Goal: Complete application form

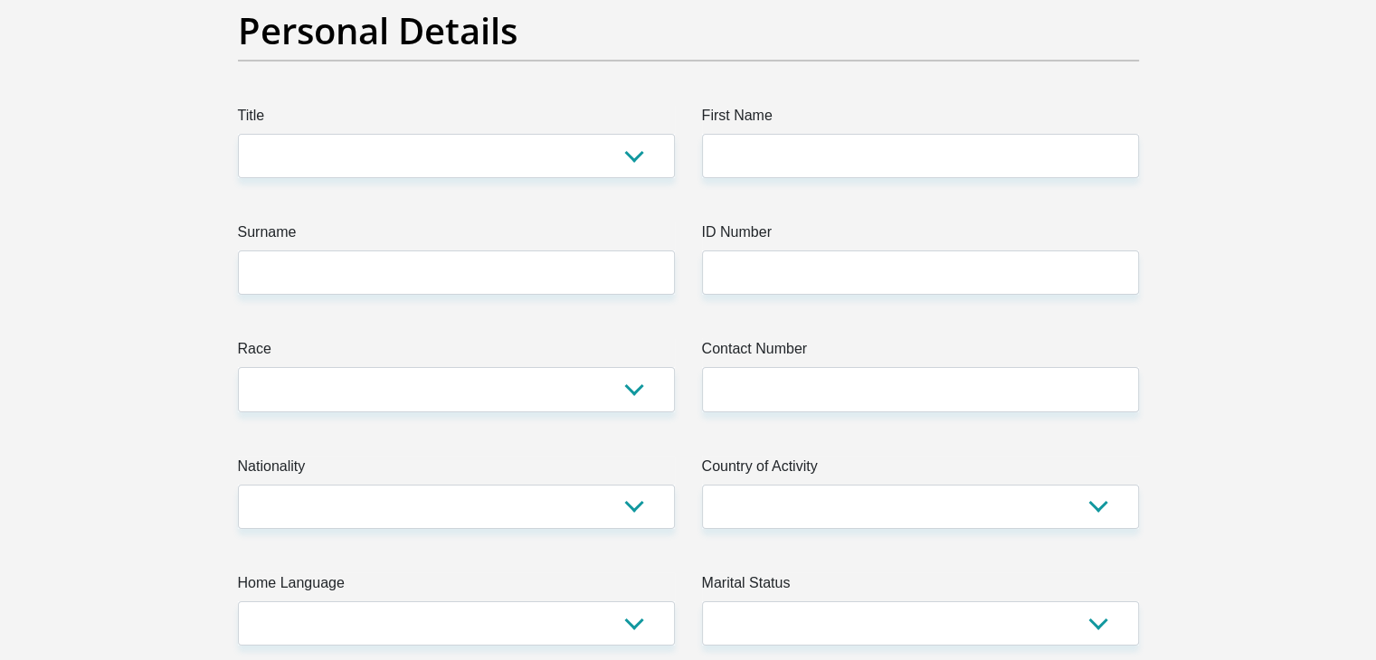
scroll to position [181, 0]
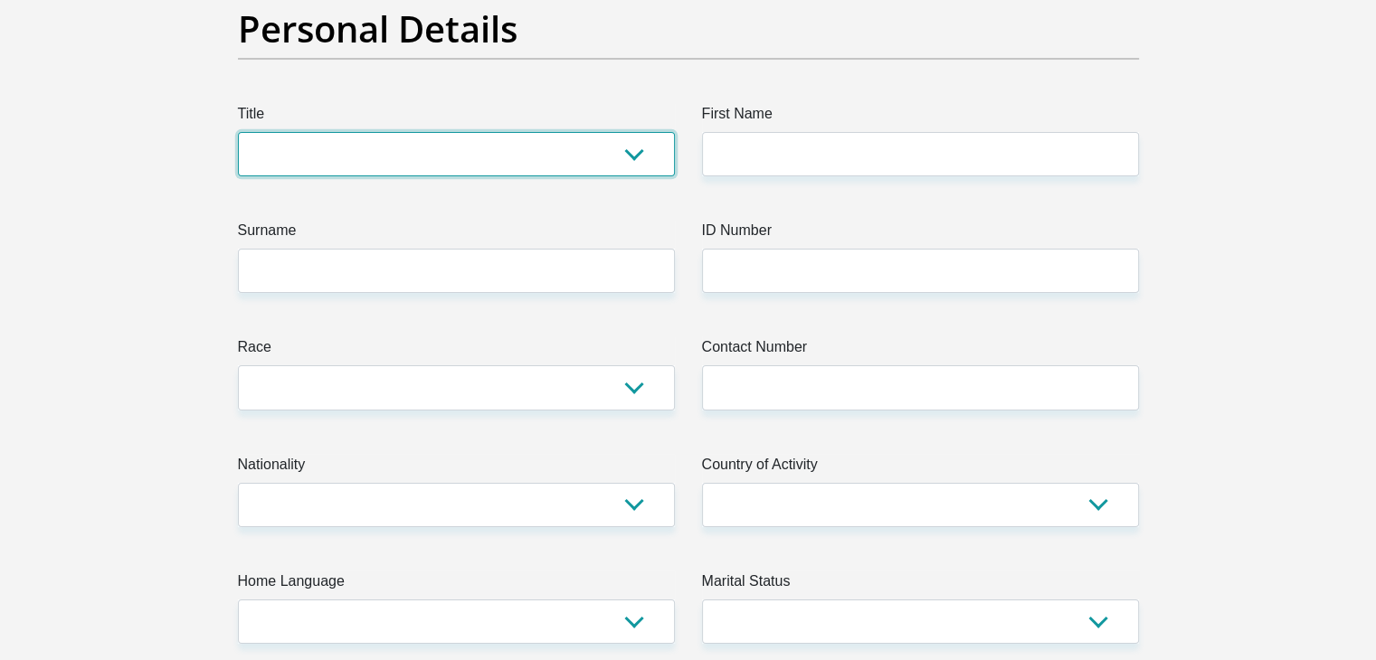
click at [360, 151] on select "Mr Ms Mrs Dr Other" at bounding box center [456, 154] width 437 height 44
select select "Ms"
click at [238, 132] on select "Mr Ms Mrs Dr Other" at bounding box center [456, 154] width 437 height 44
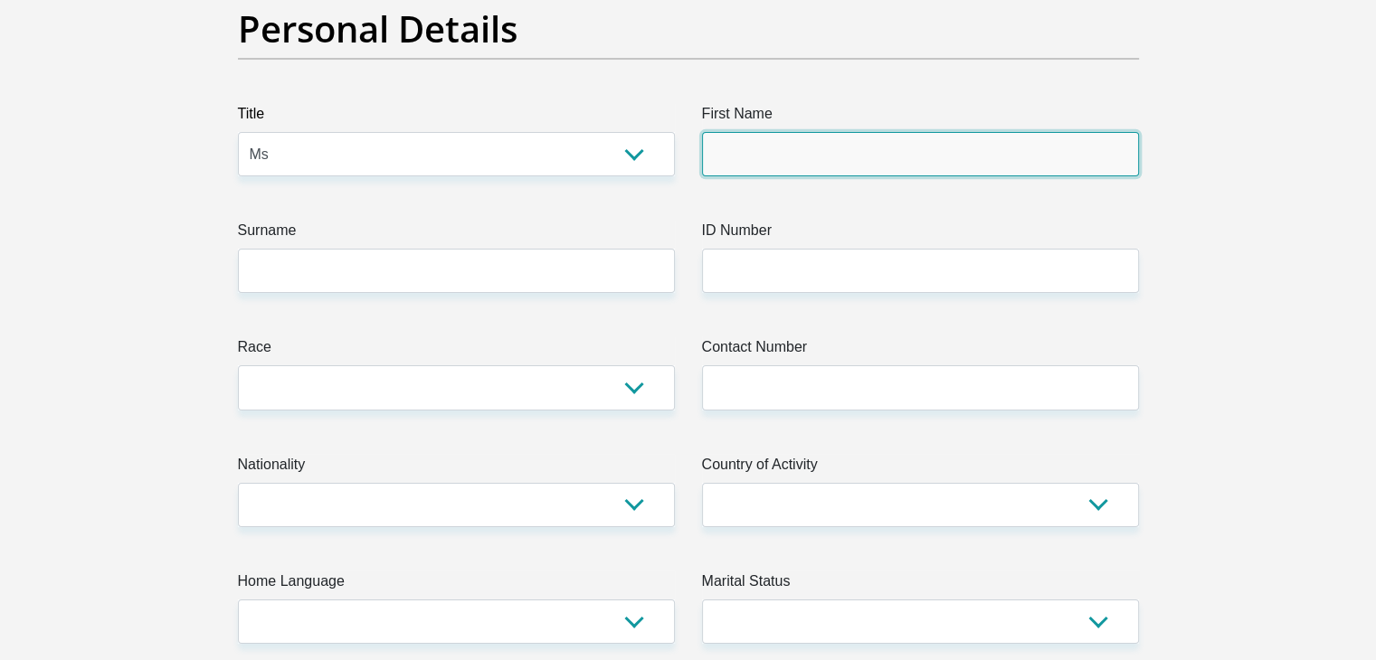
click at [749, 167] on input "First Name" at bounding box center [920, 154] width 437 height 44
type input "Sinawo"
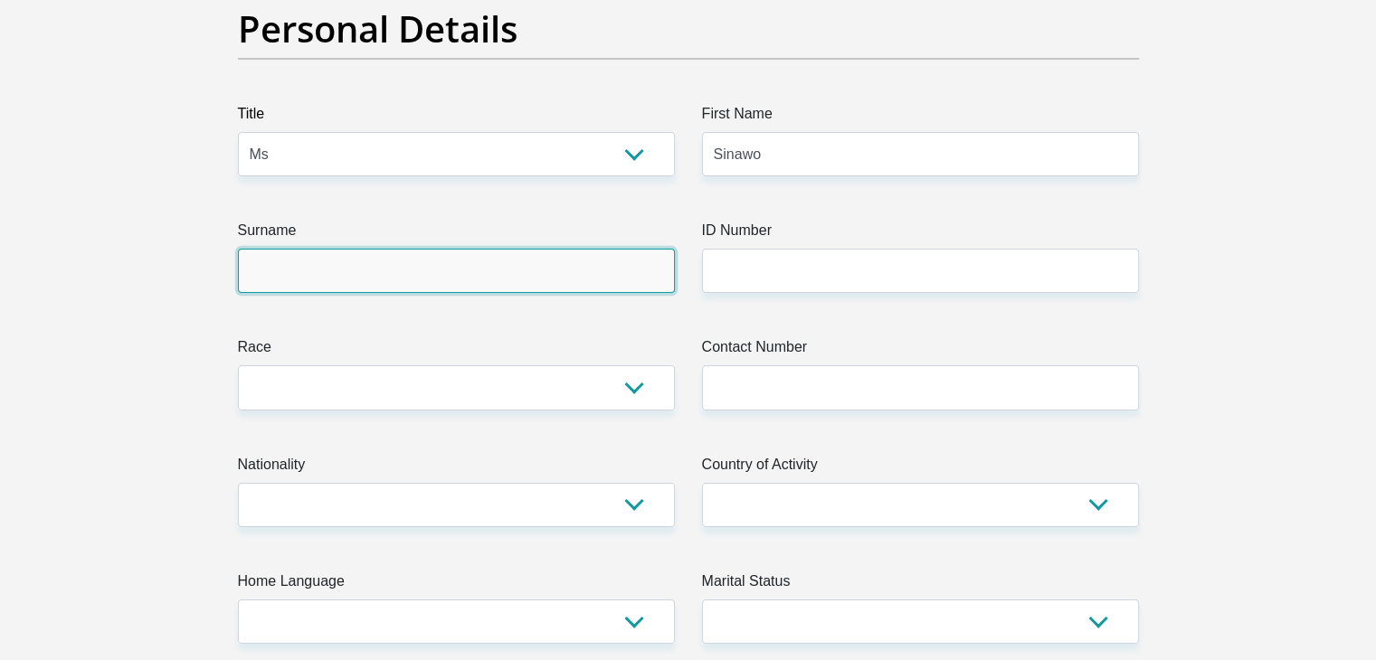
type input "Nhlapo"
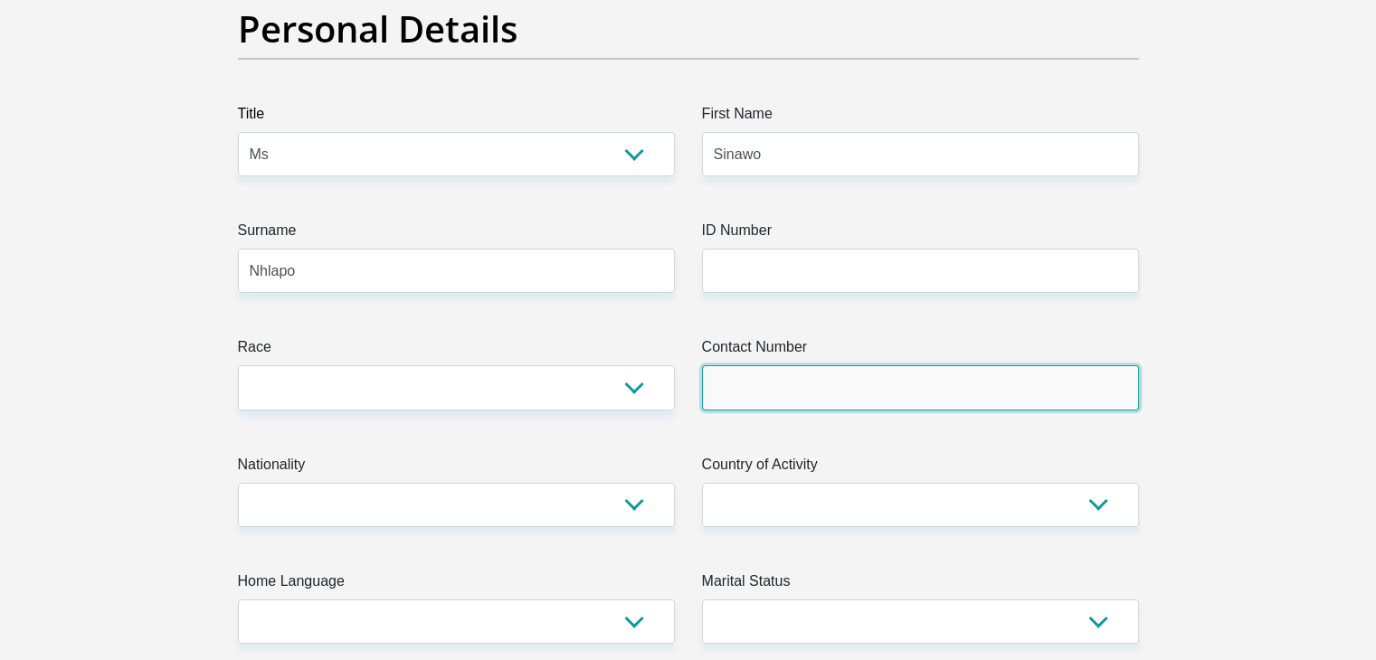
type input "0646710018"
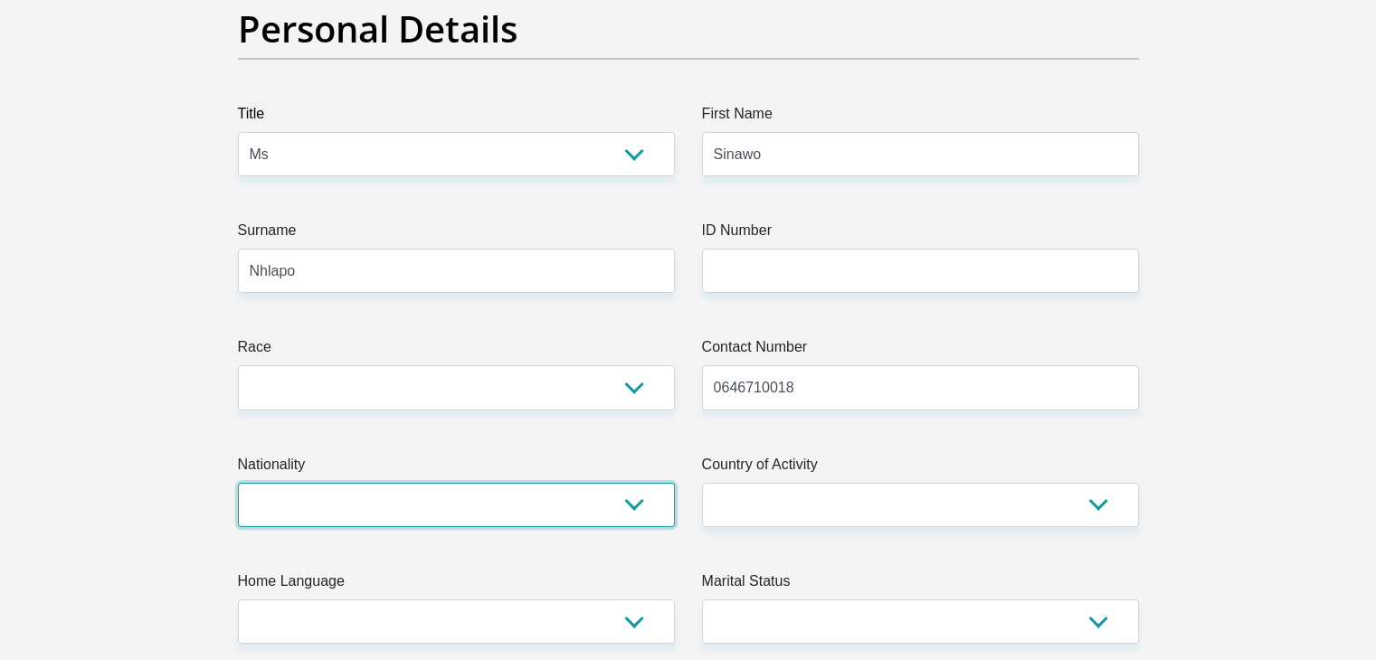
select select "ZAF"
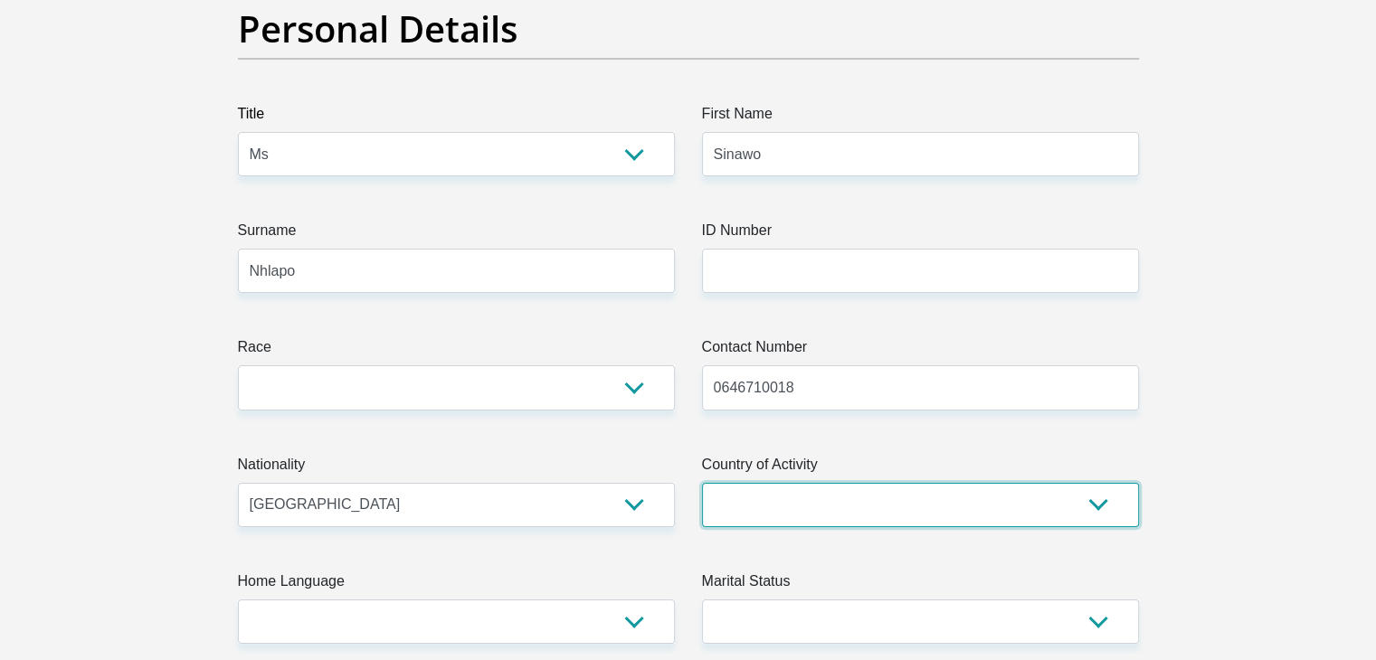
select select "ZAF"
type input "22 5th Avenue, Lambton, Germiston, South Africa"
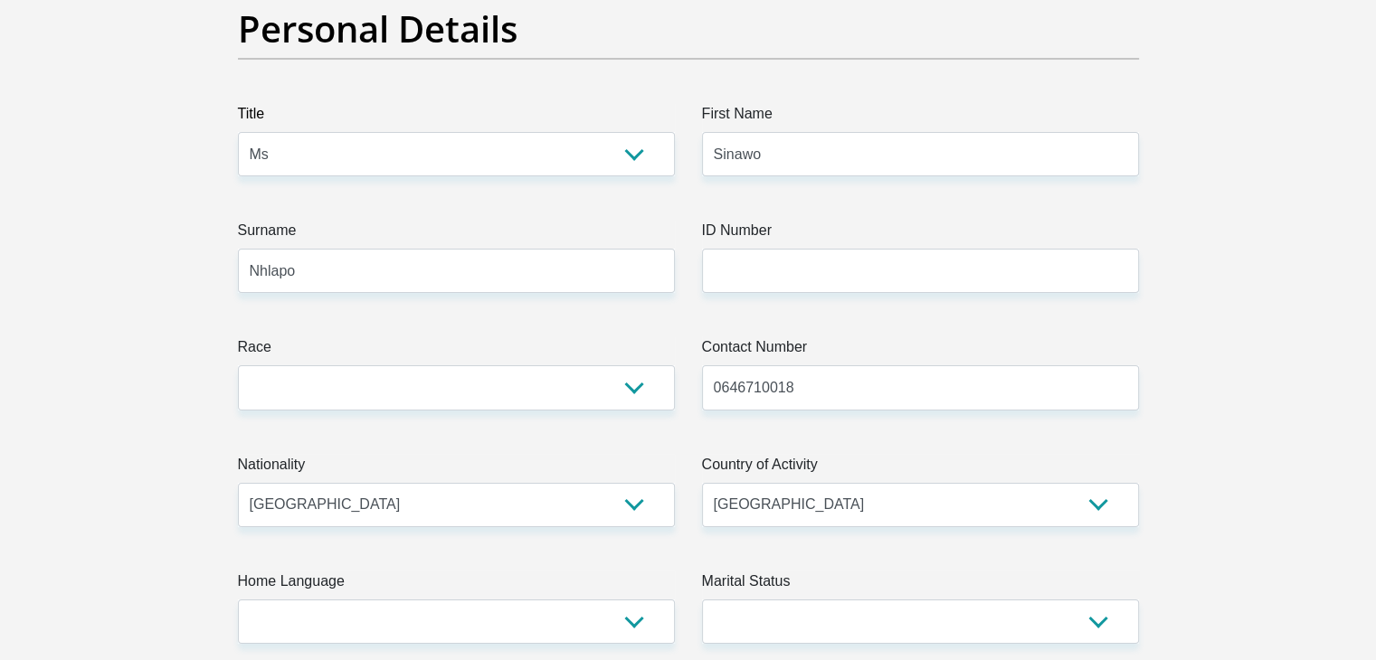
type input "Germiston"
type input "1401"
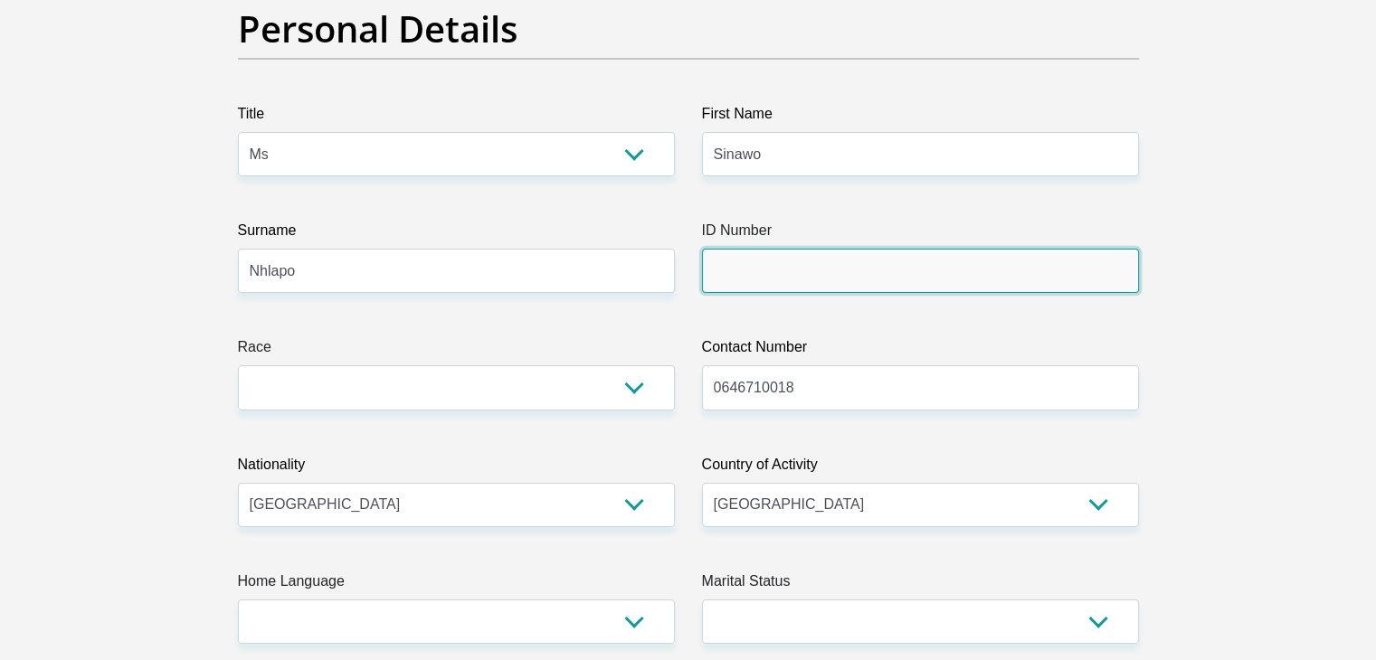
click at [778, 285] on input "ID Number" at bounding box center [920, 271] width 437 height 44
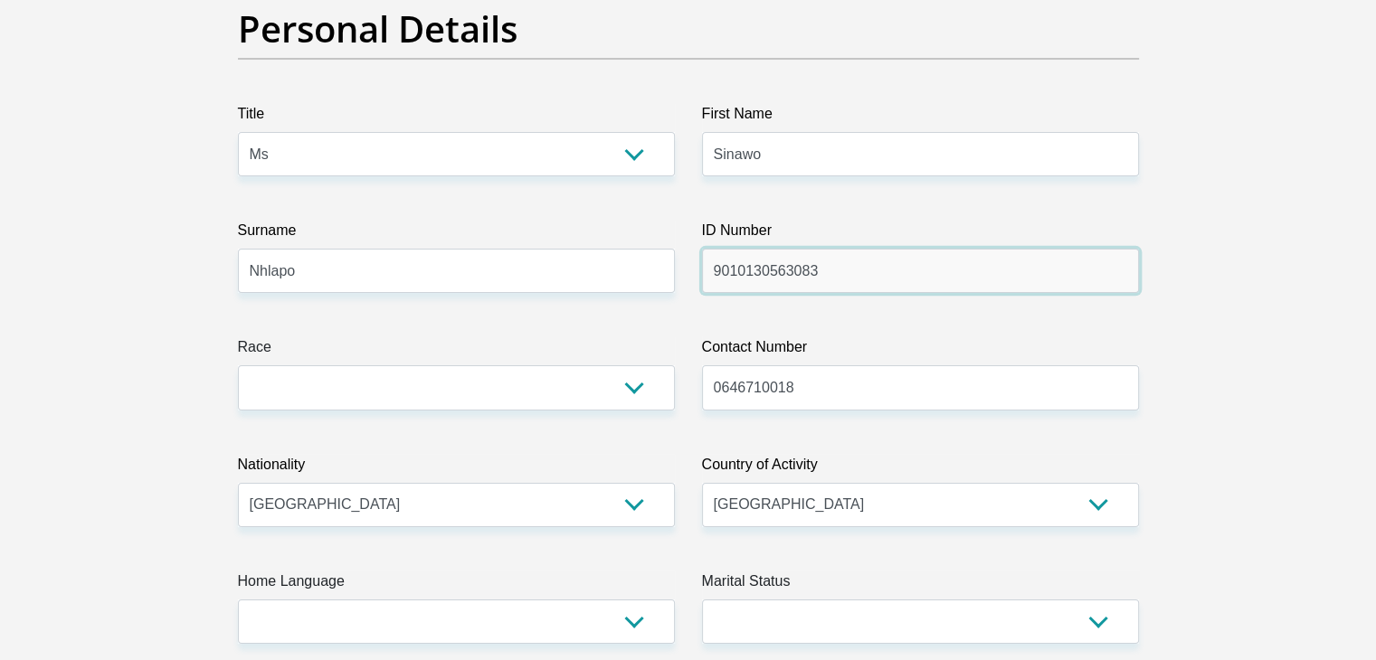
type input "9010130563083"
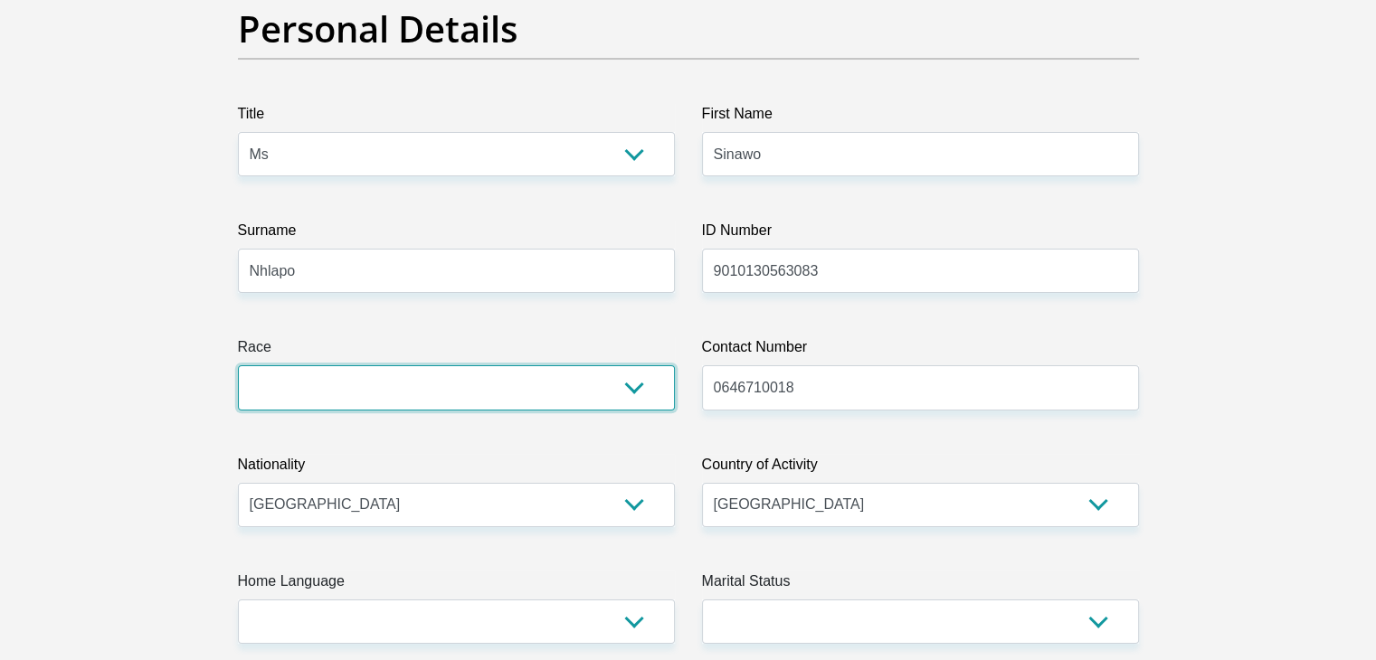
click at [652, 388] on select "Black Coloured Indian White Other" at bounding box center [456, 388] width 437 height 44
select select "1"
click at [238, 366] on select "Black Coloured Indian White Other" at bounding box center [456, 388] width 437 height 44
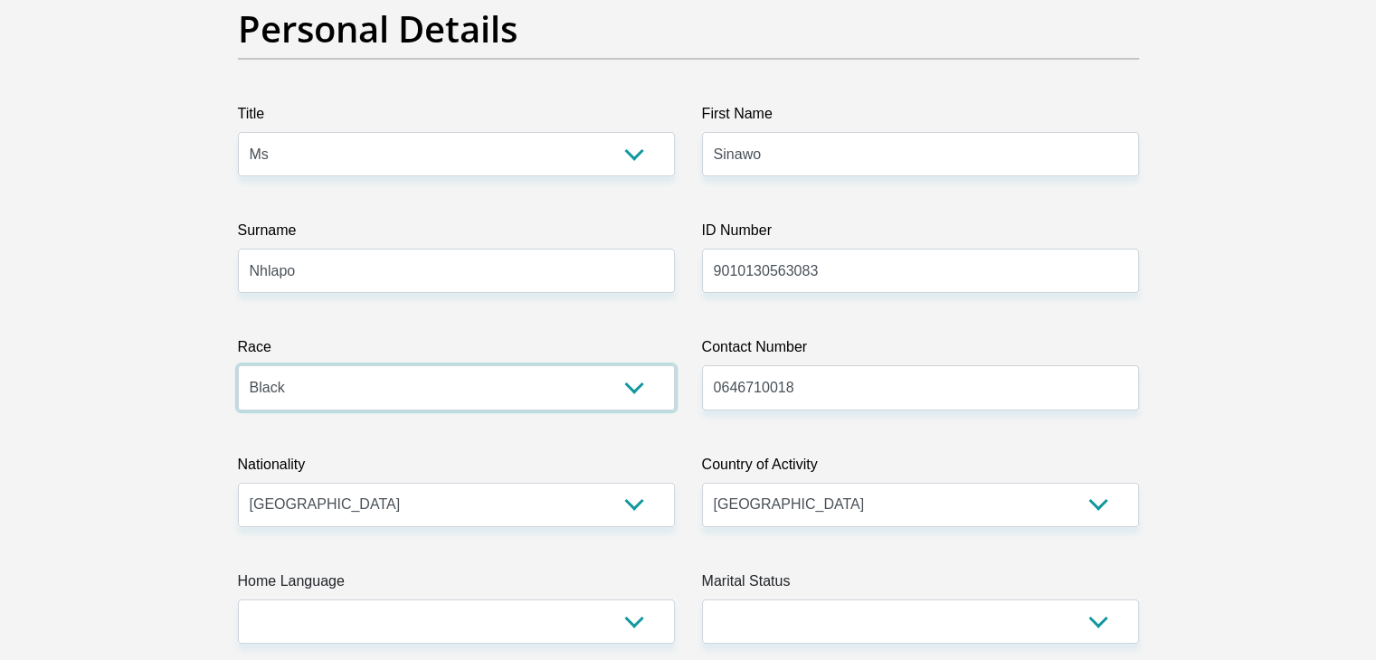
scroll to position [271, 0]
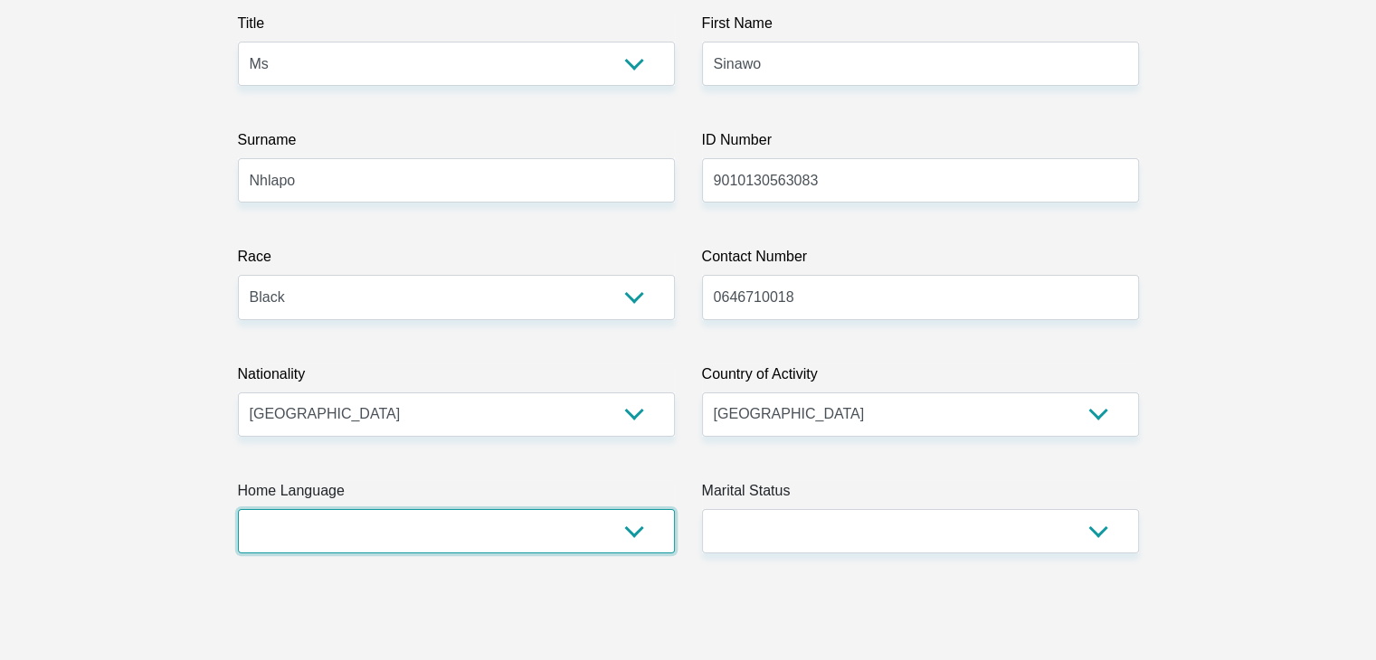
click at [503, 541] on select "Afrikaans English Sepedi South Ndebele Southern Sotho Swati Tsonga Tswana Venda…" at bounding box center [456, 531] width 437 height 44
select select "zul"
click at [238, 509] on select "Afrikaans English Sepedi South Ndebele Southern Sotho Swati Tsonga Tswana Venda…" at bounding box center [456, 531] width 437 height 44
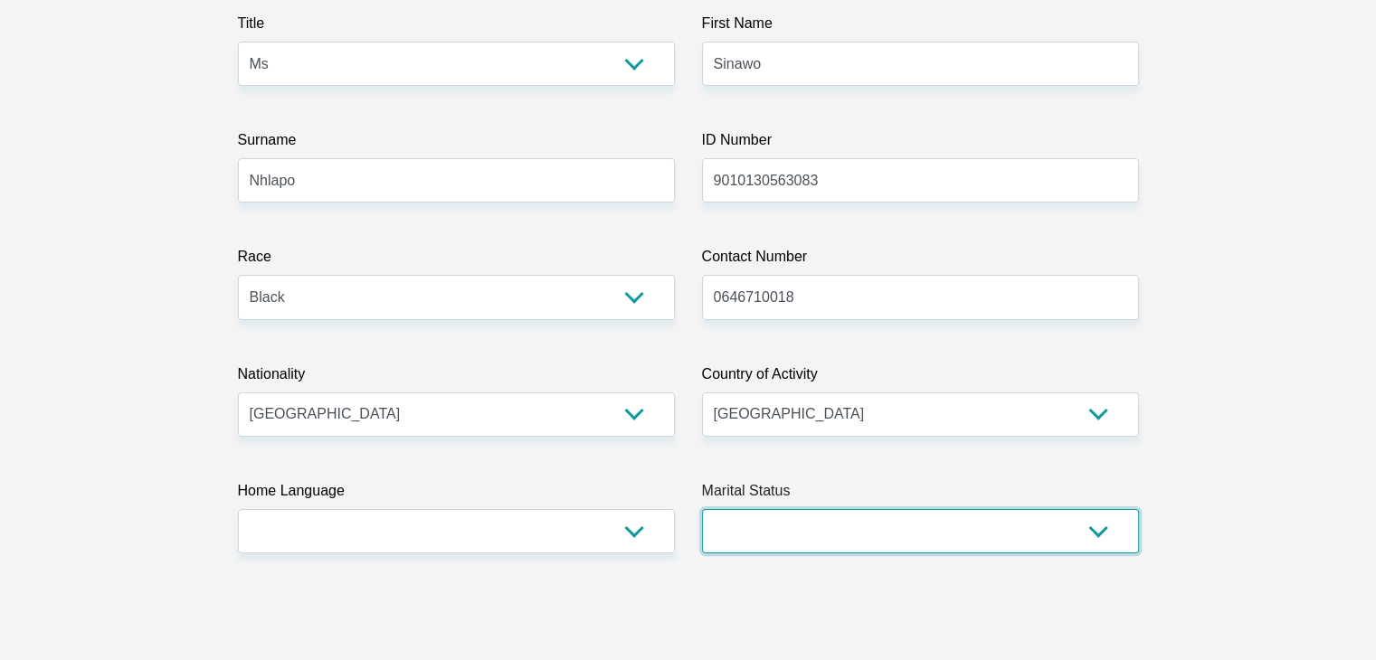
click at [766, 522] on select "Married ANC Single Divorced Widowed Married COP or Customary Law" at bounding box center [920, 531] width 437 height 44
select select "2"
click at [702, 509] on select "Married ANC Single Divorced Widowed Married COP or Customary Law" at bounding box center [920, 531] width 437 height 44
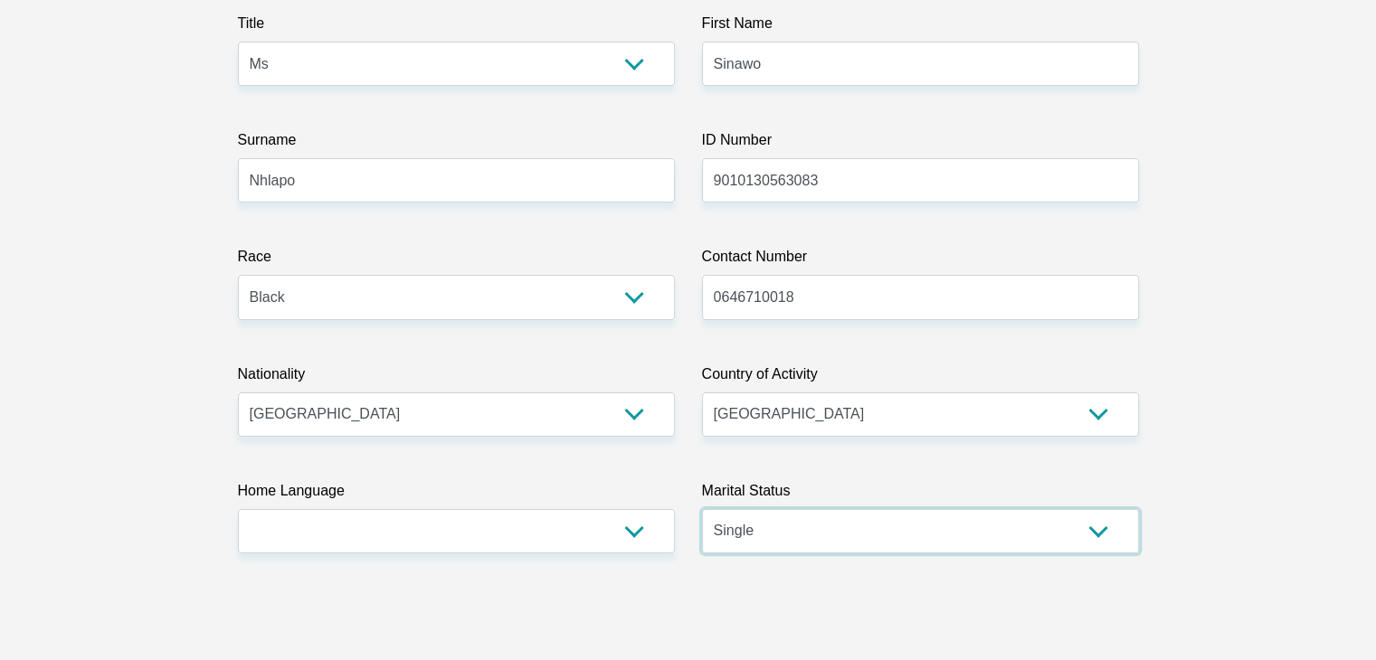
click at [771, 526] on select "Married ANC Single Divorced Widowed Married COP or Customary Law" at bounding box center [920, 531] width 437 height 44
click at [489, 430] on select "South Africa Afghanistan Aland Islands Albania Algeria America Samoa American V…" at bounding box center [456, 415] width 437 height 44
click at [818, 541] on select "Married ANC Single Divorced Widowed Married COP or Customary Law" at bounding box center [920, 531] width 437 height 44
click at [818, 537] on select "Married ANC Single Divorced Widowed Married COP or Customary Law" at bounding box center [920, 531] width 437 height 44
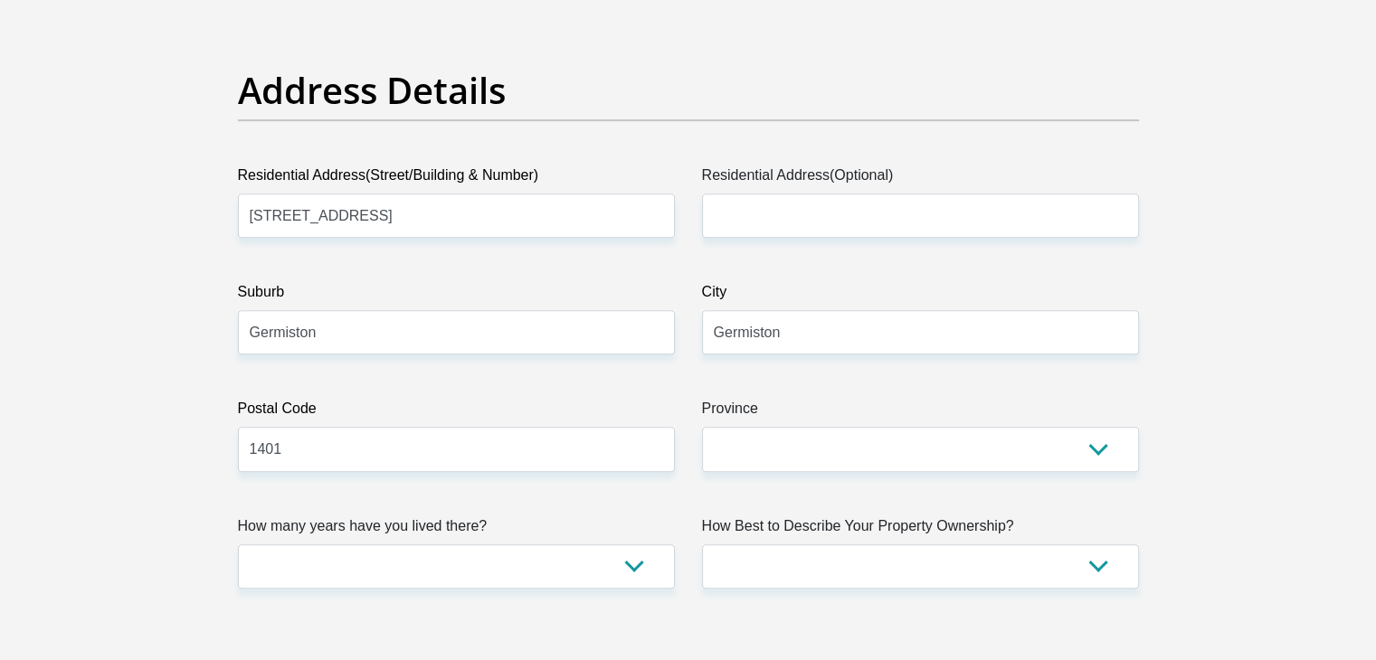
scroll to position [905, 0]
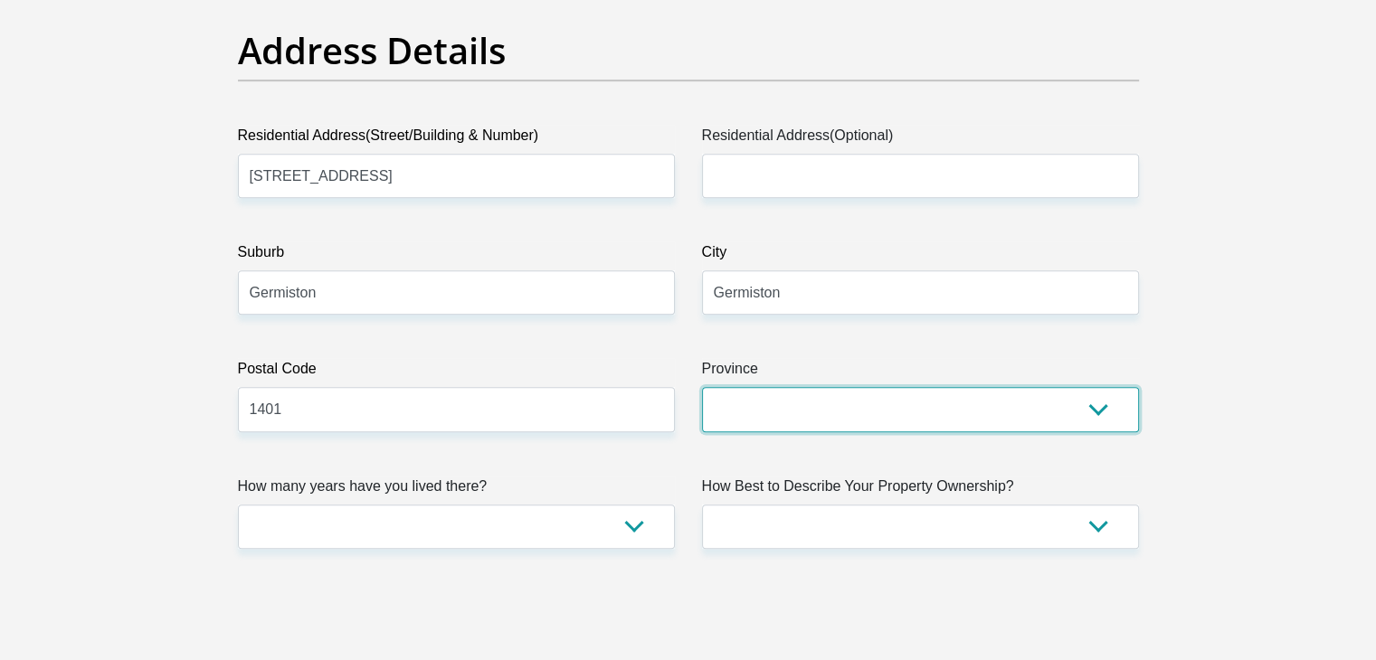
click at [790, 410] on select "Eastern Cape Free State Gauteng KwaZulu-Natal Limpopo Mpumalanga Northern Cape …" at bounding box center [920, 409] width 437 height 44
select select "Gauteng"
click at [702, 387] on select "Eastern Cape Free State Gauteng KwaZulu-Natal Limpopo Mpumalanga Northern Cape …" at bounding box center [920, 409] width 437 height 44
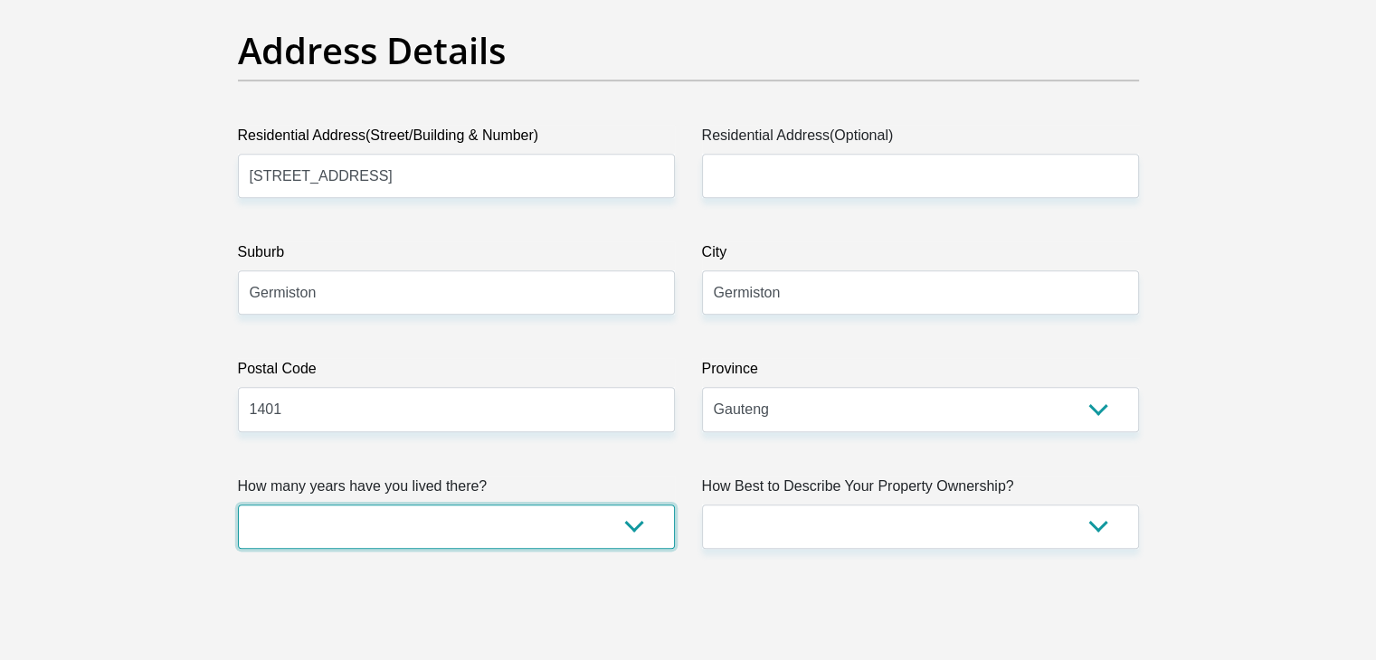
click at [526, 531] on select "less than 1 year 1-3 years 3-5 years 5+ years" at bounding box center [456, 527] width 437 height 44
select select "5"
click at [238, 505] on select "less than 1 year 1-3 years 3-5 years 5+ years" at bounding box center [456, 527] width 437 height 44
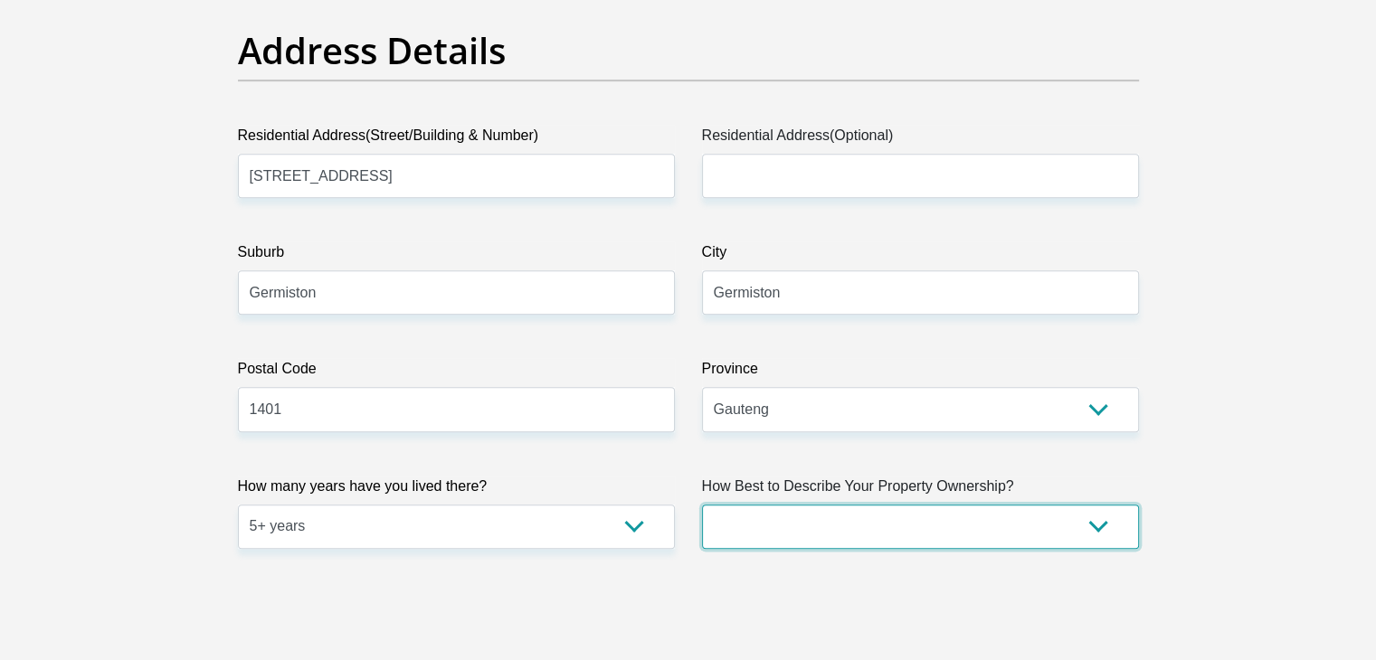
click at [814, 517] on select "Owned Rented Family Owned Company Dwelling" at bounding box center [920, 527] width 437 height 44
select select "parents"
click at [702, 505] on select "Owned Rented Family Owned Company Dwelling" at bounding box center [920, 527] width 437 height 44
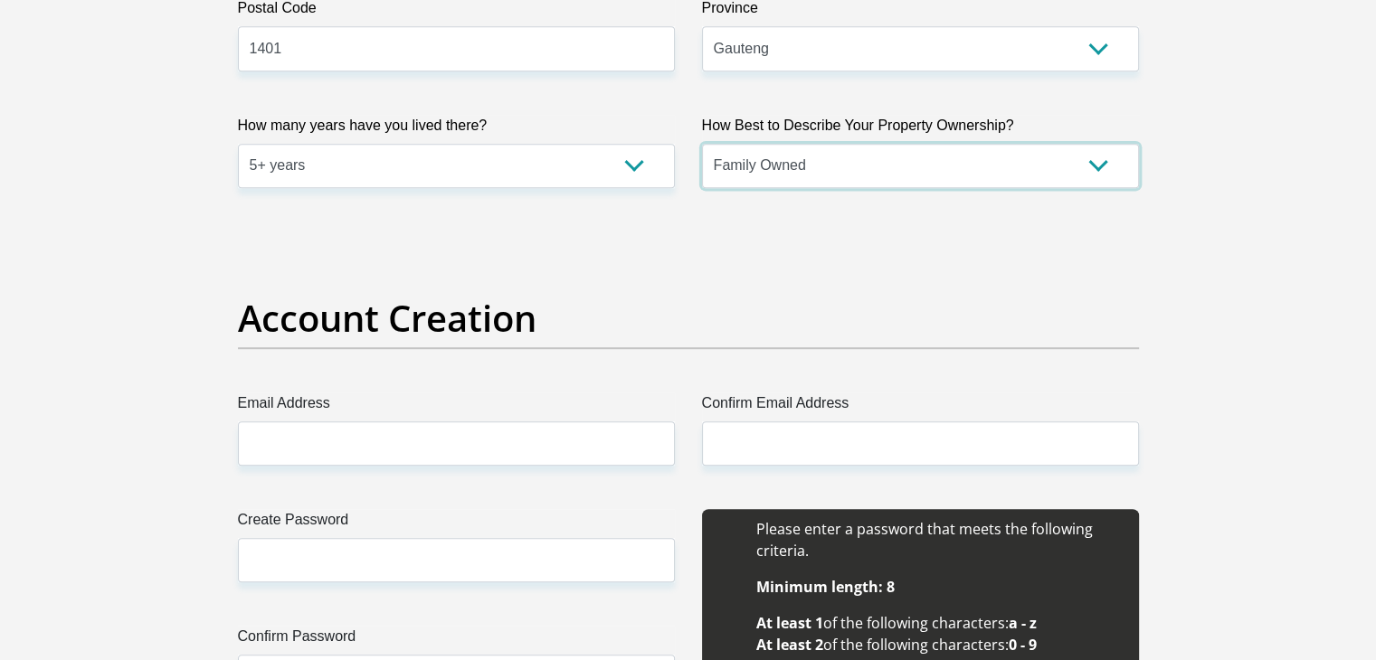
scroll to position [1357, 0]
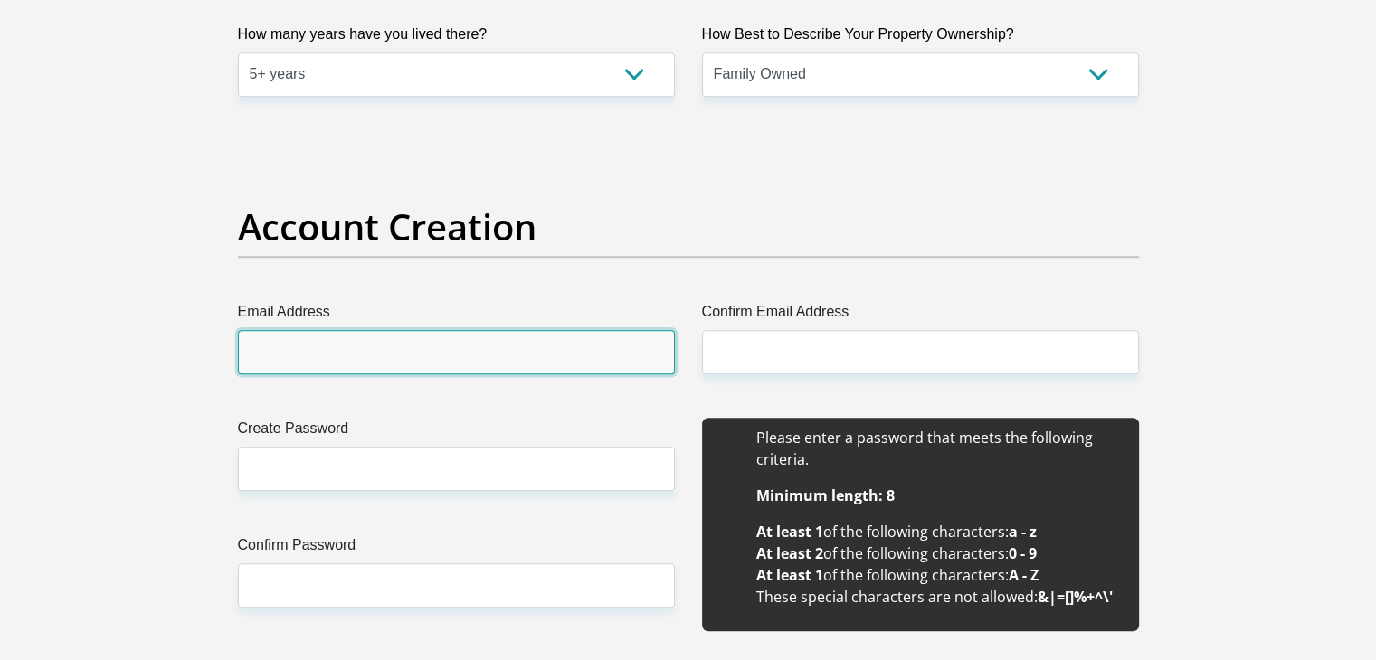
click at [423, 351] on input "Email Address" at bounding box center [456, 352] width 437 height 44
type input "sinawonhlapo@gmail.com"
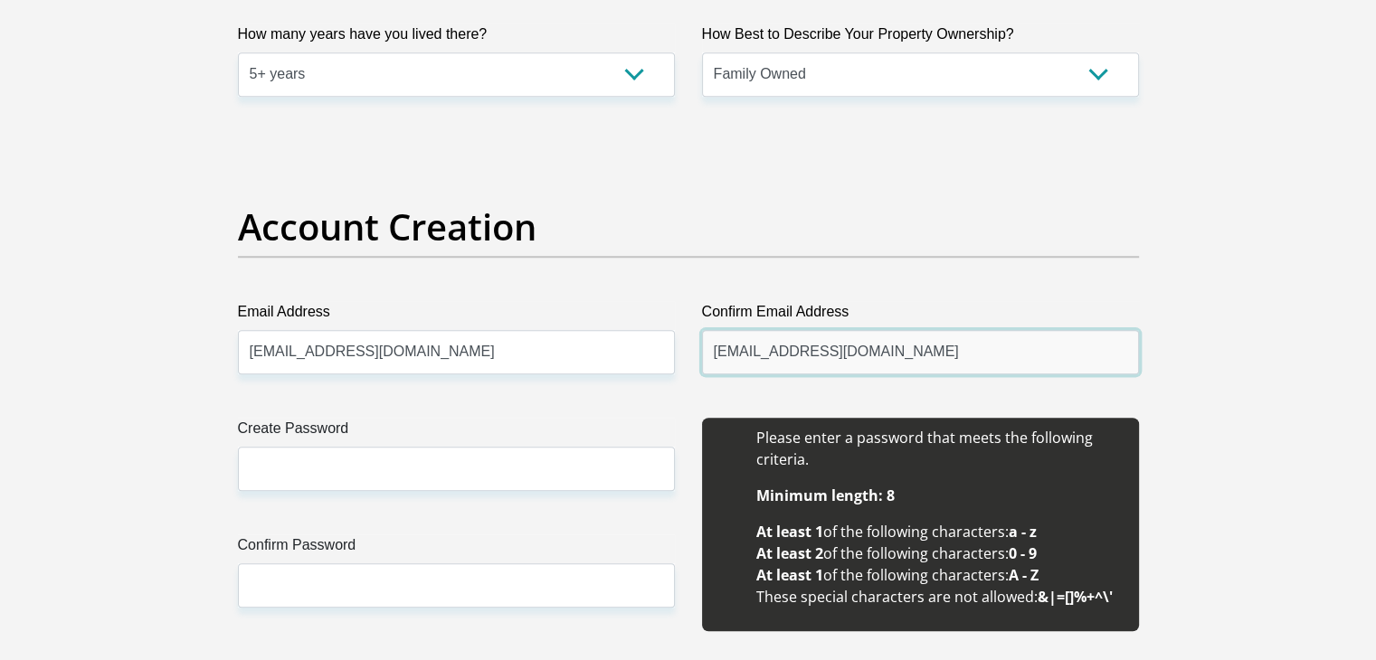
type input "sinawonhlapo@gmail.com"
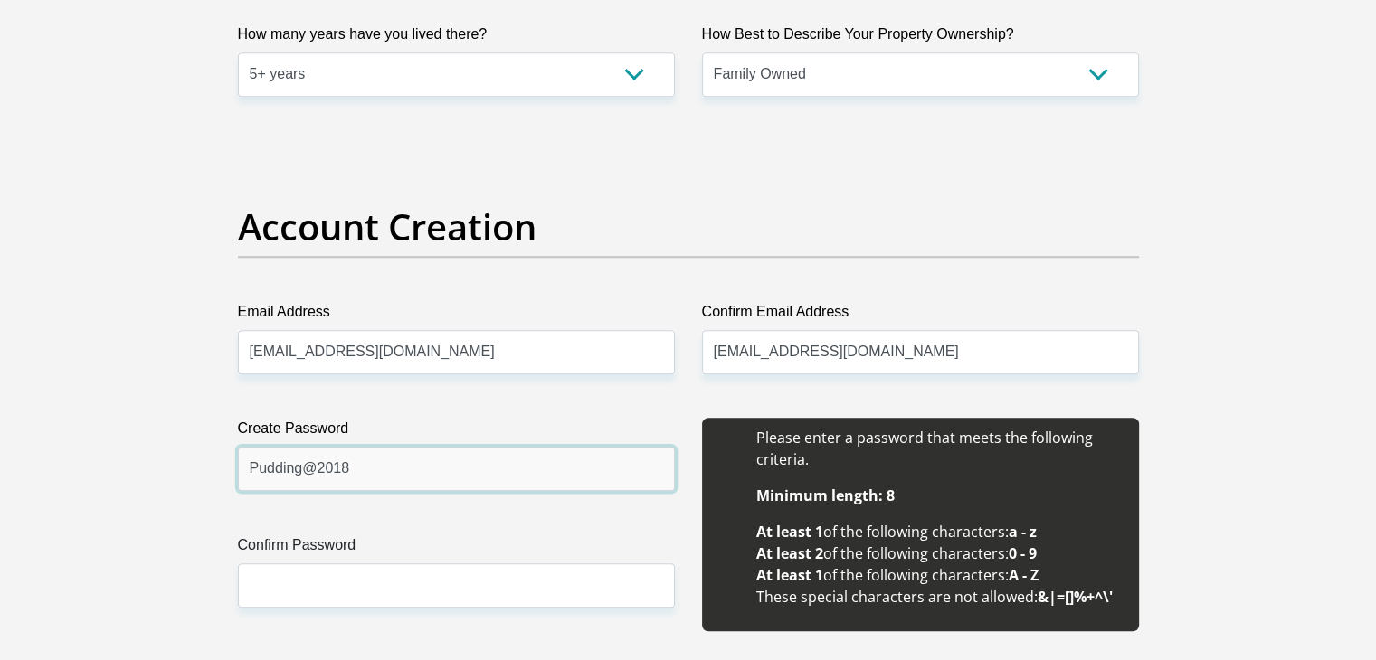
type input "Pudding@2018"
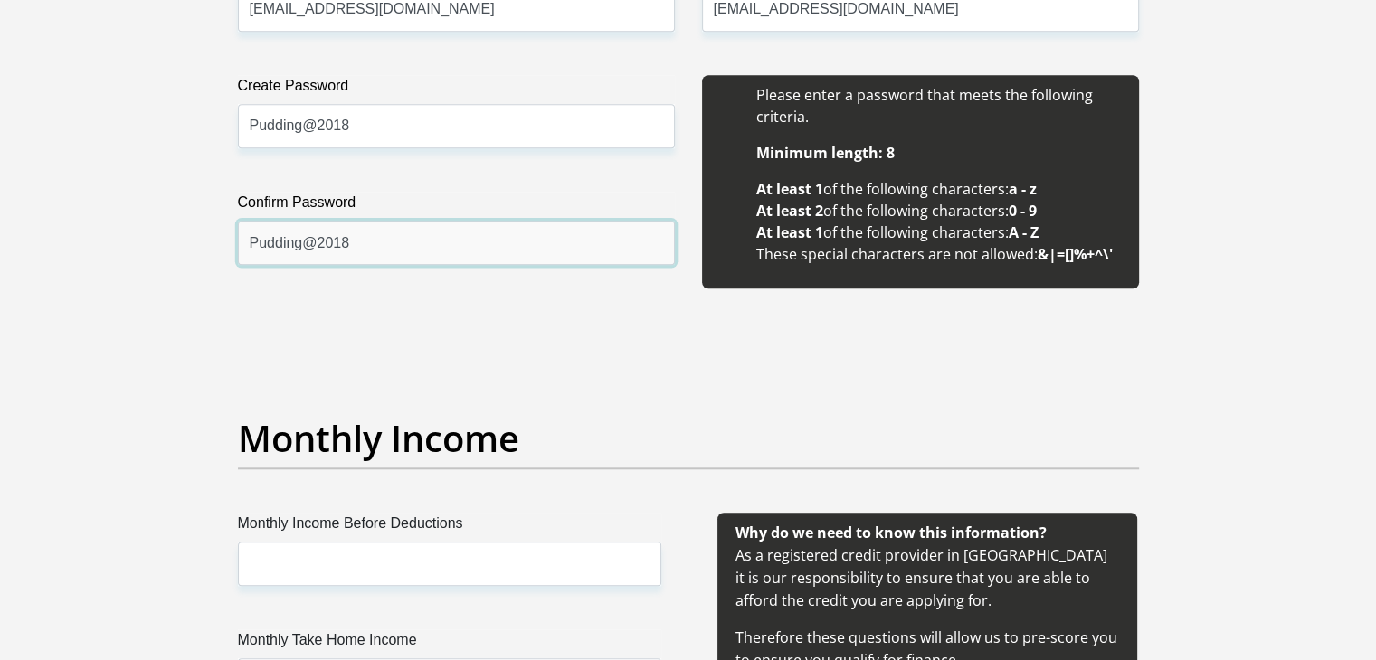
scroll to position [1810, 0]
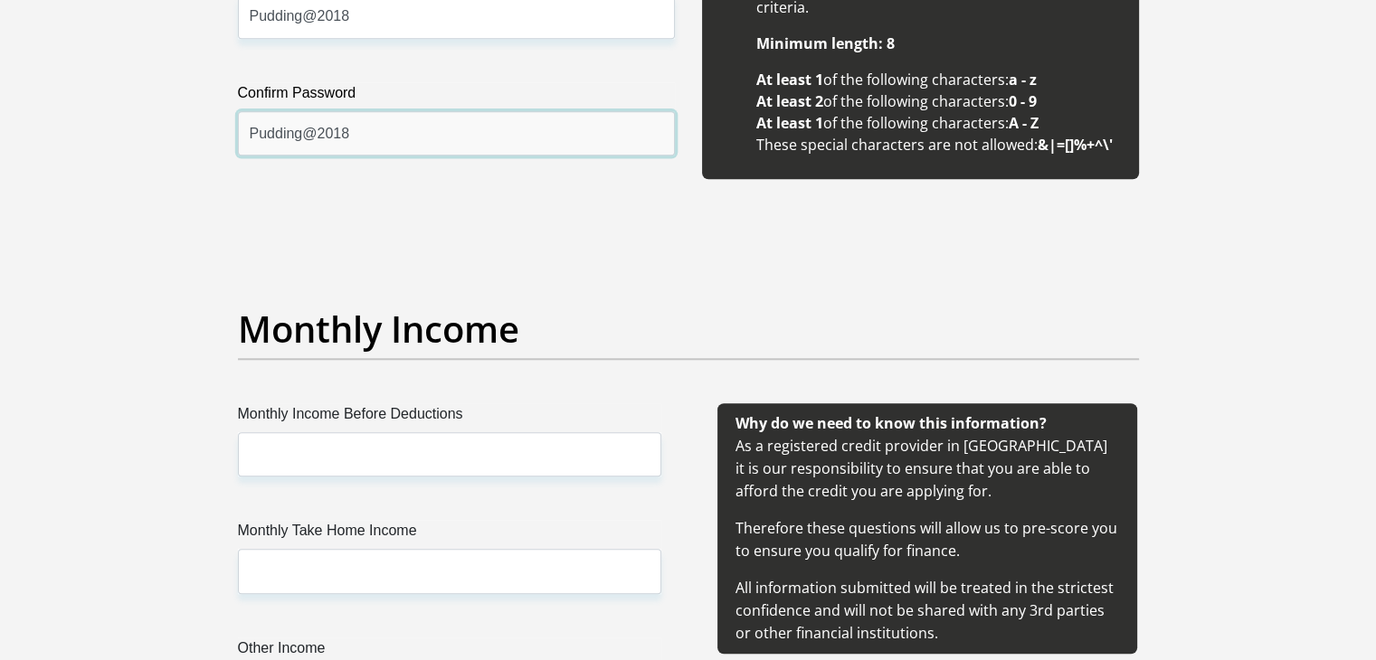
type input "Pudding@2018"
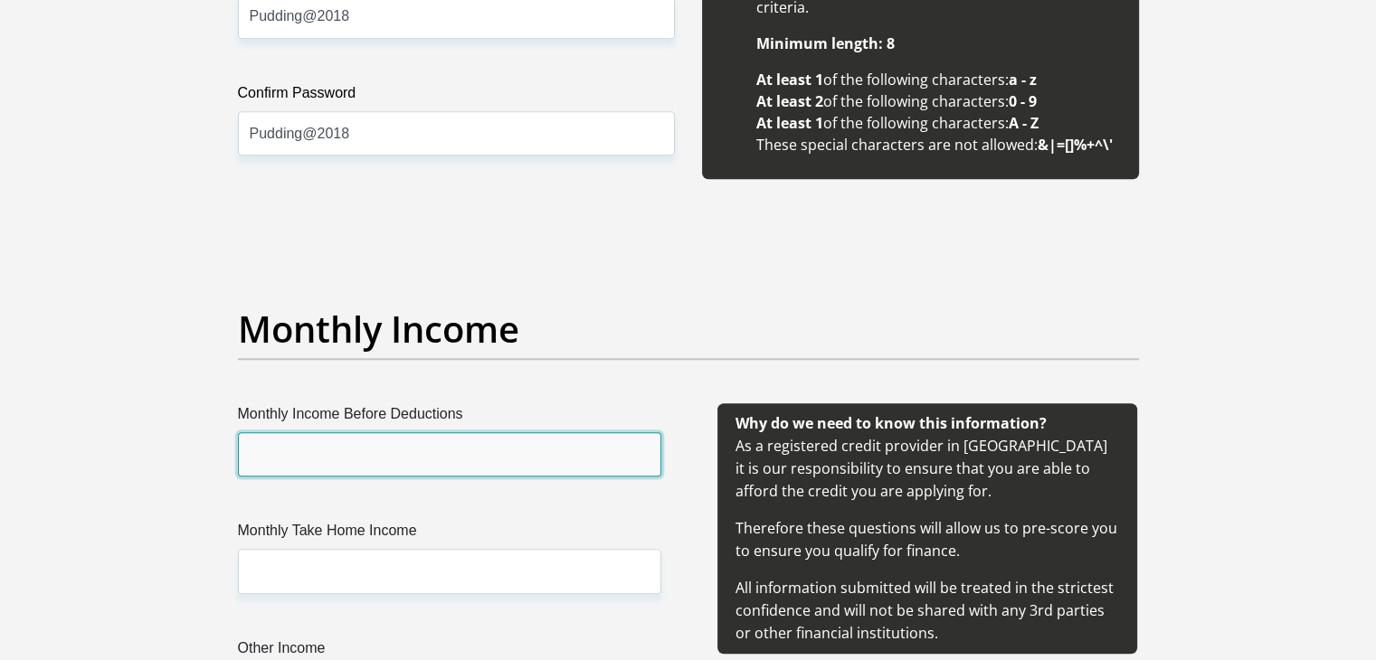
click at [452, 461] on input "Monthly Income Before Deductions" at bounding box center [449, 454] width 423 height 44
click at [480, 461] on input "Monthly Income Before Deductions" at bounding box center [449, 454] width 423 height 44
type input "20590"
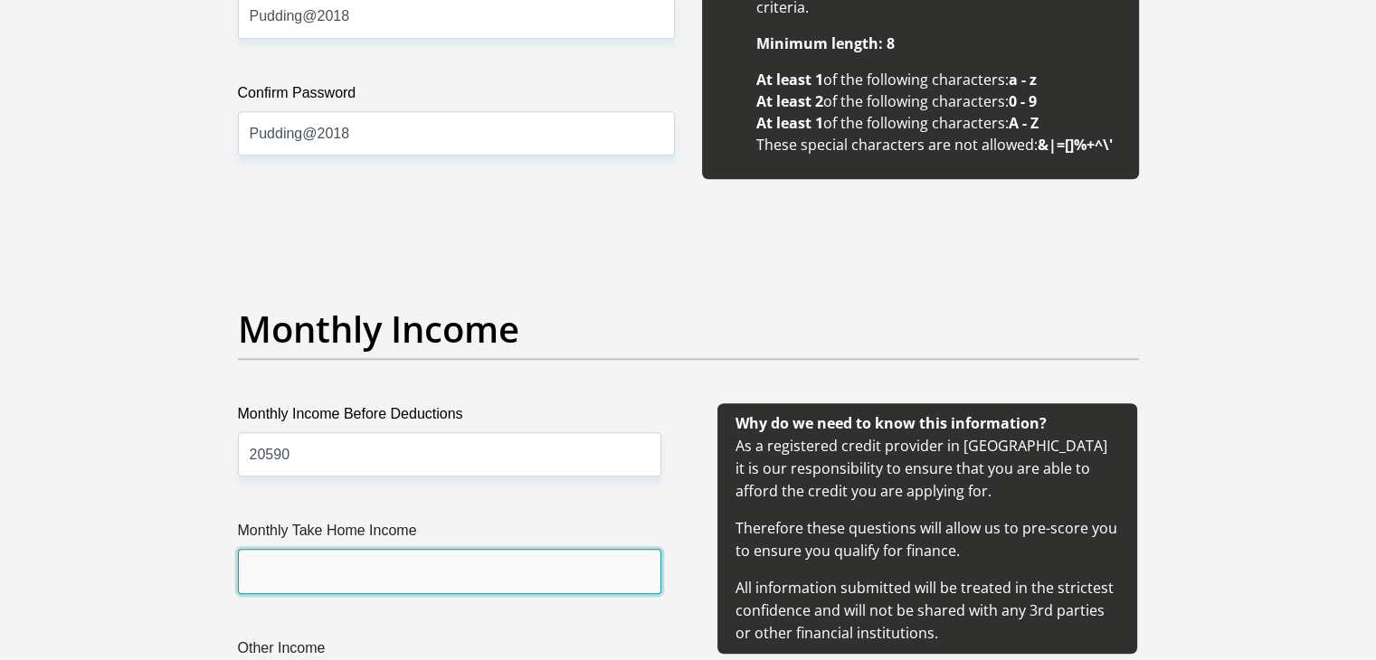
click at [427, 585] on input "Monthly Take Home Income" at bounding box center [449, 571] width 423 height 44
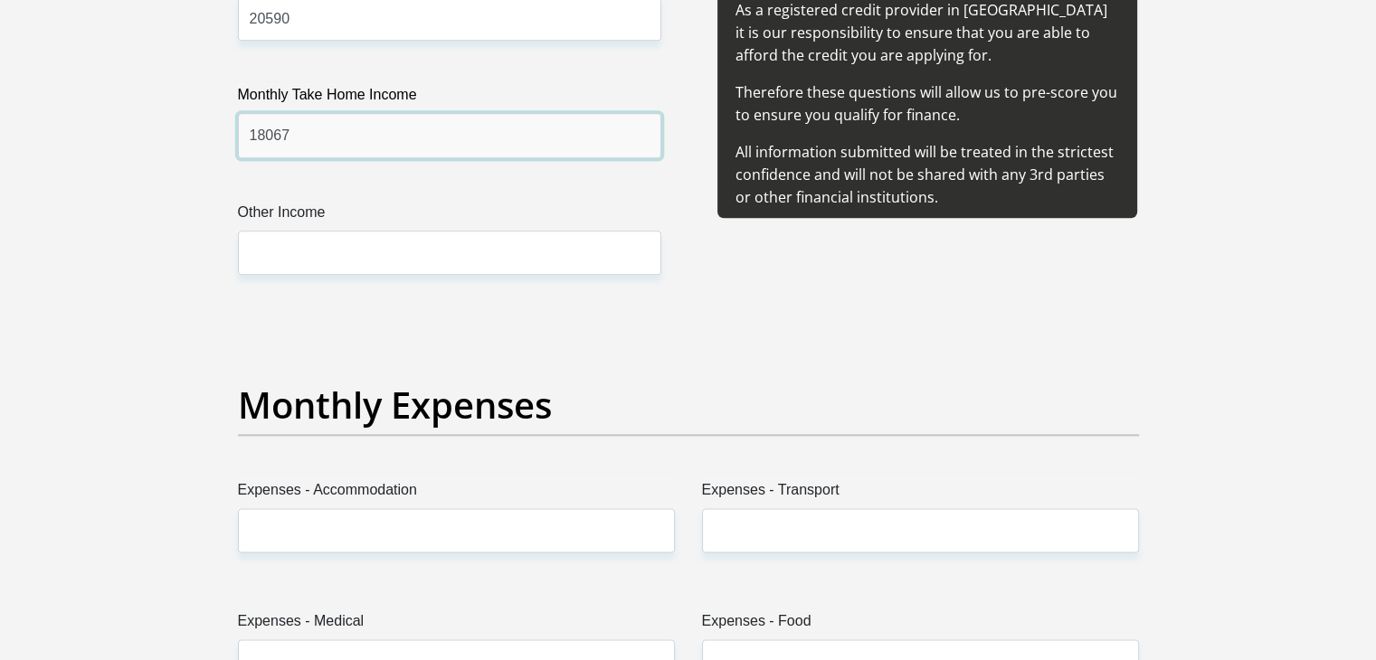
scroll to position [2352, 0]
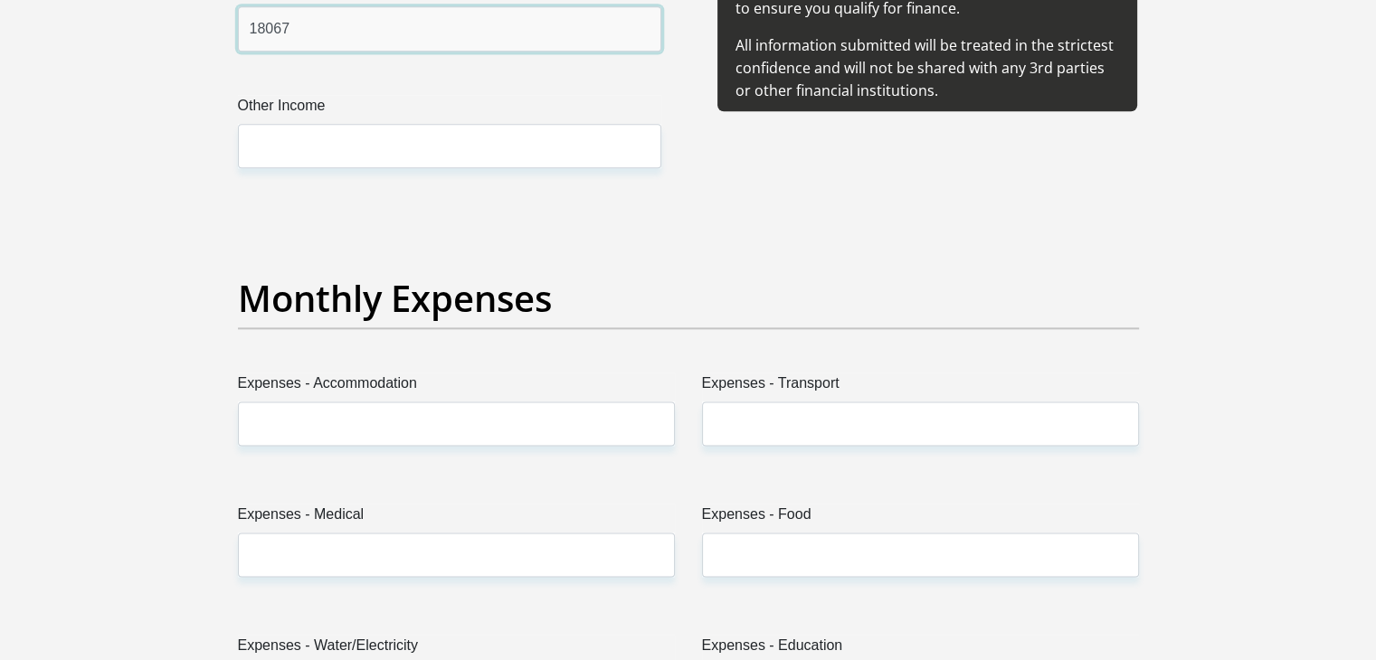
type input "18067"
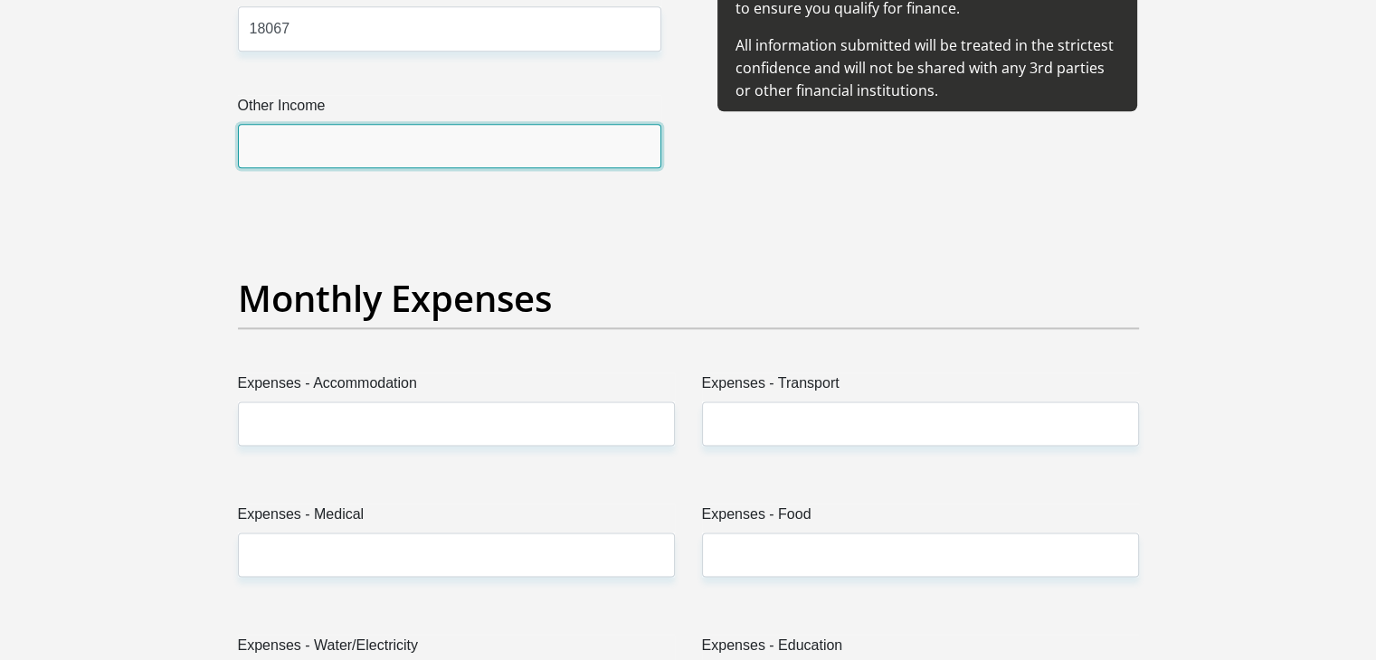
click at [346, 149] on input "Other Income" at bounding box center [449, 146] width 423 height 44
type input "0"
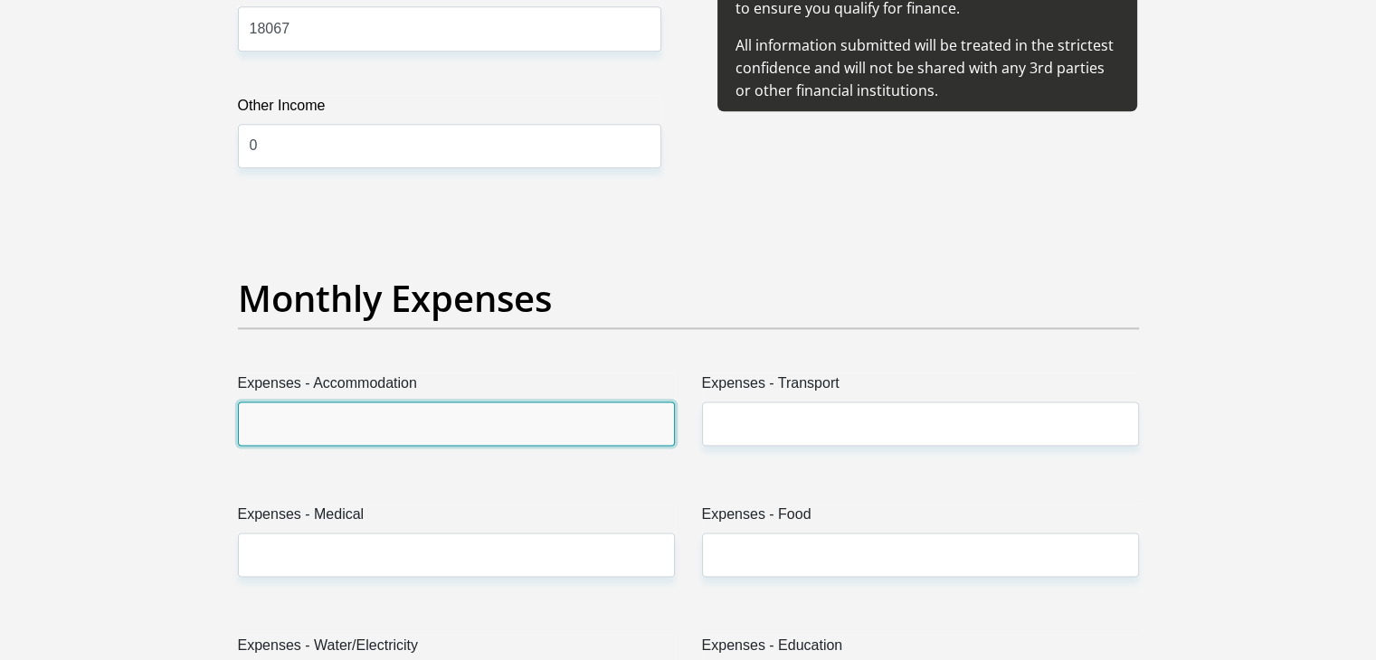
click at [316, 421] on input "Expenses - Accommodation" at bounding box center [456, 424] width 437 height 44
type input "3500"
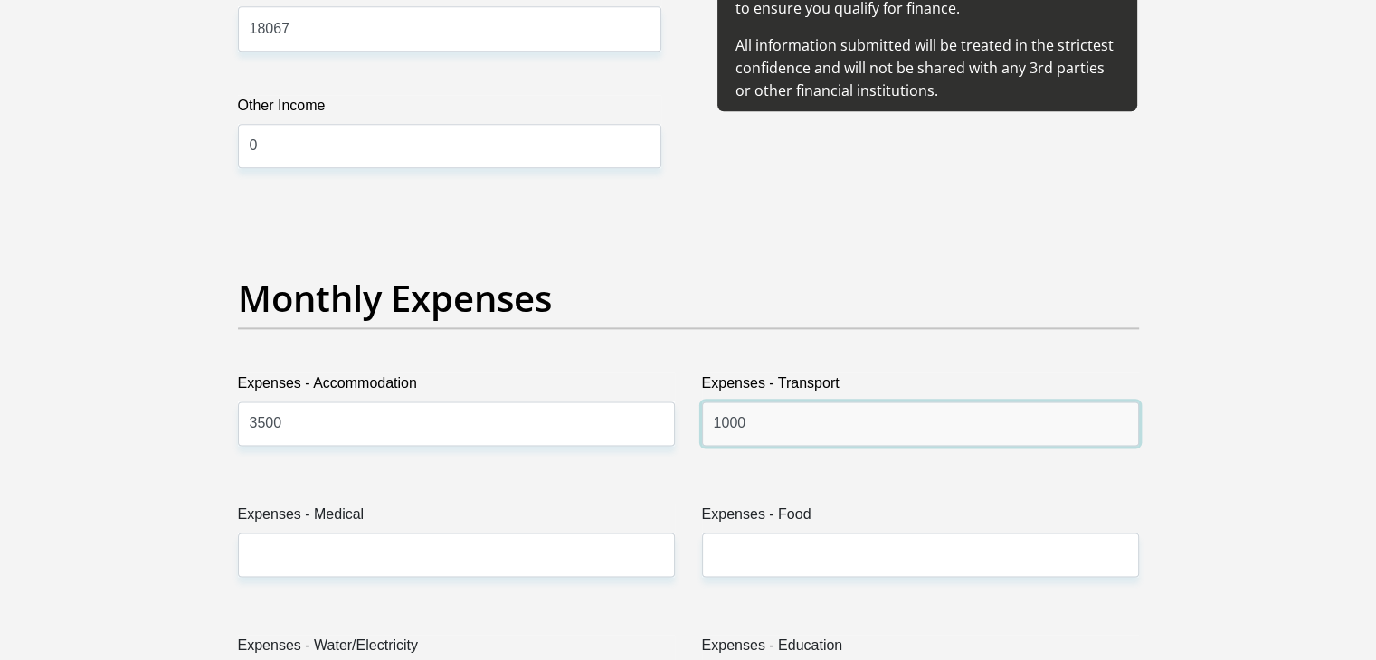
type input "1000"
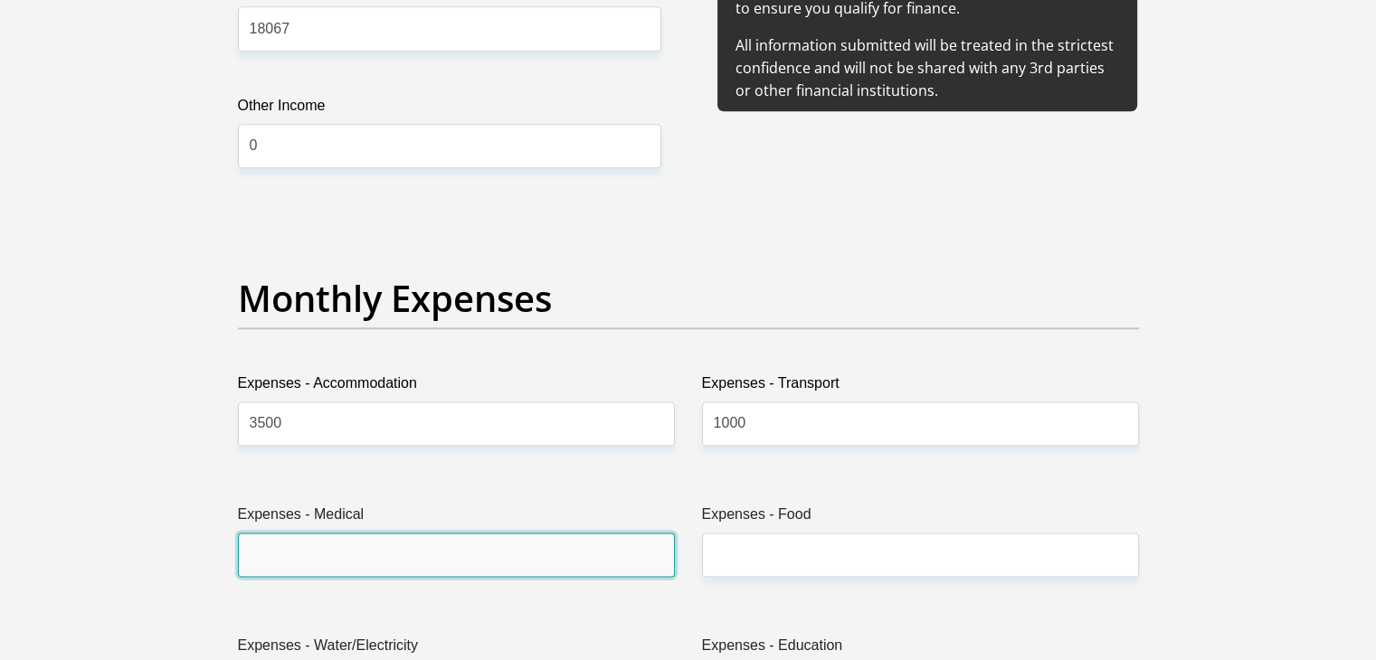
click at [344, 564] on input "Expenses - Medical" at bounding box center [456, 555] width 437 height 44
type input "0"
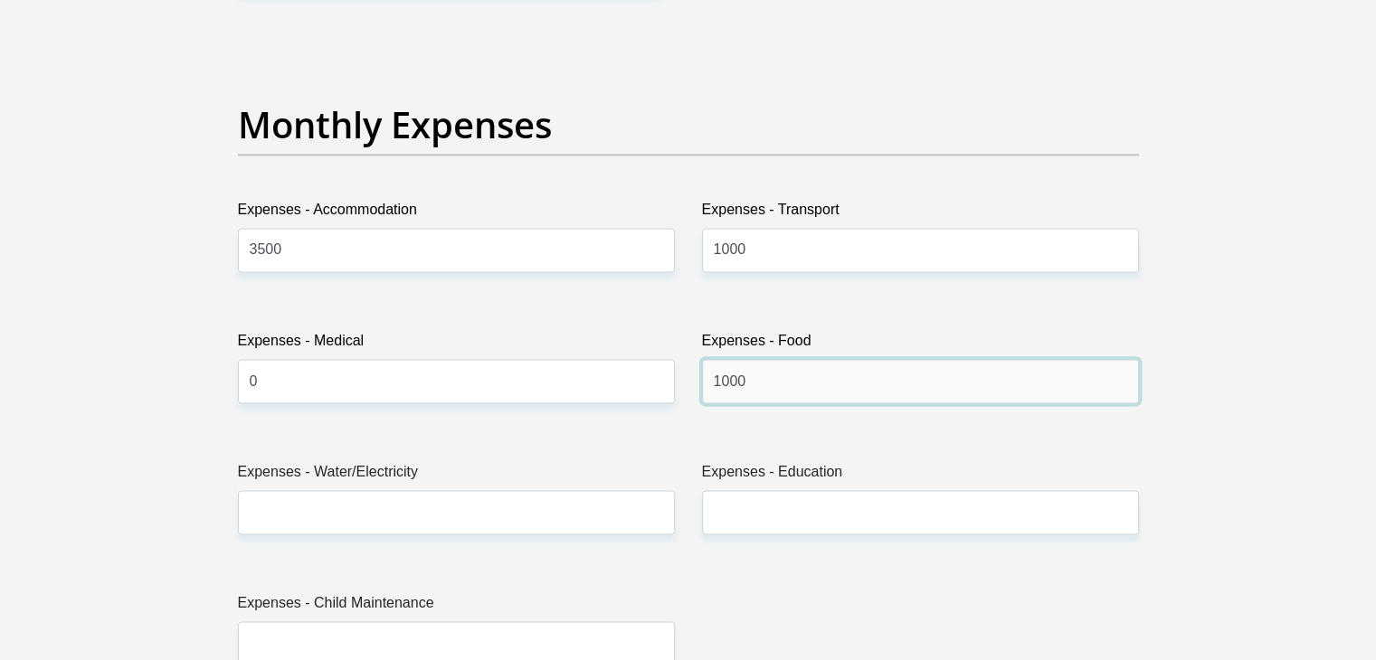
scroll to position [2533, 0]
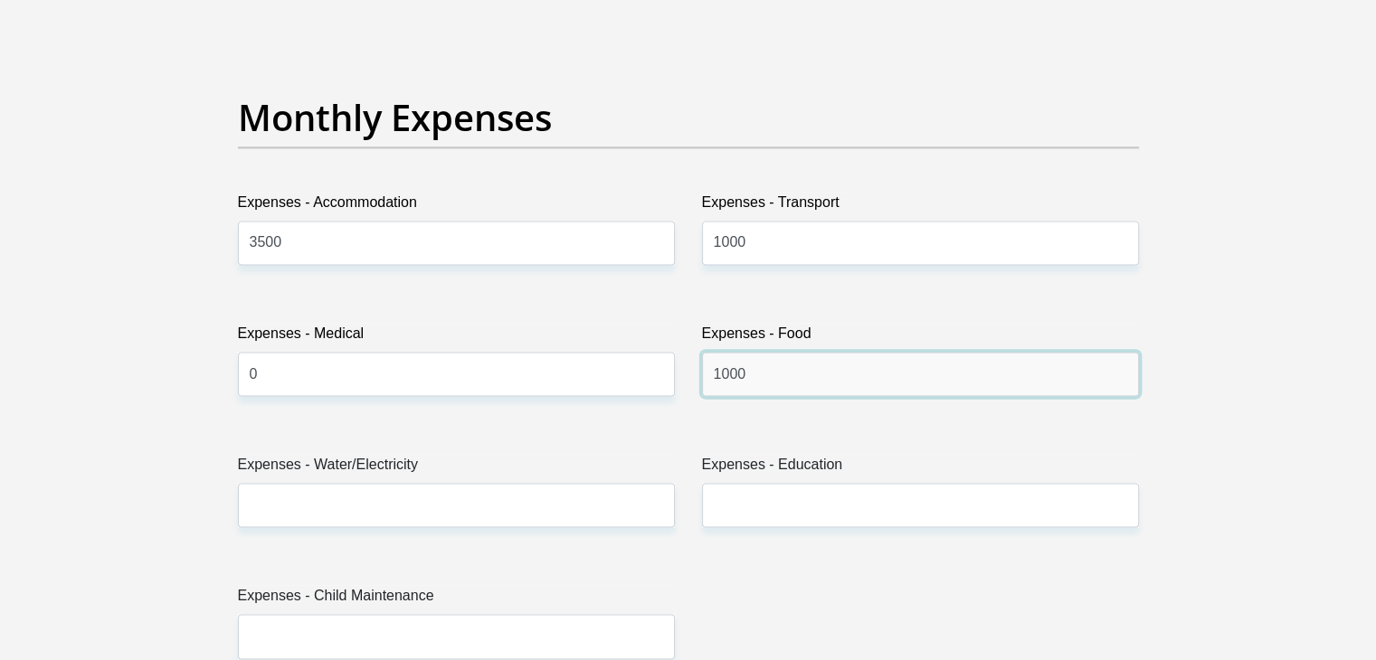
type input "1000"
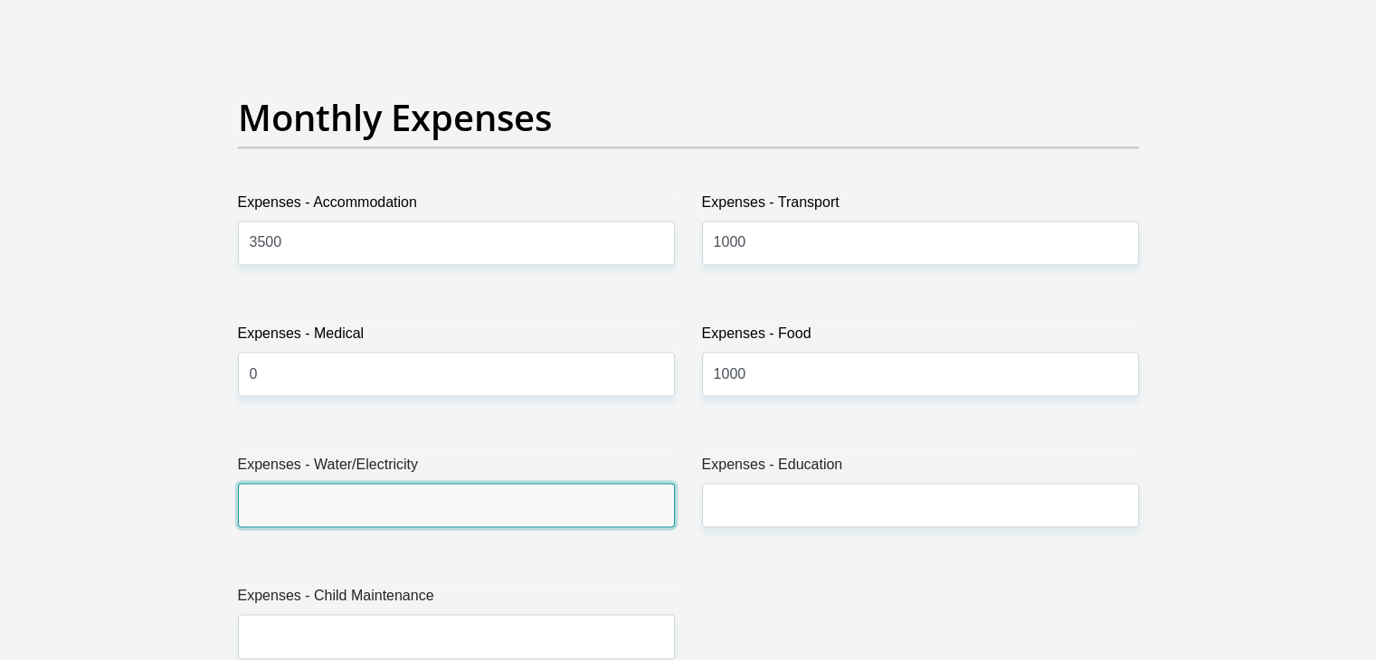
click at [365, 514] on input "Expenses - Water/Electricity" at bounding box center [456, 505] width 437 height 44
type input "300"
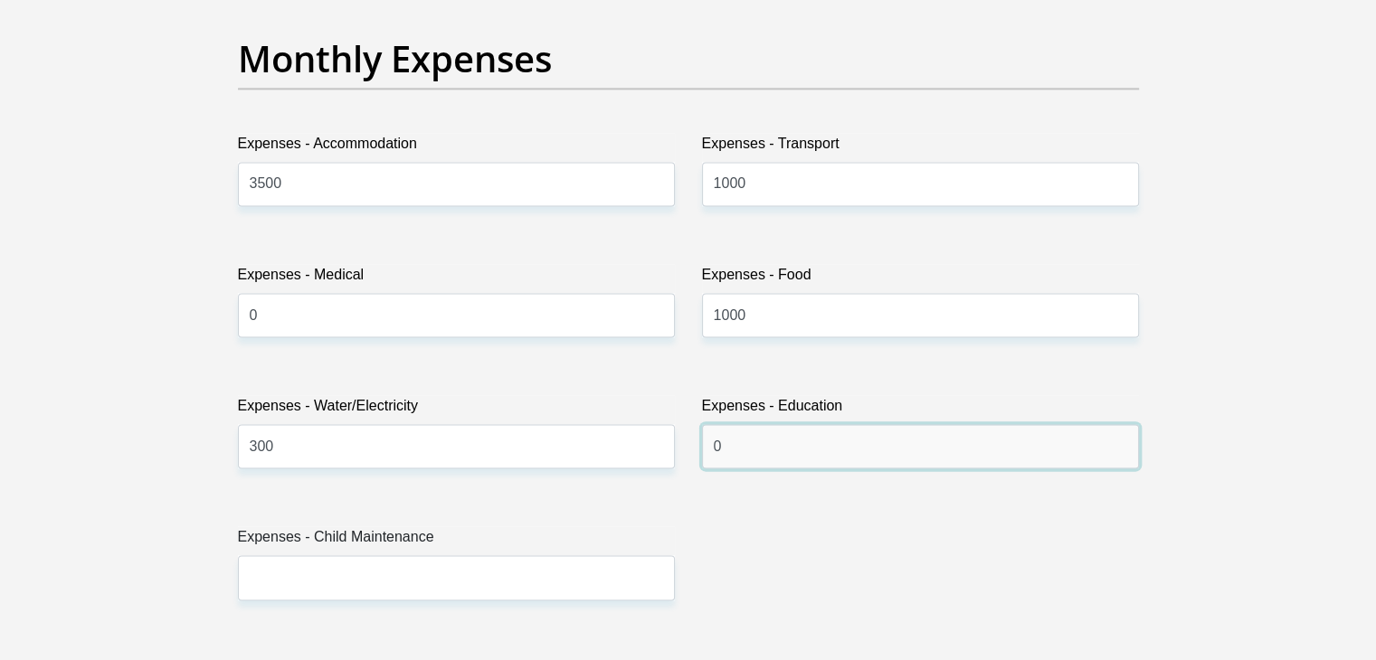
scroll to position [2624, 0]
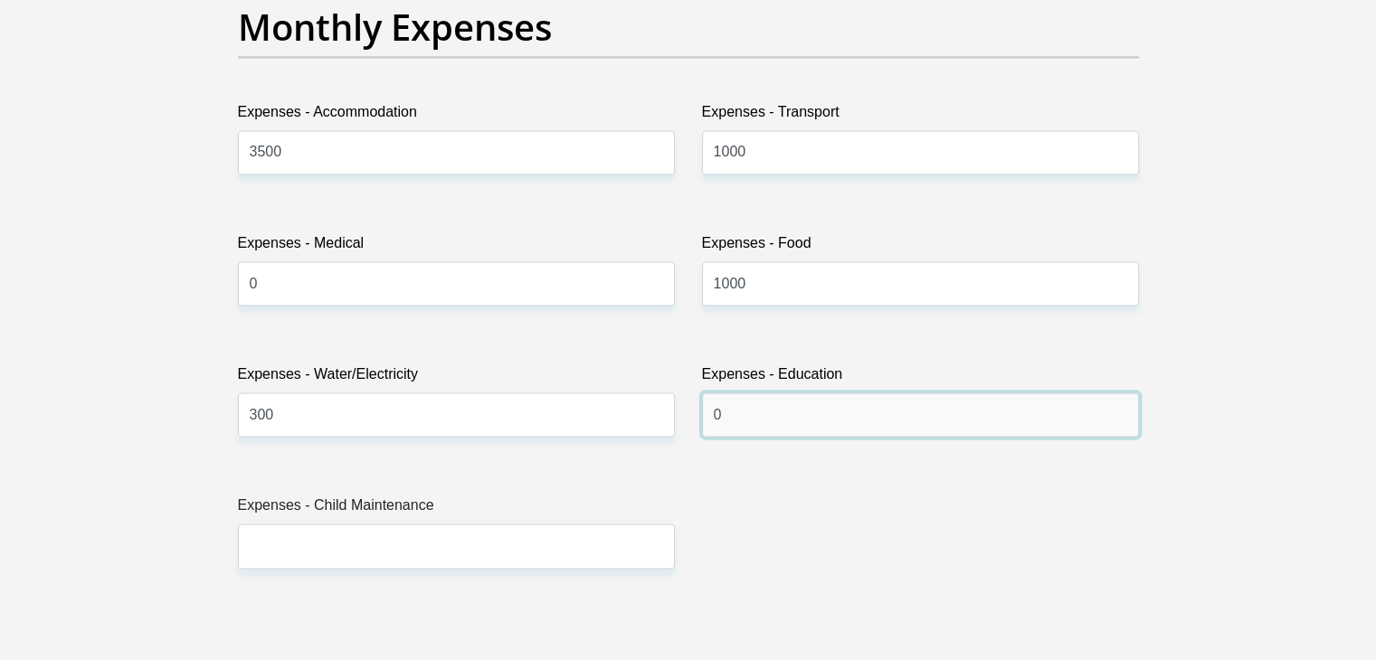
type input "0"
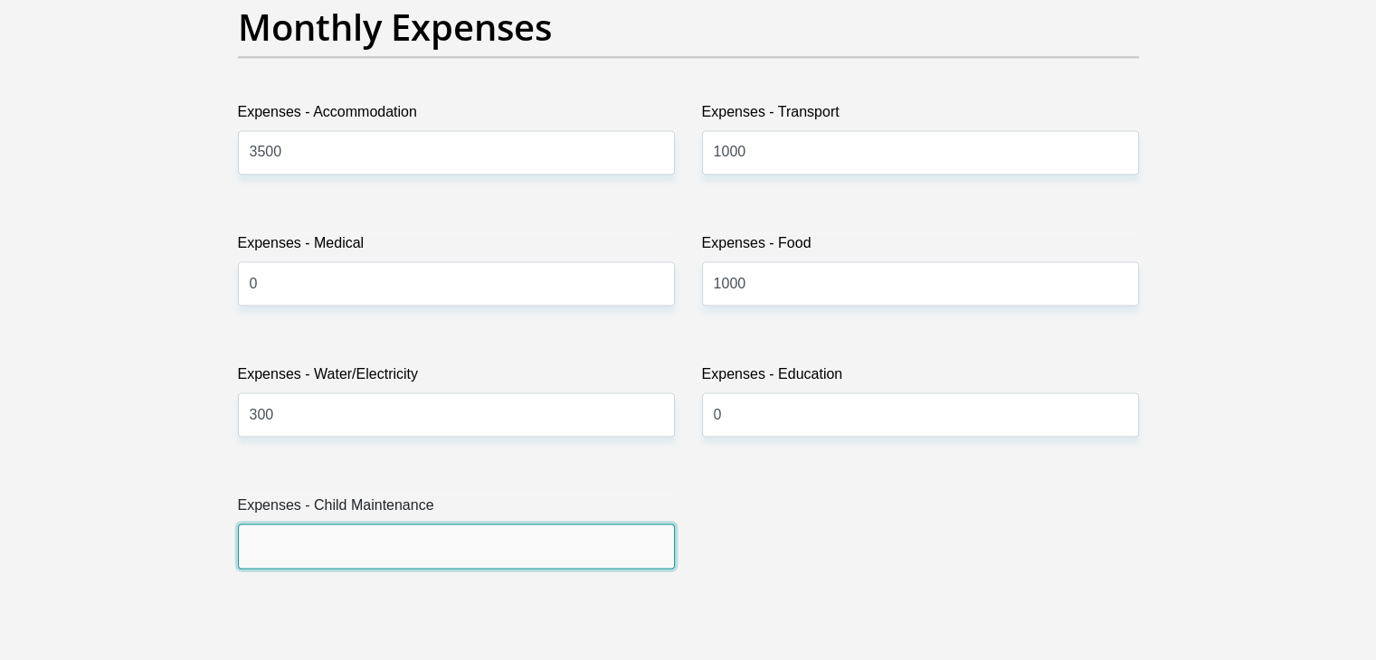
click at [302, 565] on input "Expenses - Child Maintenance" at bounding box center [456, 546] width 437 height 44
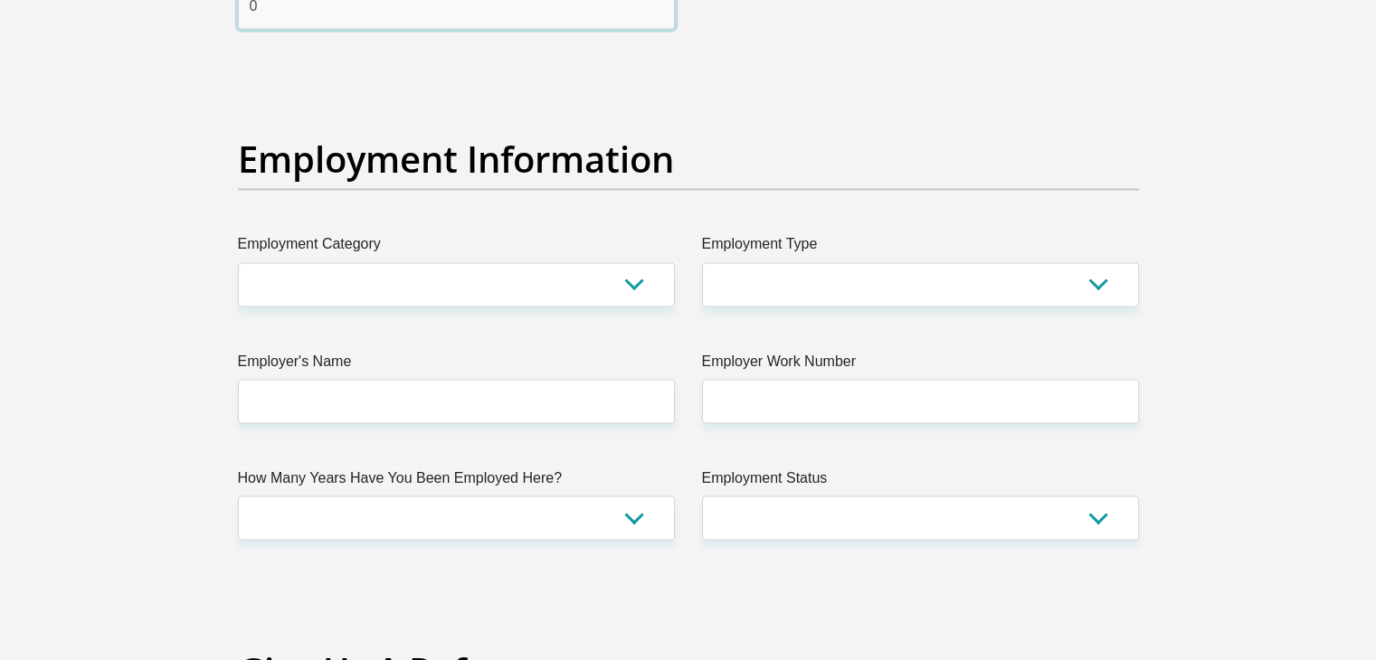
scroll to position [3167, 0]
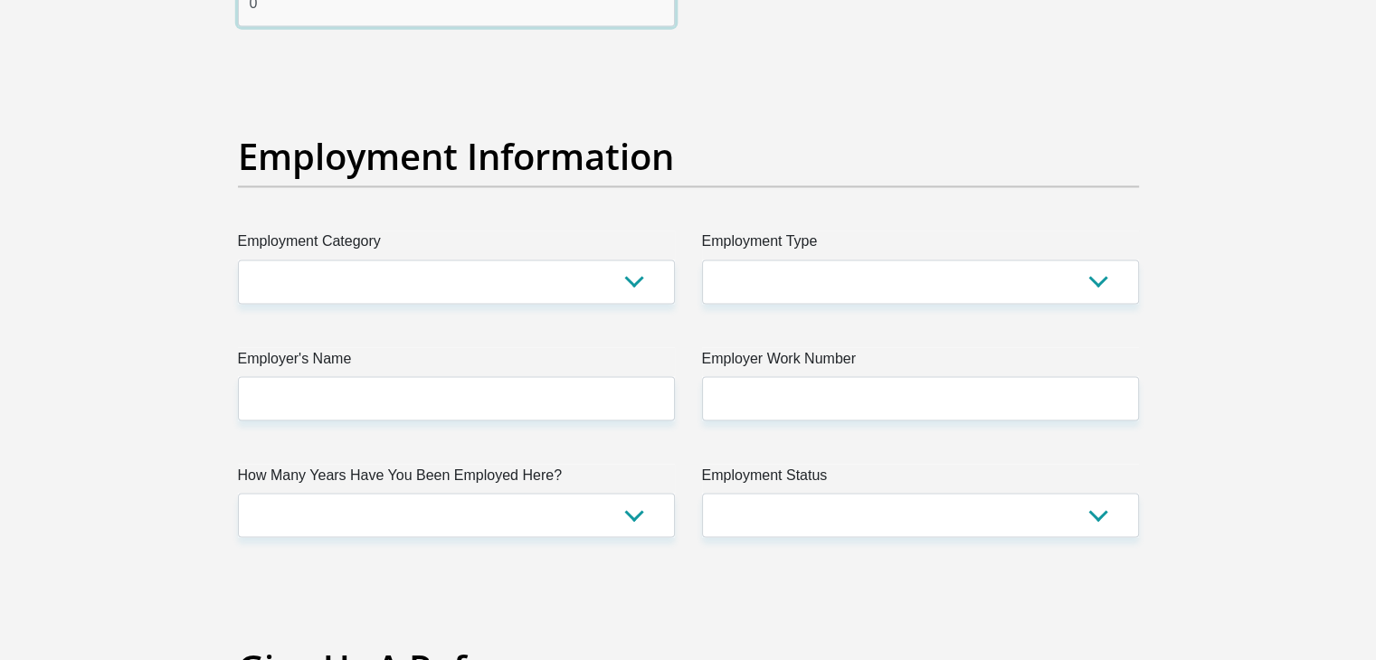
type input "0"
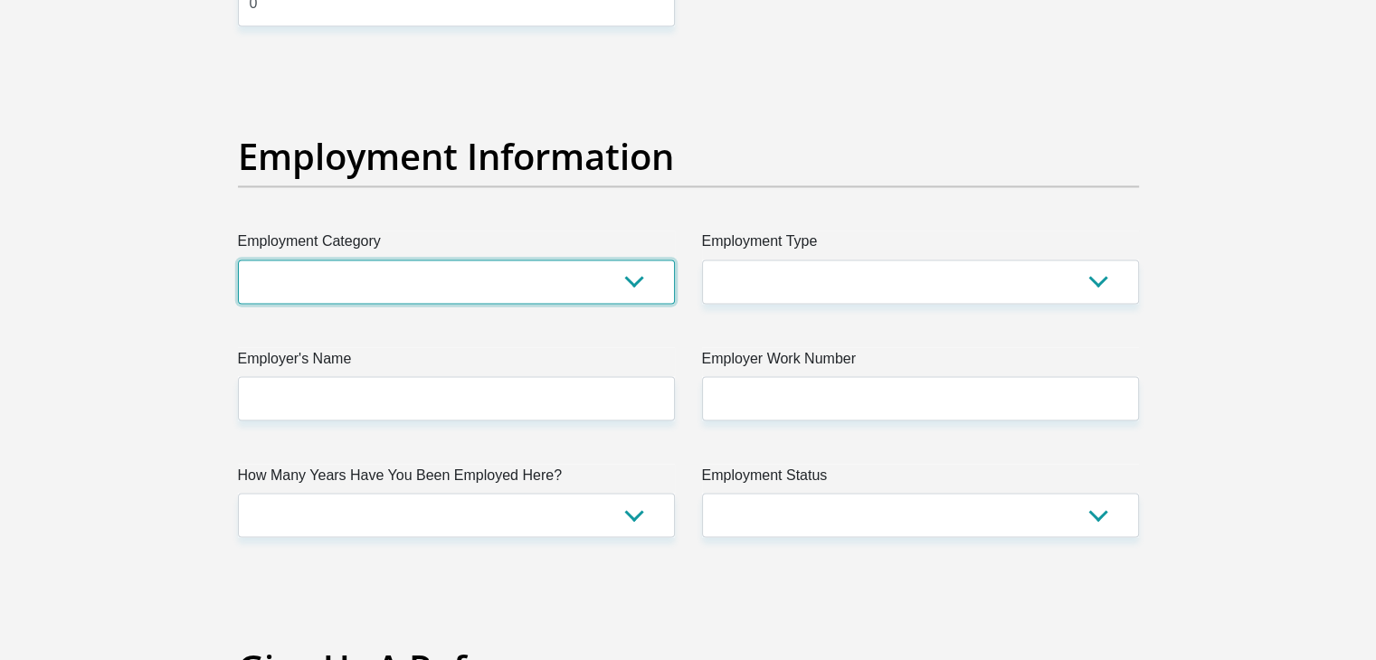
click at [370, 276] on select "AGRICULTURE ALCOHOL & TOBACCO CONSTRUCTION MATERIALS METALLURGY EQUIPMENT FOR R…" at bounding box center [456, 282] width 437 height 44
click at [547, 291] on select "AGRICULTURE ALCOHOL & TOBACCO CONSTRUCTION MATERIALS METALLURGY EQUIPMENT FOR R…" at bounding box center [456, 282] width 437 height 44
click at [547, 285] on select "AGRICULTURE ALCOHOL & TOBACCO CONSTRUCTION MATERIALS METALLURGY EQUIPMENT FOR R…" at bounding box center [456, 282] width 437 height 44
select select "8"
click at [238, 260] on select "AGRICULTURE ALCOHOL & TOBACCO CONSTRUCTION MATERIALS METALLURGY EQUIPMENT FOR R…" at bounding box center [456, 282] width 437 height 44
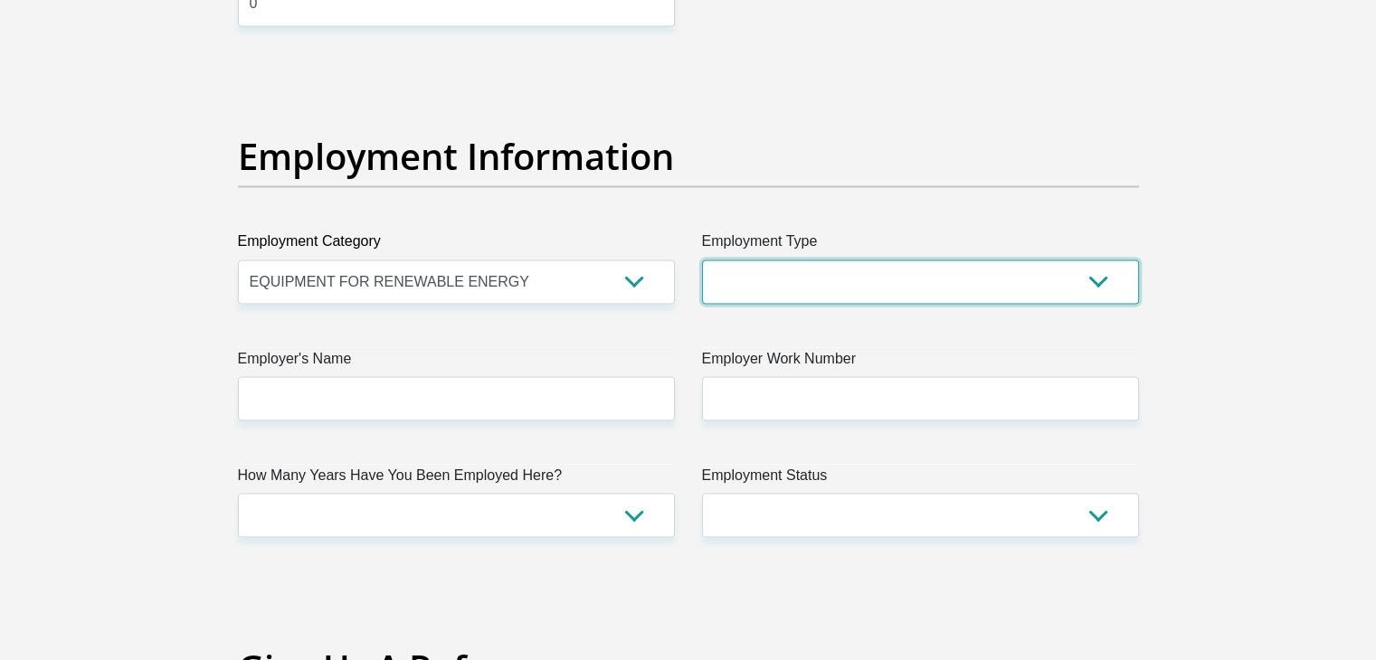
click at [798, 287] on select "College/Lecturer Craft Seller Creative Driver Executive Farmer Forces - Non Com…" at bounding box center [920, 282] width 437 height 44
select select "Manager"
click at [702, 260] on select "College/Lecturer Craft Seller Creative Driver Executive Farmer Forces - Non Com…" at bounding box center [920, 282] width 437 height 44
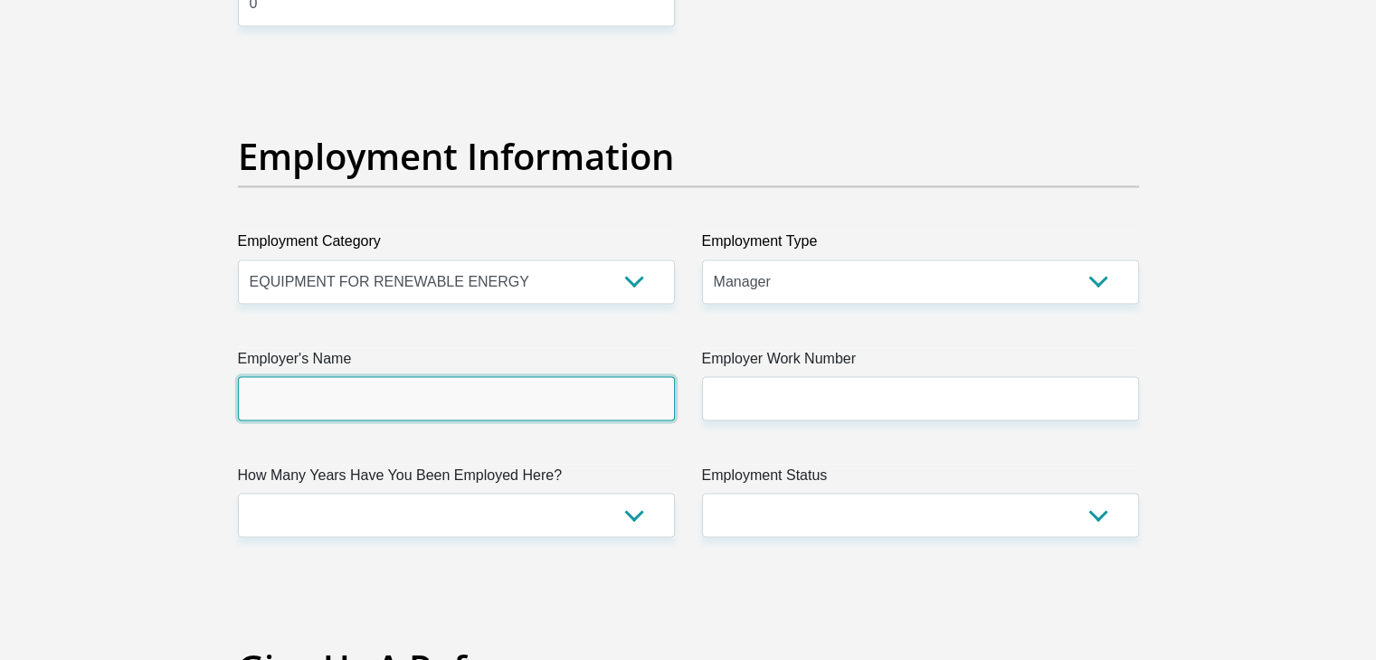
click at [442, 394] on input "Employer's Name" at bounding box center [456, 398] width 437 height 44
type input "t"
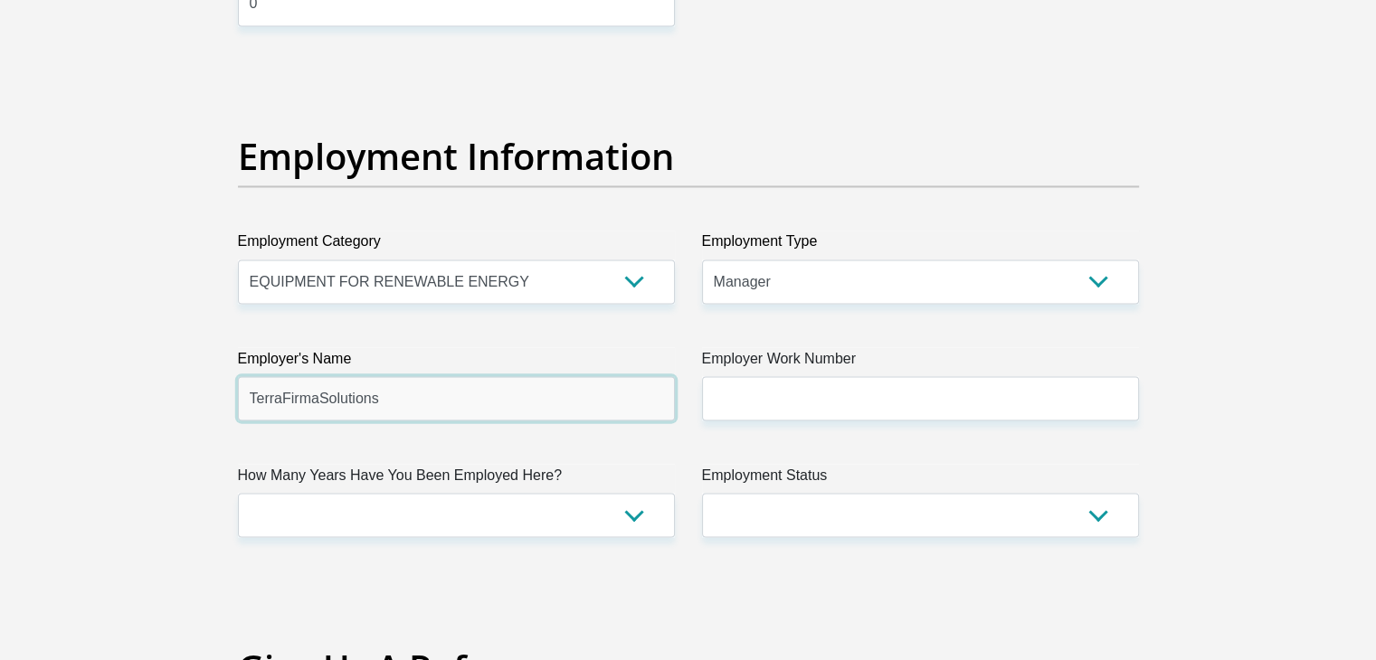
type input "TerraFirmaSolutions"
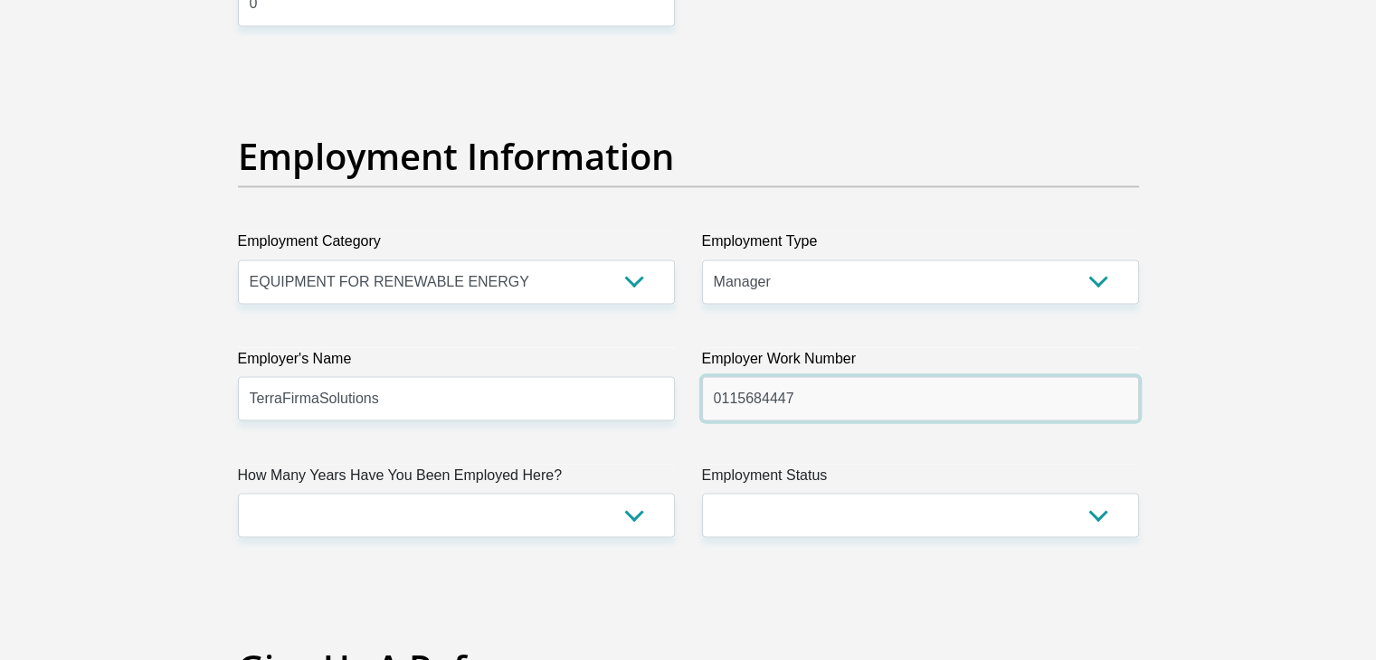
type input "0115684447"
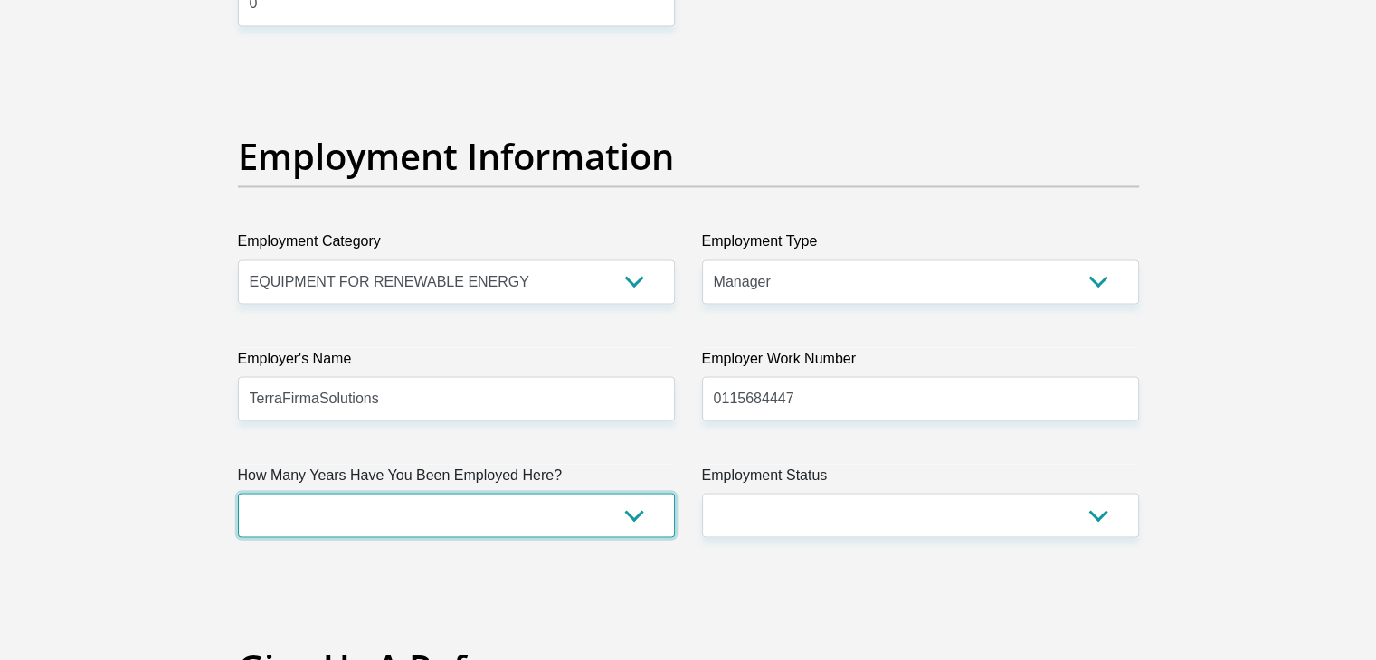
click at [362, 518] on select "less than 1 year 1-3 years 3-5 years 5+ years" at bounding box center [456, 515] width 437 height 44
select select "24"
click at [238, 493] on select "less than 1 year 1-3 years 3-5 years 5+ years" at bounding box center [456, 515] width 437 height 44
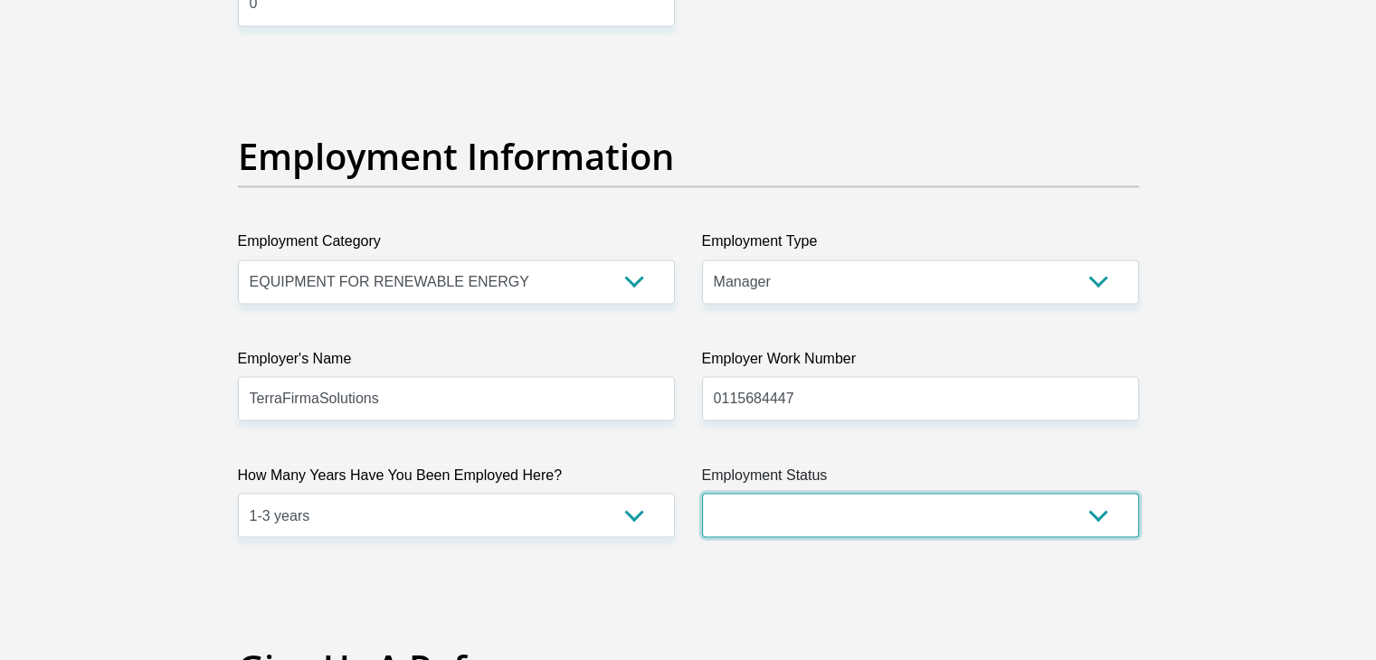
click at [818, 514] on select "Permanent/Full-time Part-time/Casual Contract Worker Self-Employed Housewife Re…" at bounding box center [920, 515] width 437 height 44
select select "1"
click at [702, 493] on select "Permanent/Full-time Part-time/Casual Contract Worker Self-Employed Housewife Re…" at bounding box center [920, 515] width 437 height 44
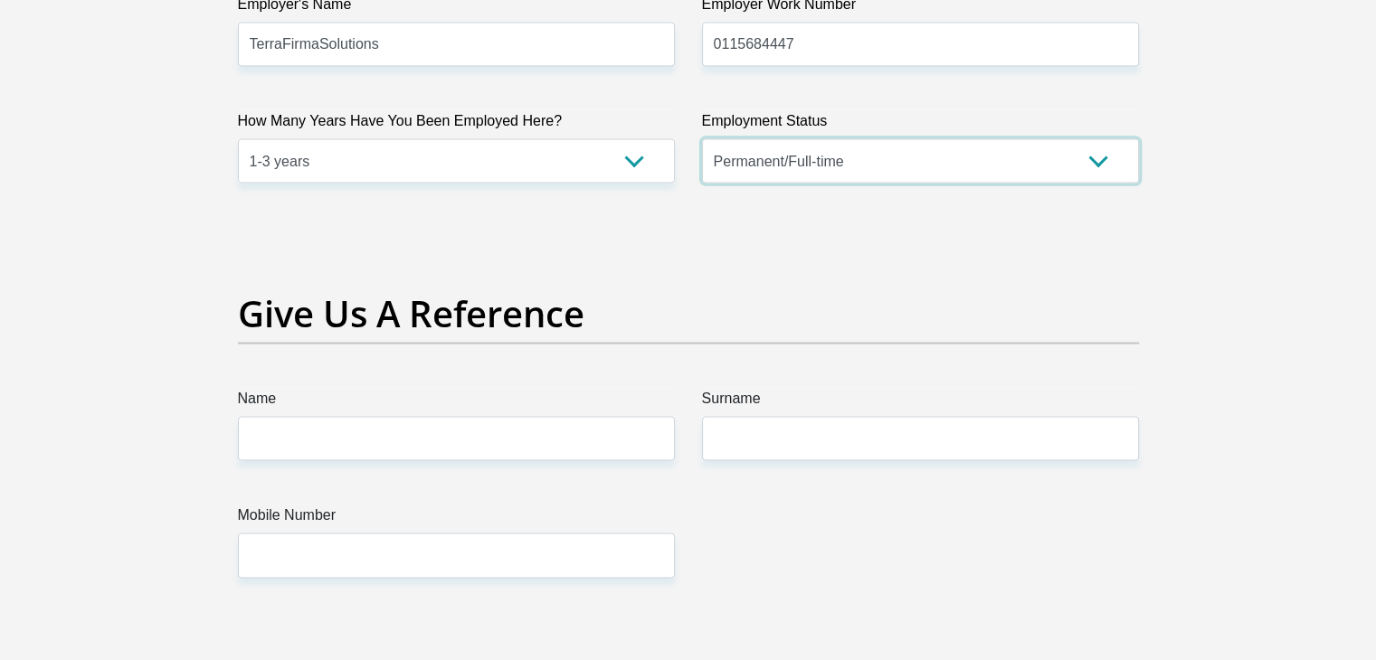
scroll to position [3529, 0]
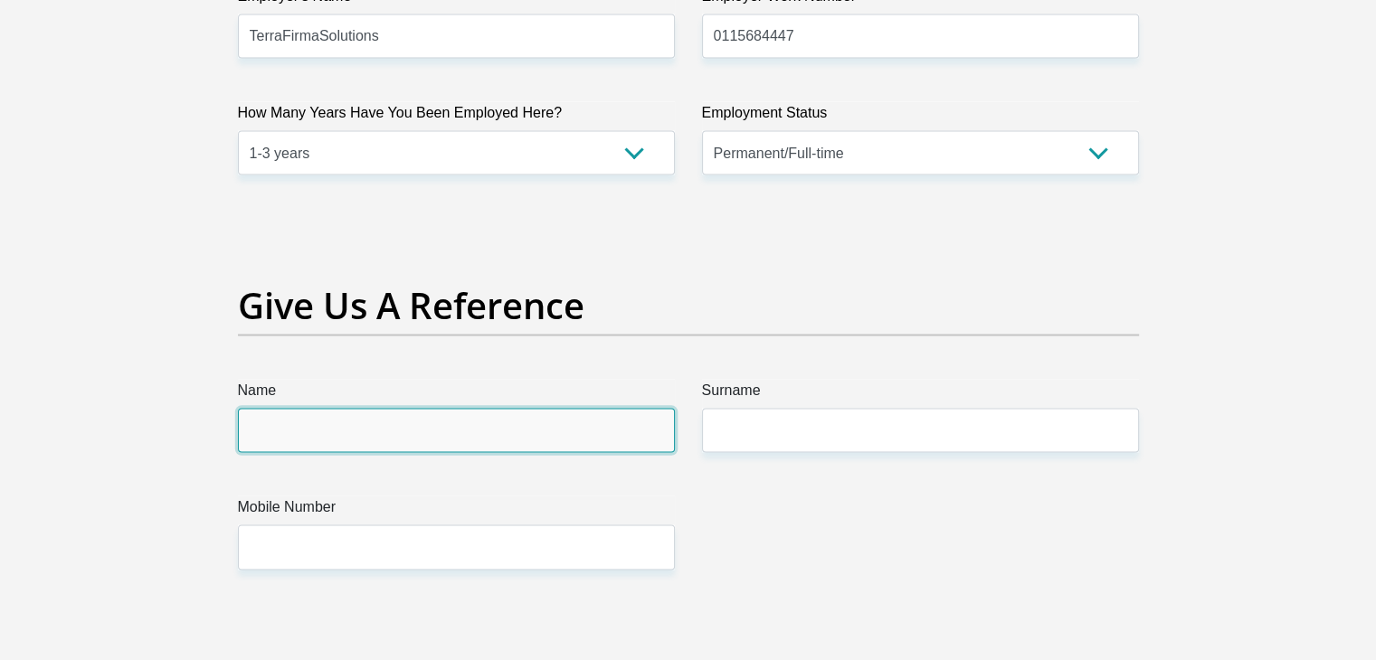
click at [563, 442] on input "Name" at bounding box center [456, 431] width 437 height 44
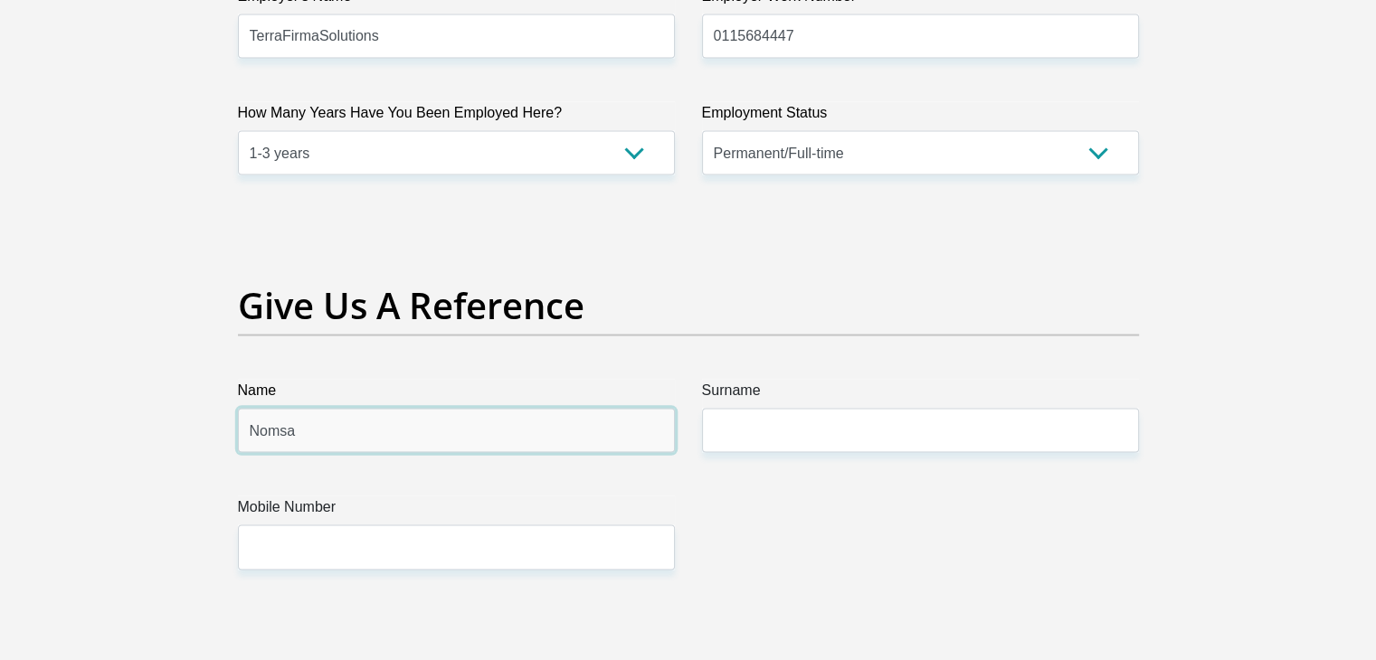
click at [500, 430] on input "Nomsa" at bounding box center [456, 431] width 437 height 44
type input "N"
click at [413, 432] on input "Baluthando Khumalo" at bounding box center [456, 431] width 437 height 44
drag, startPoint x: 481, startPoint y: 432, endPoint x: 251, endPoint y: 437, distance: 230.8
click at [251, 437] on input "Baluthando Khumalo" at bounding box center [456, 431] width 437 height 44
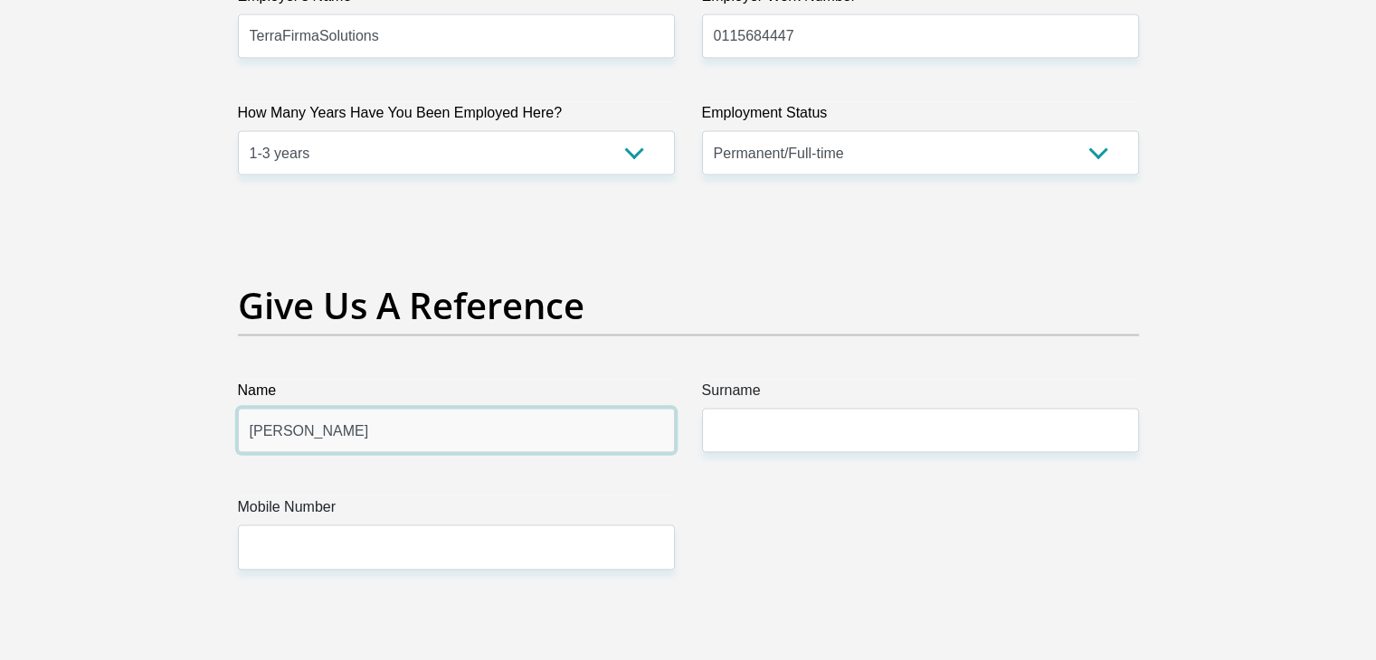
type input "Tyra Andrews"
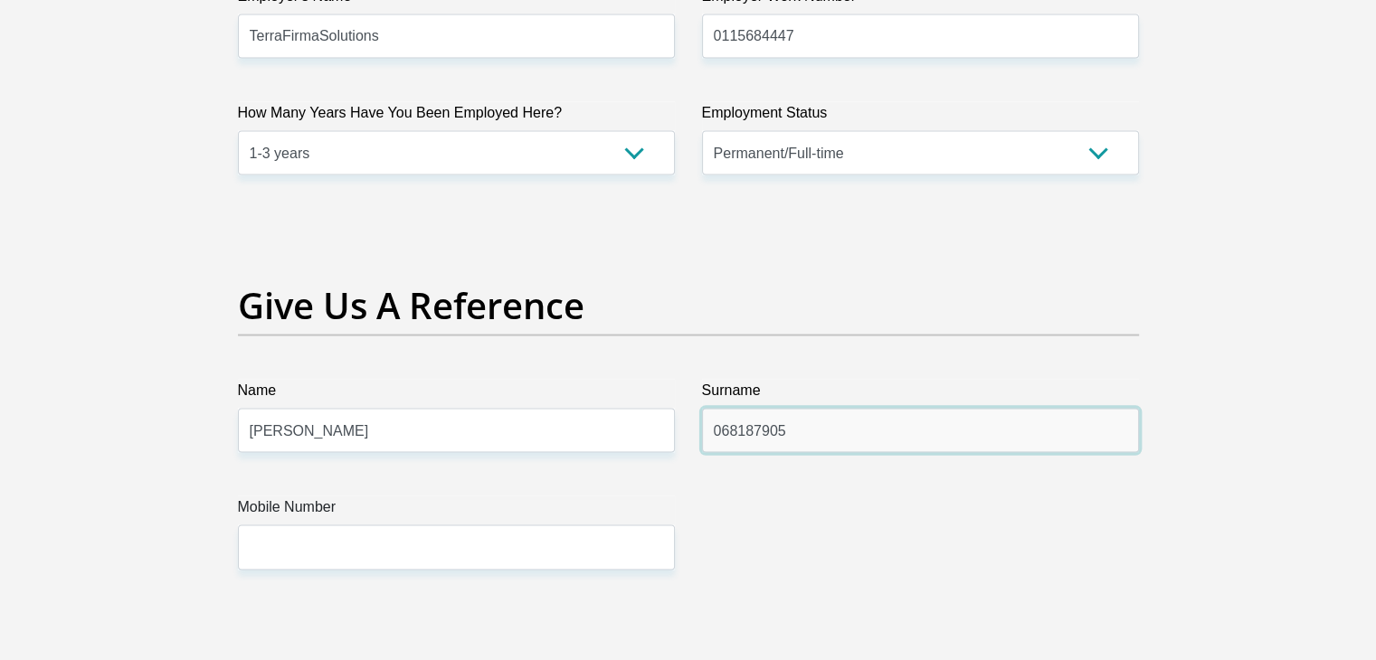
type input "0681879052"
drag, startPoint x: 822, startPoint y: 425, endPoint x: 700, endPoint y: 424, distance: 122.2
click at [700, 424] on div "Surname 0681879052" at bounding box center [921, 416] width 464 height 73
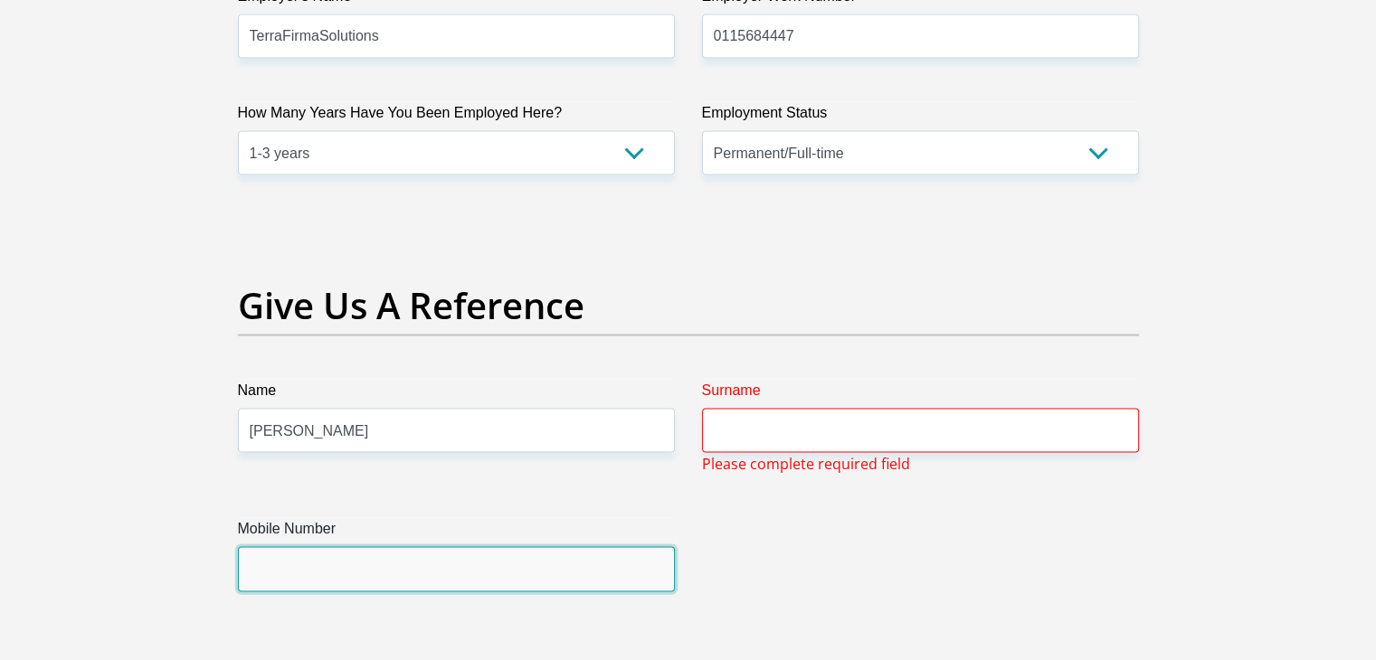
click at [492, 564] on input "Mobile Number" at bounding box center [456, 569] width 437 height 44
paste input "0681879052"
type input "0681879052"
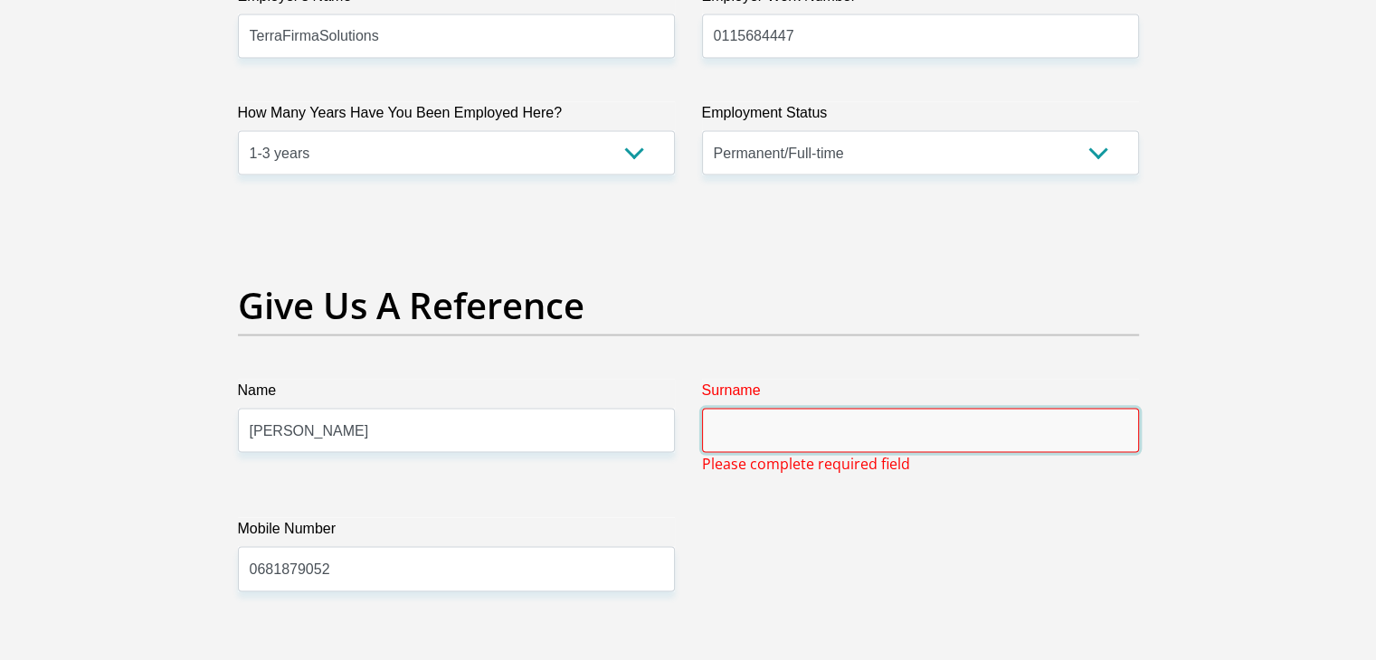
click at [756, 435] on input "Surname" at bounding box center [920, 431] width 437 height 44
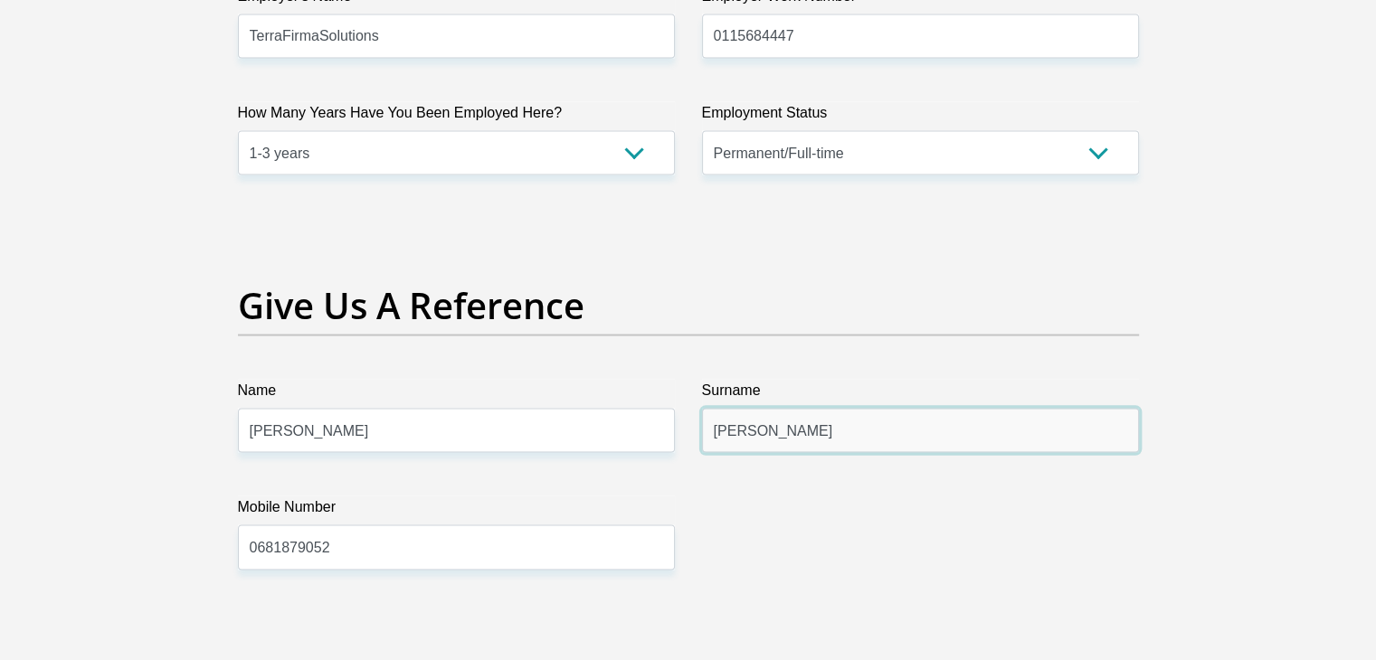
type input "Andrews"
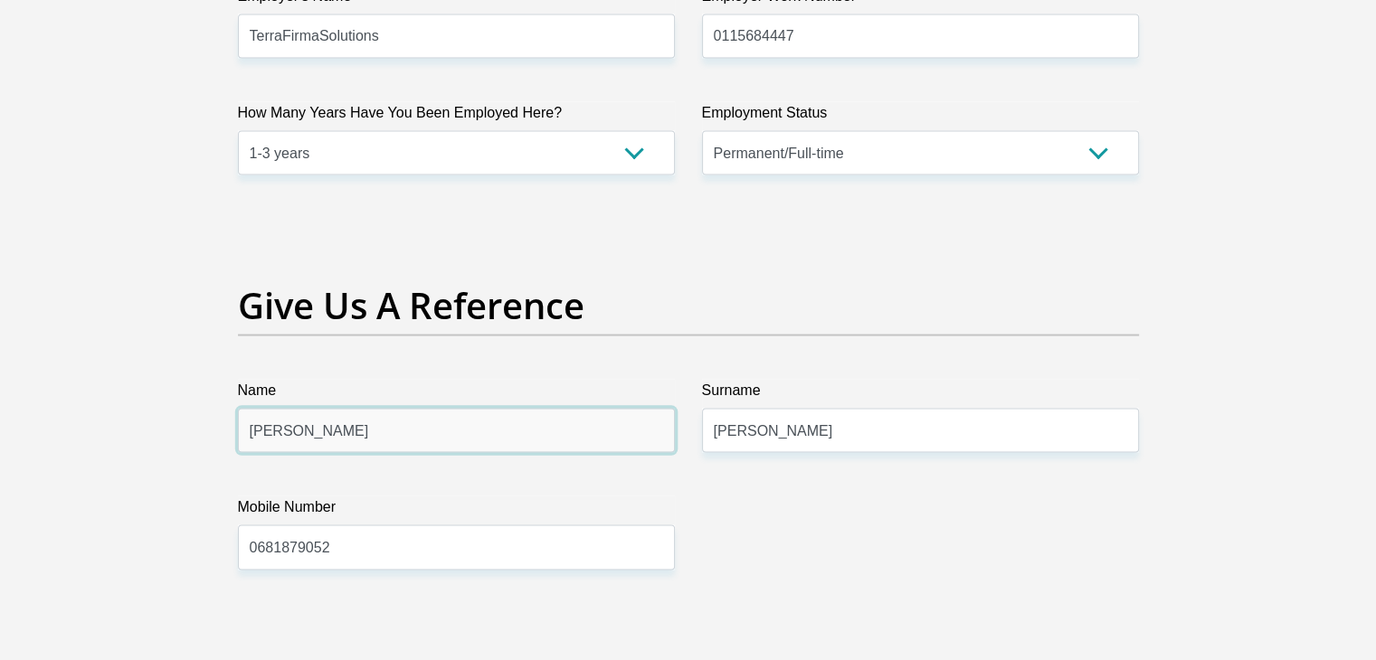
click at [510, 439] on input "Tyra Andrews" at bounding box center [456, 431] width 437 height 44
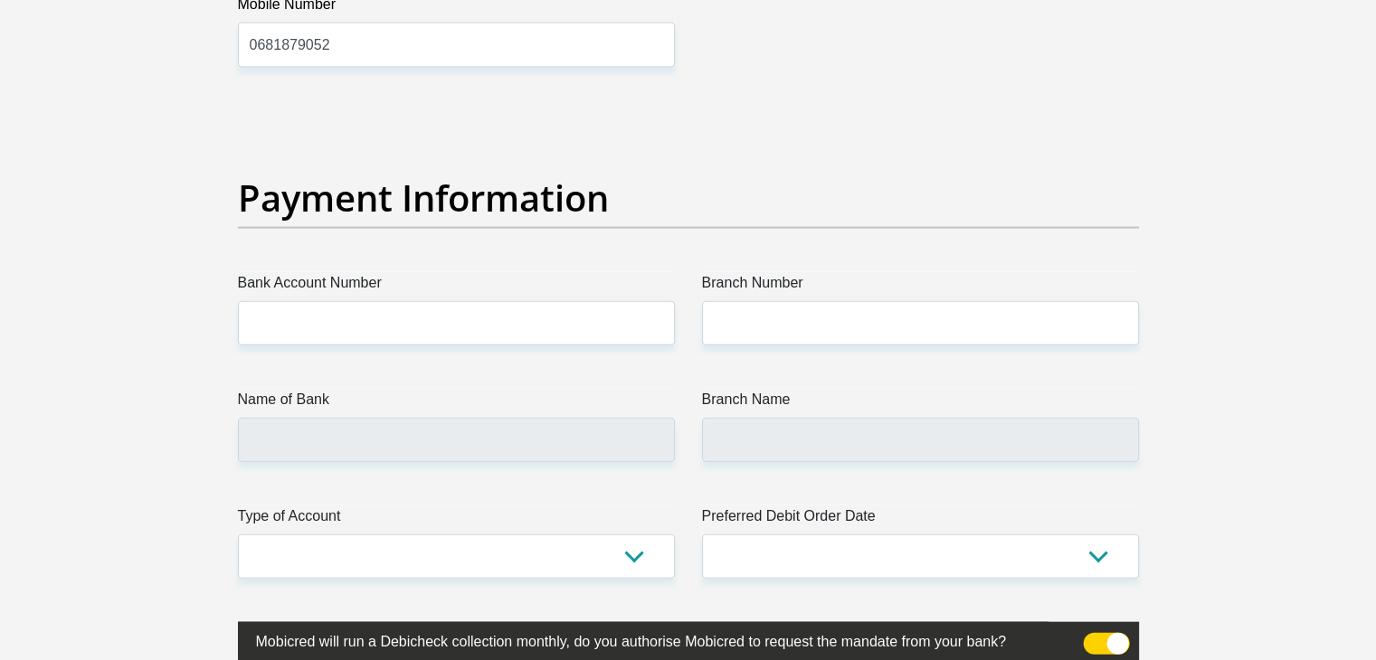
scroll to position [4072, 0]
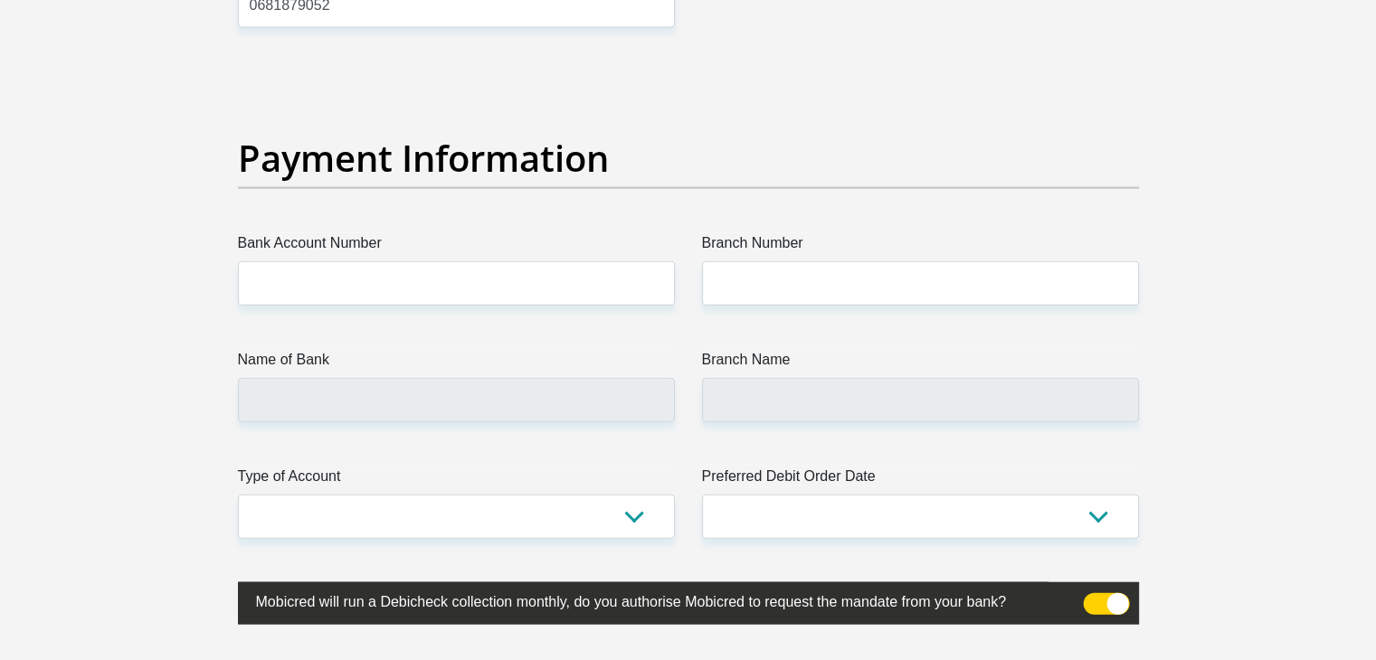
type input "Tyra"
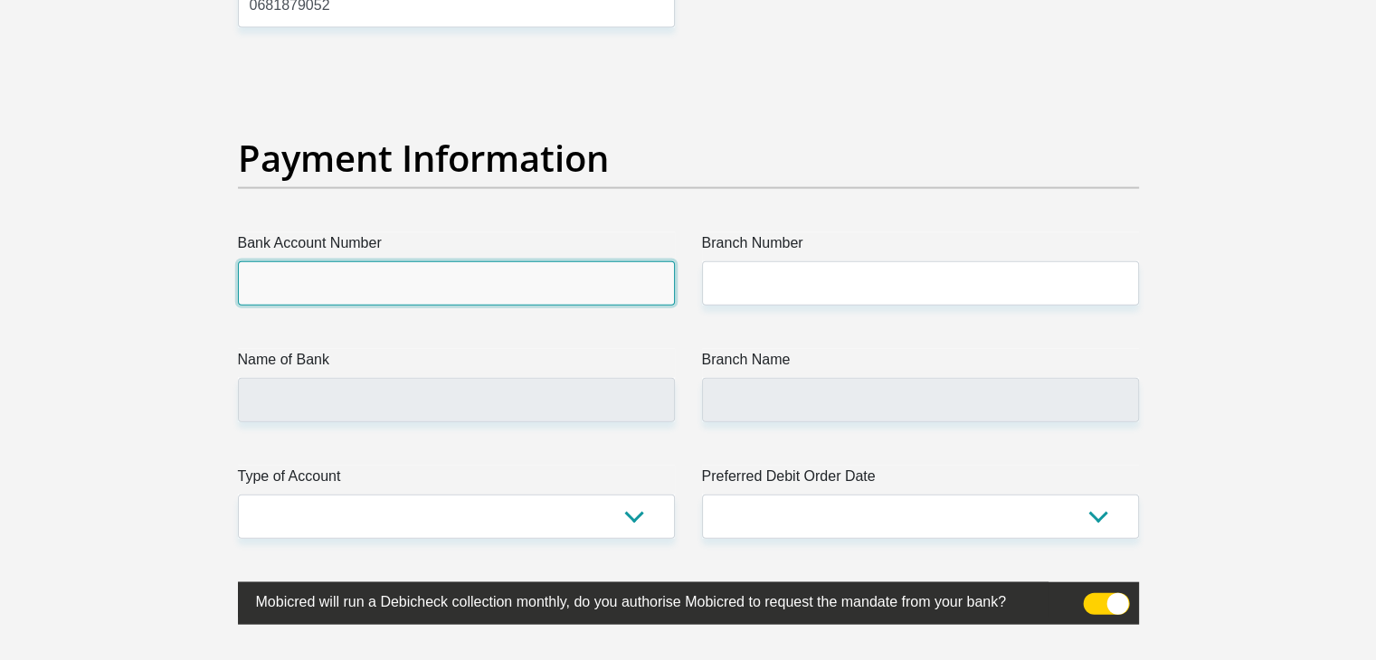
click at [597, 272] on input "Bank Account Number" at bounding box center [456, 283] width 437 height 44
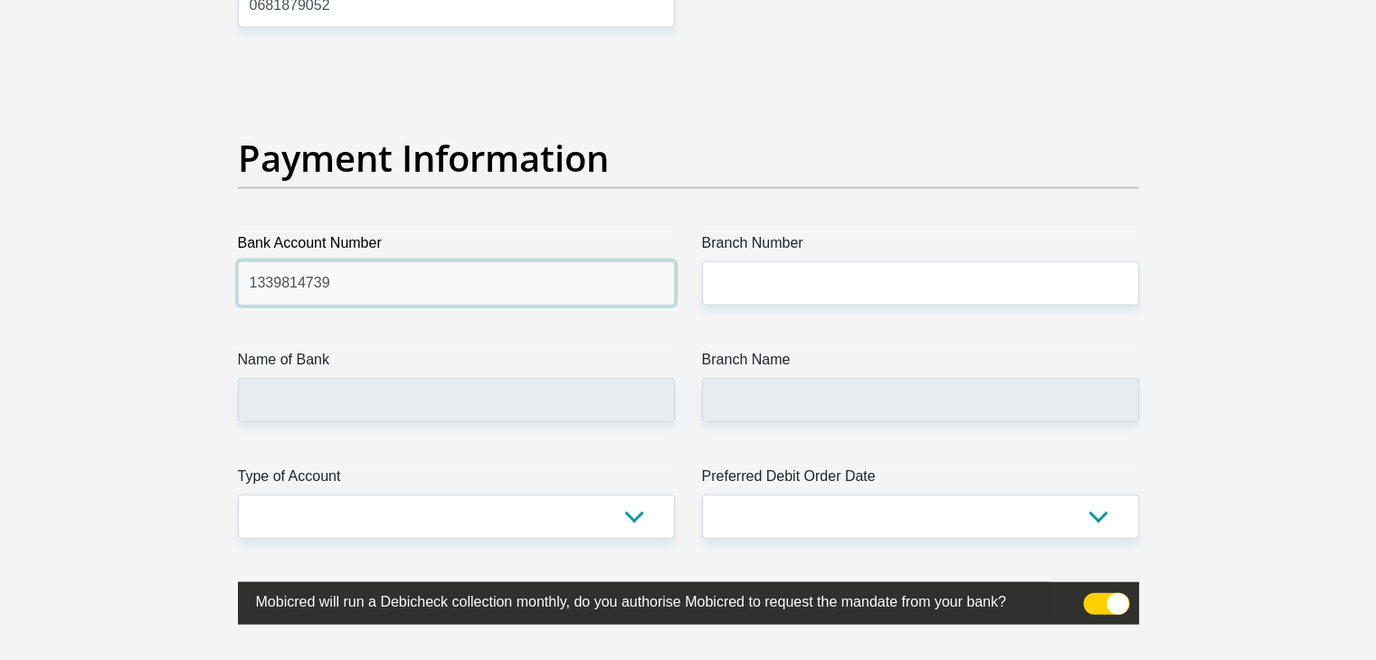
type input "1339814739"
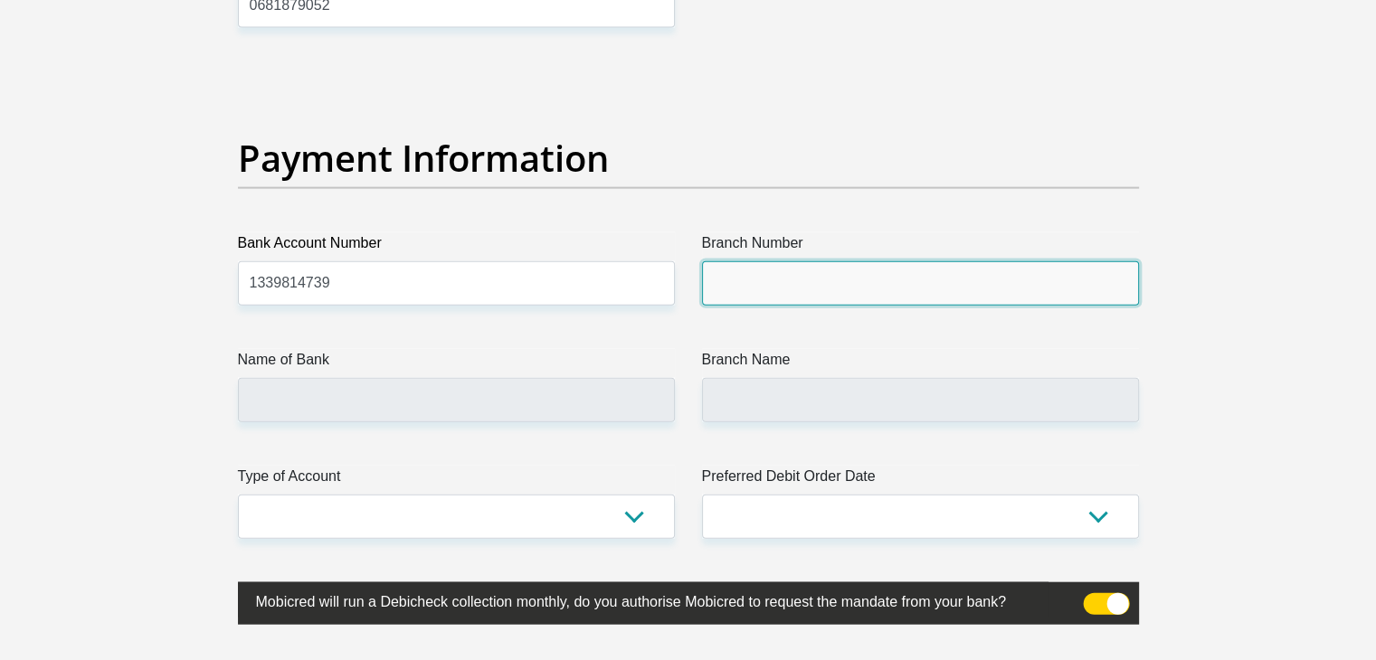
click at [834, 290] on input "Branch Number" at bounding box center [920, 283] width 437 height 44
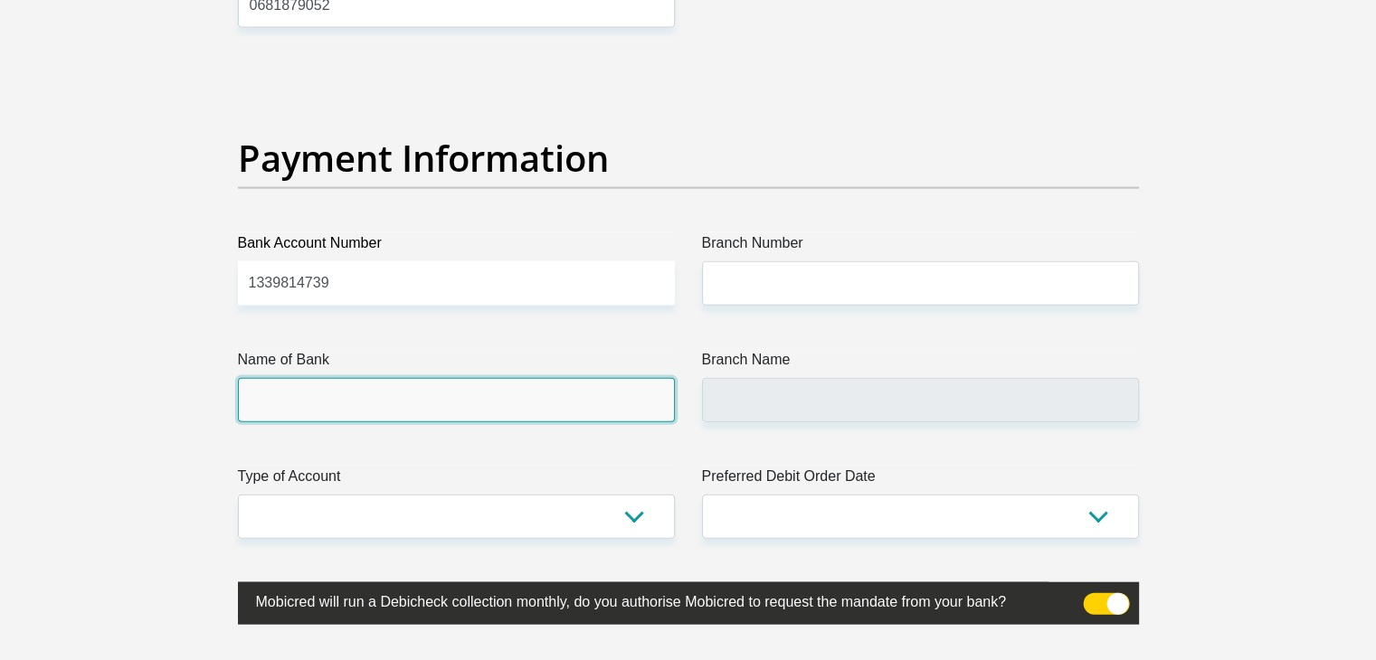
click at [561, 406] on input "Name of Bank" at bounding box center [456, 400] width 437 height 44
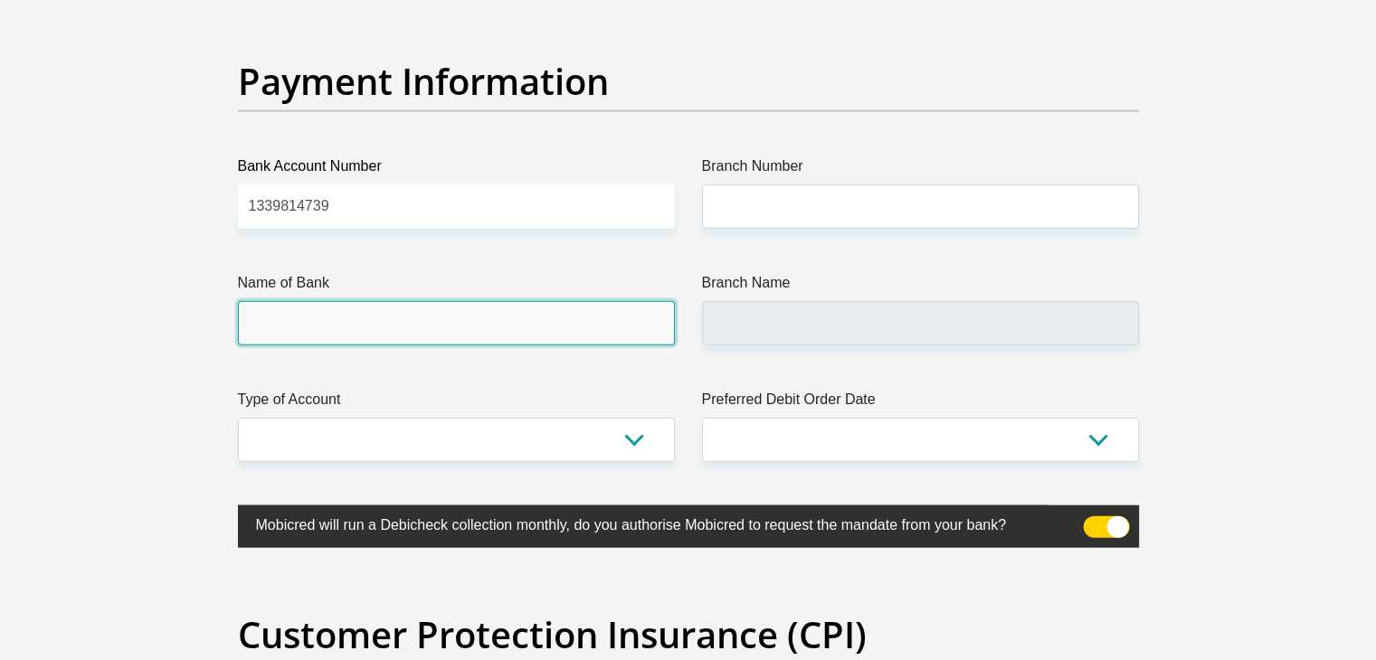
scroll to position [4106, 0]
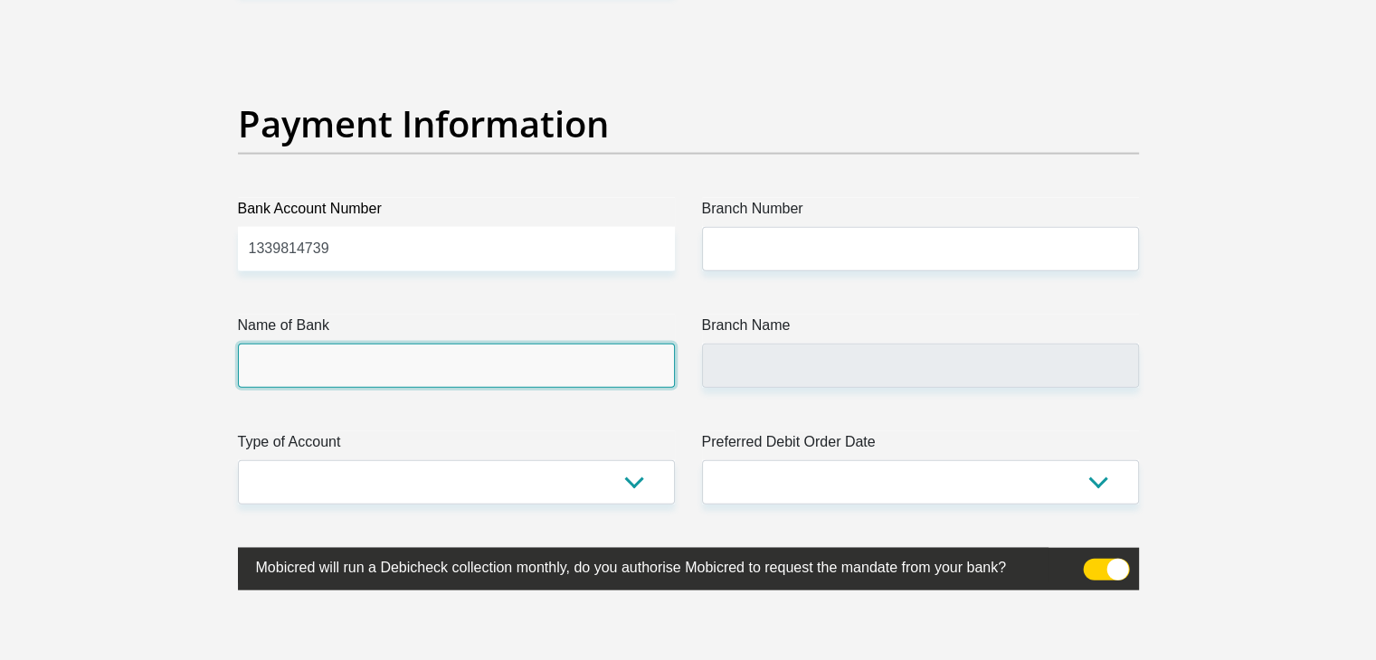
click at [584, 359] on input "Name of Bank" at bounding box center [456, 366] width 437 height 44
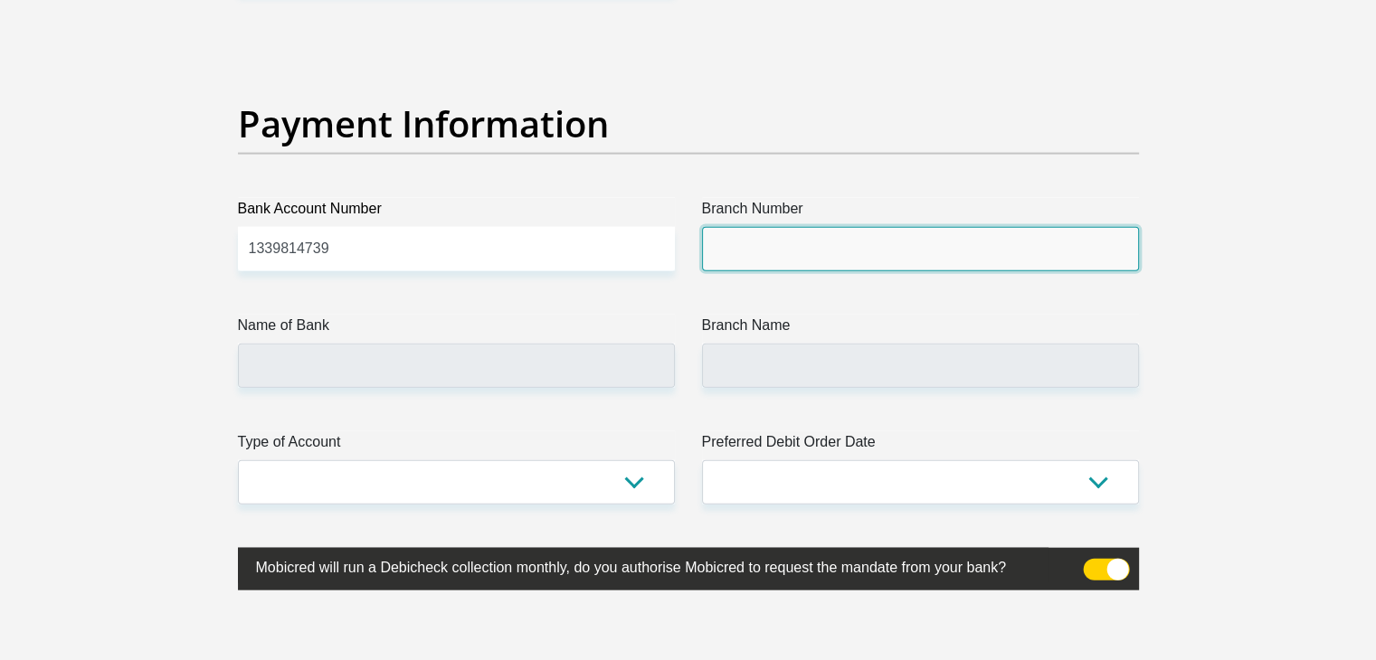
click at [843, 247] on input "Branch Number" at bounding box center [920, 249] width 437 height 44
click at [864, 253] on input "Branch Number" at bounding box center [920, 249] width 437 height 44
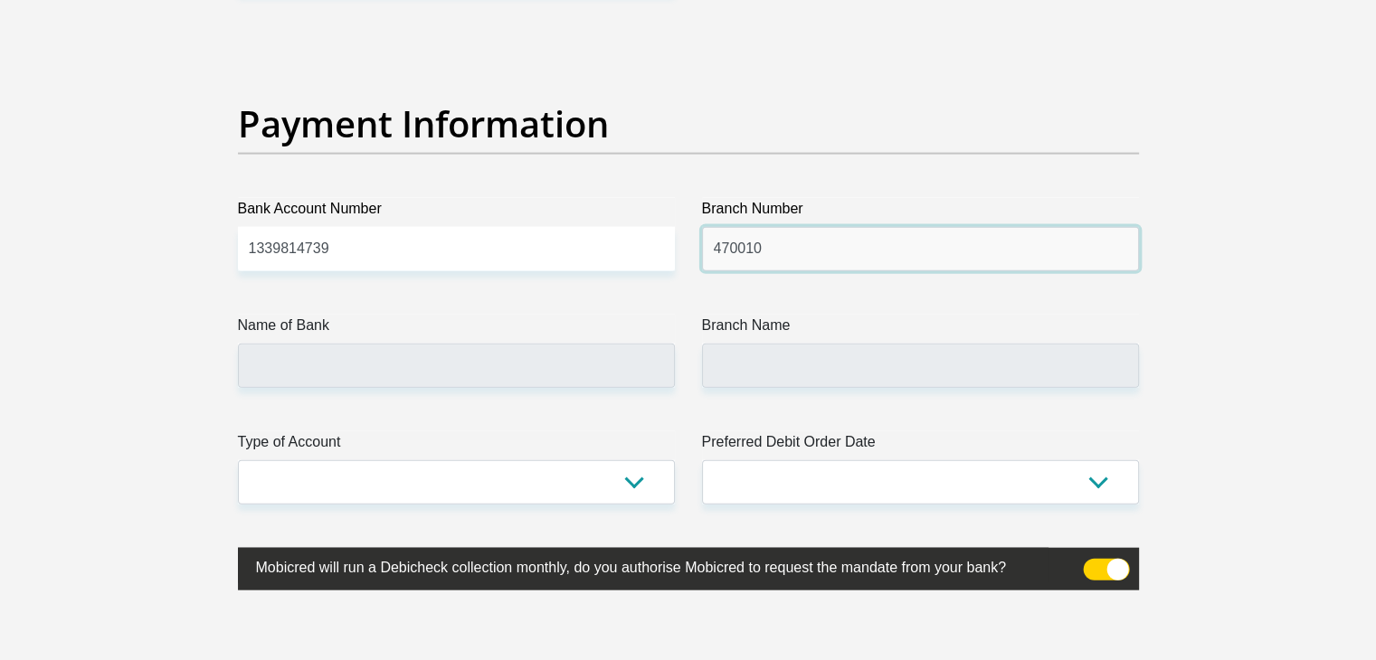
type input "470010"
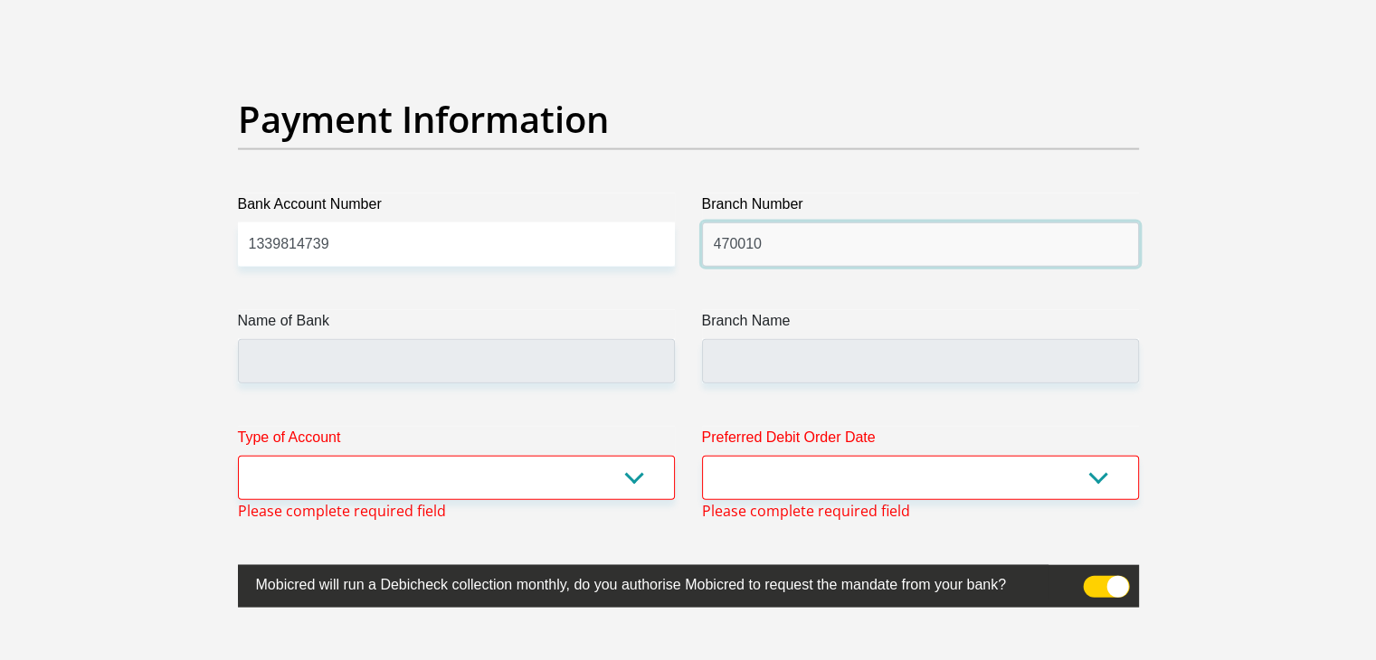
type input "CAPITEC BANK LIMITED"
type input "CAPITEC BANK CPC"
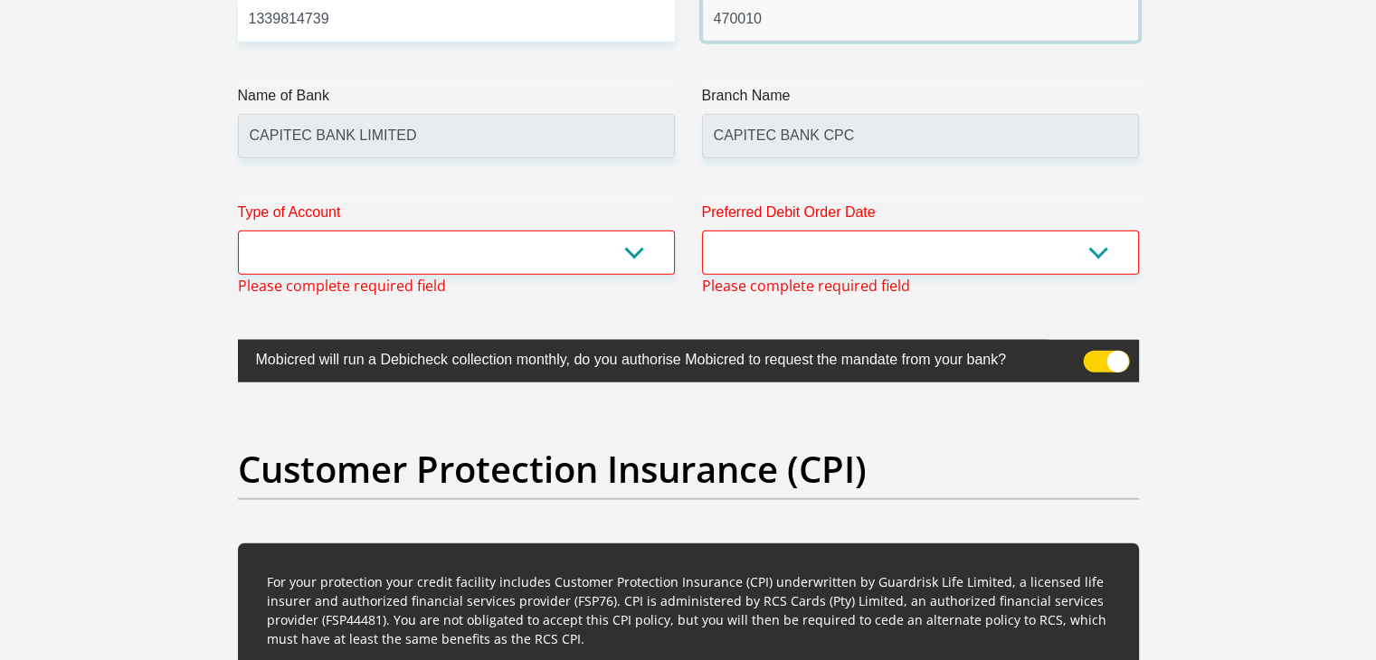
scroll to position [4336, 0]
click at [542, 269] on select "Cheque Savings" at bounding box center [456, 253] width 437 height 44
select select "SAV"
click at [238, 231] on select "Cheque Savings" at bounding box center [456, 253] width 437 height 44
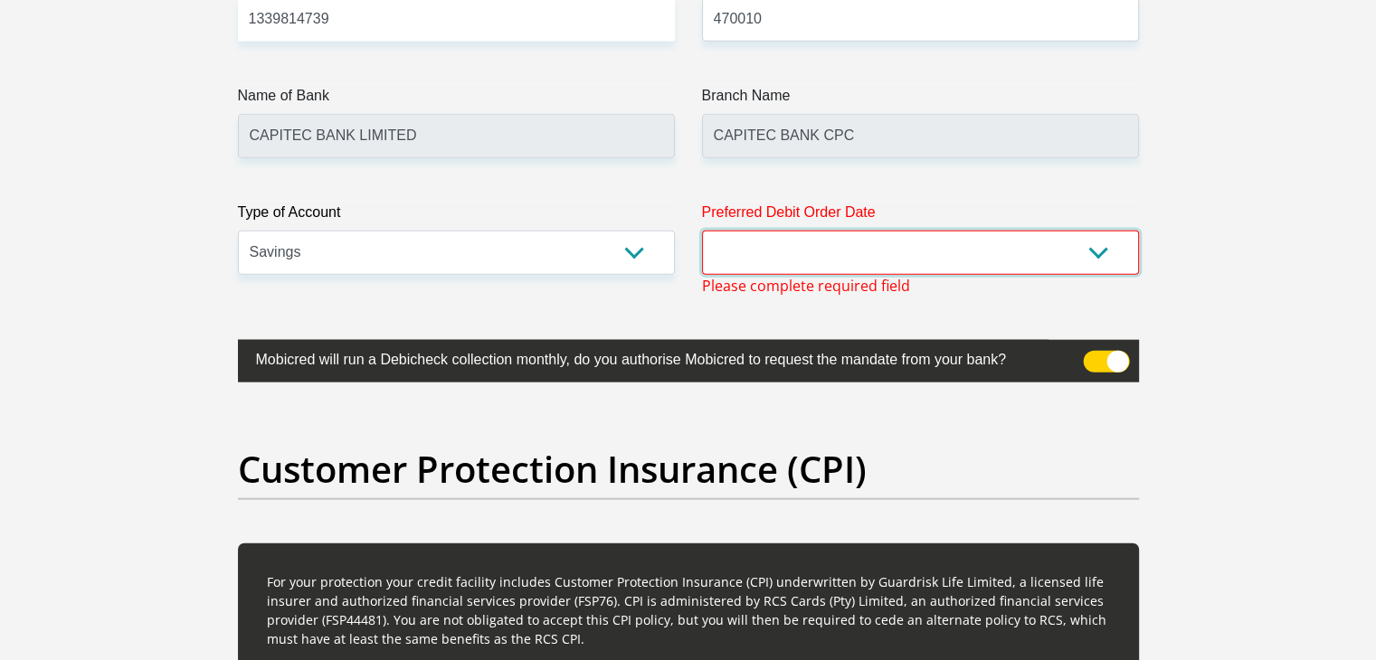
click at [811, 261] on select "1st 2nd 3rd 4th 5th 7th 18th 19th 20th 21st 22nd 23rd 24th 25th 26th 27th 28th …" at bounding box center [920, 253] width 437 height 44
select select "25"
click at [702, 231] on select "1st 2nd 3rd 4th 5th 7th 18th 19th 20th 21st 22nd 23rd 24th 25th 26th 27th 28th …" at bounding box center [920, 253] width 437 height 44
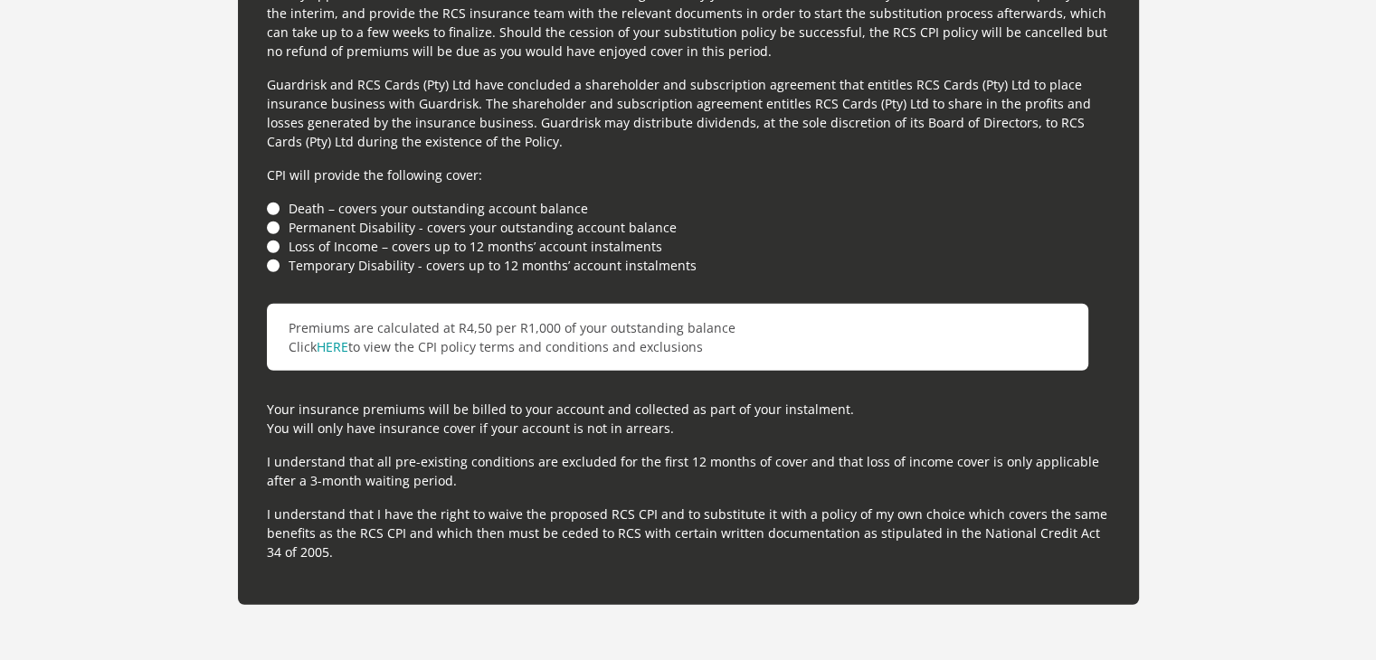
scroll to position [5060, 0]
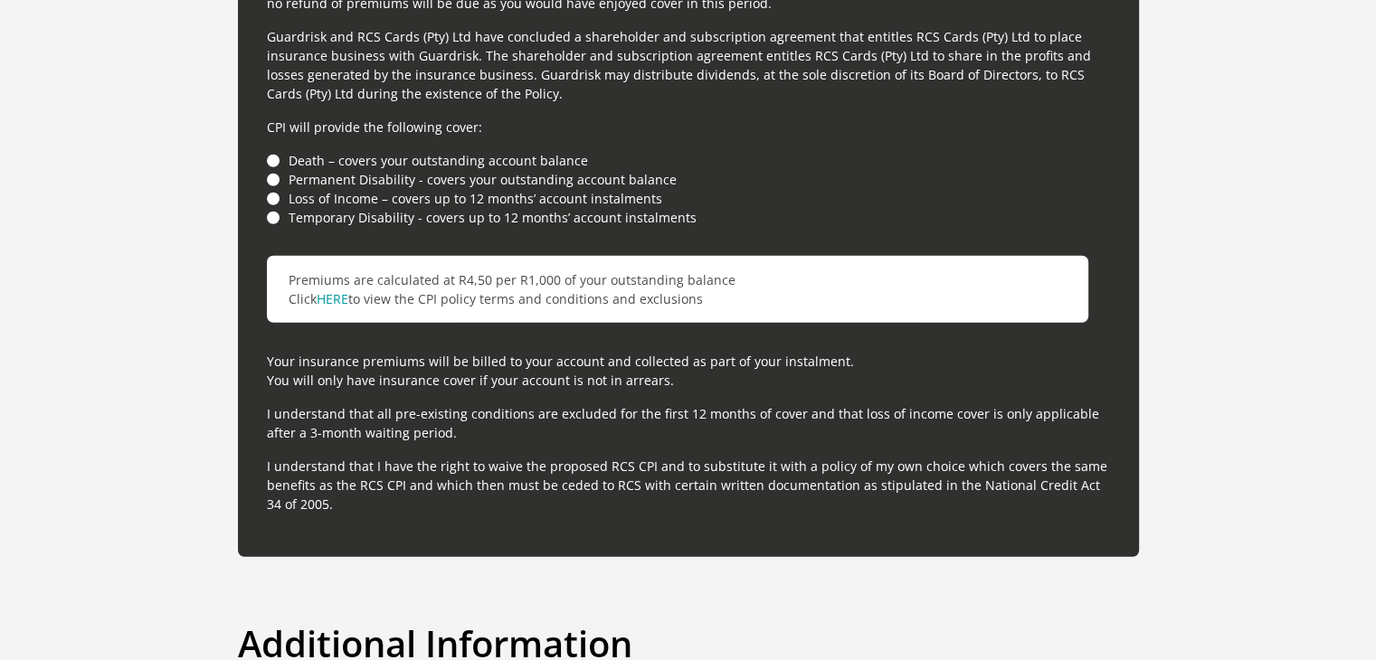
click at [270, 160] on li "Death – covers your outstanding account balance" at bounding box center [688, 160] width 843 height 19
click at [275, 170] on li "Permanent Disability - covers your outstanding account balance" at bounding box center [688, 179] width 843 height 19
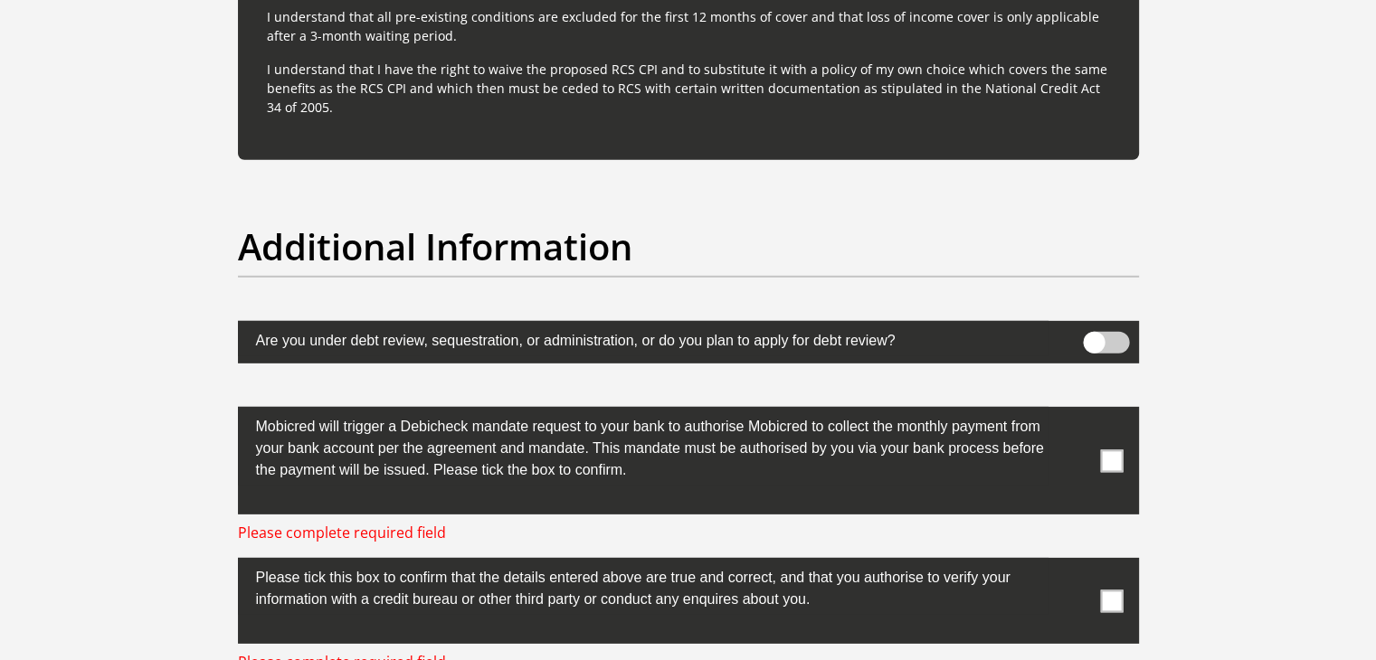
scroll to position [5512, 0]
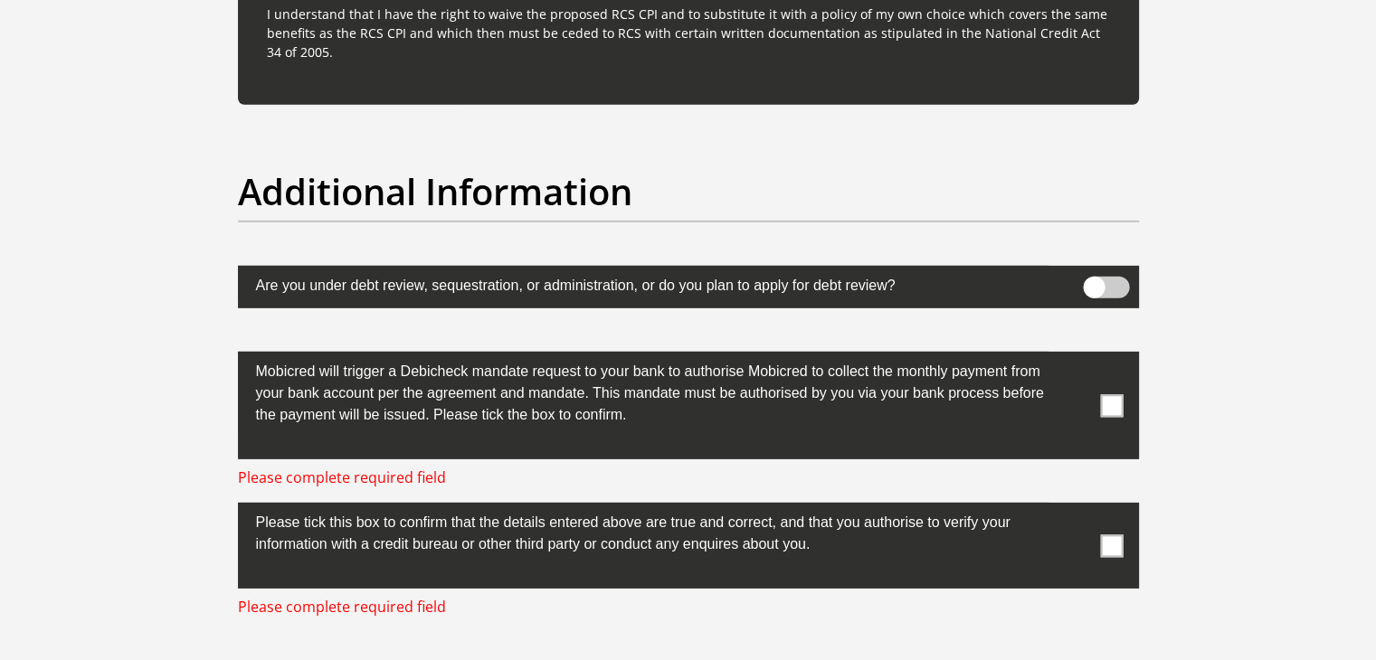
click at [1113, 408] on span at bounding box center [1111, 405] width 23 height 23
click at [1076, 356] on input "checkbox" at bounding box center [1076, 356] width 0 height 0
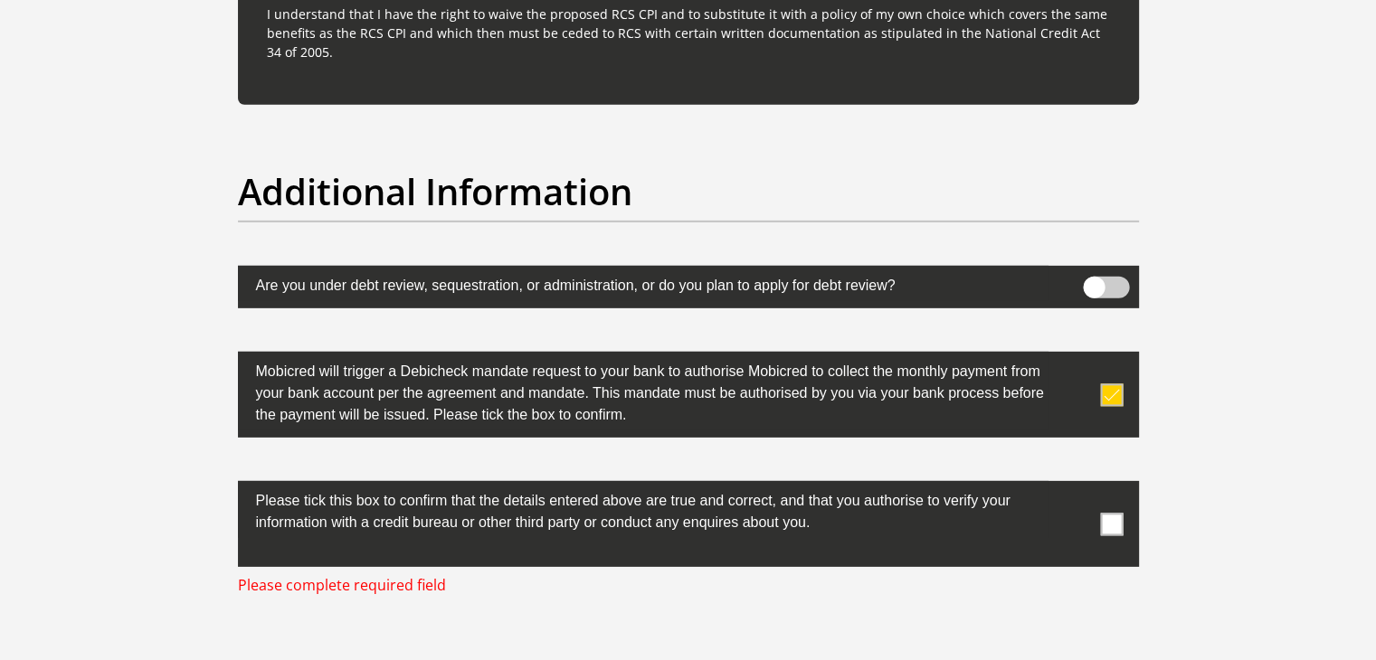
click at [1107, 520] on span at bounding box center [1111, 524] width 23 height 23
click at [1076, 486] on input "checkbox" at bounding box center [1076, 486] width 0 height 0
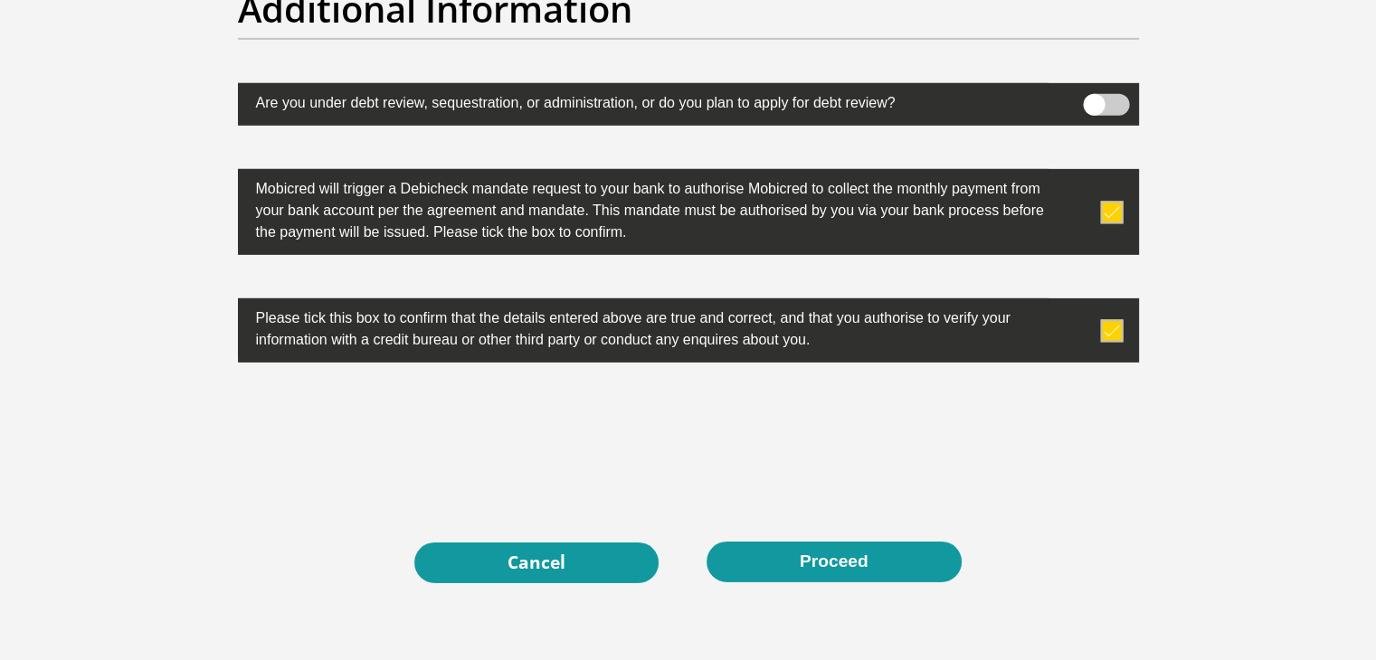
scroll to position [5783, 0]
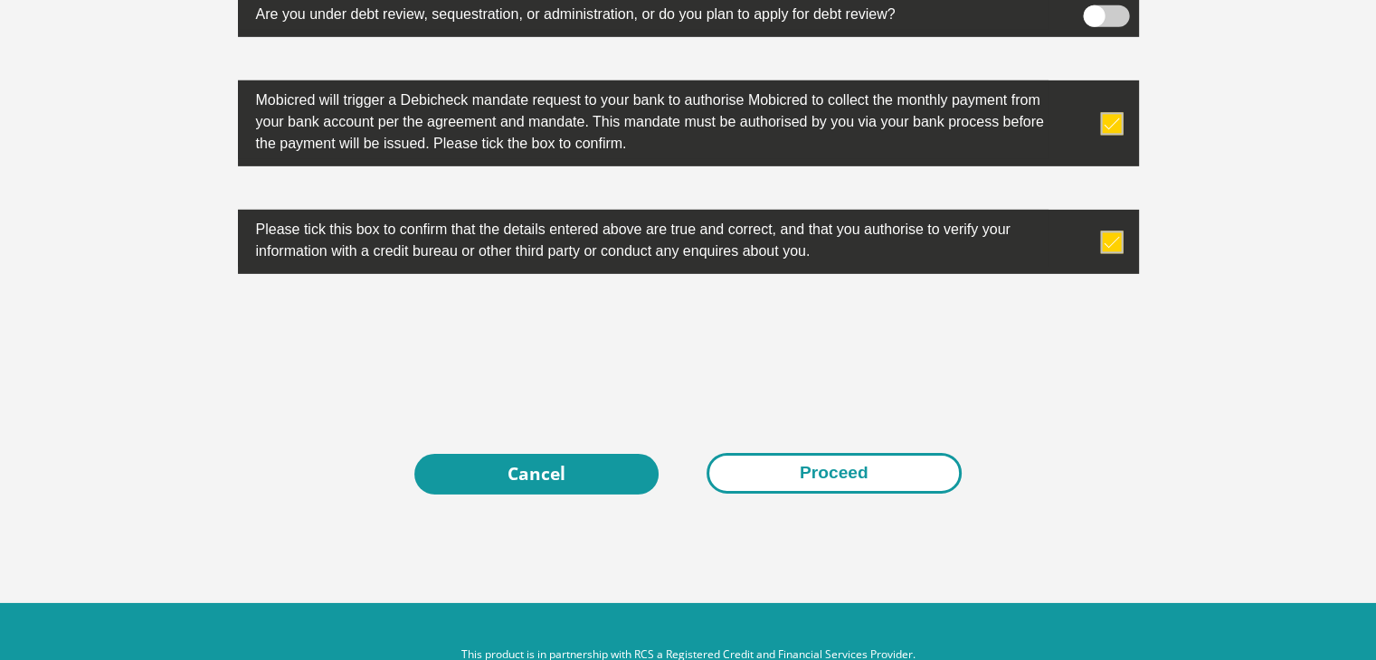
click at [828, 478] on button "Proceed" at bounding box center [834, 473] width 255 height 41
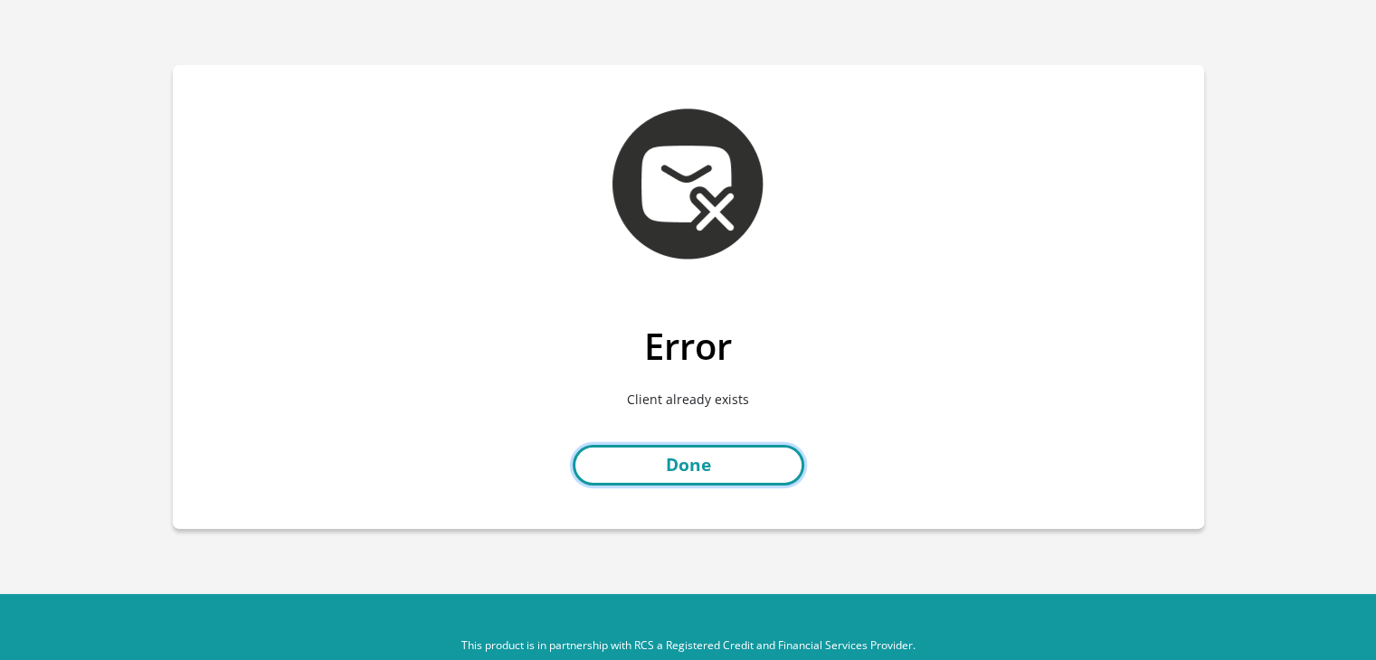
click at [697, 468] on link "Done" at bounding box center [689, 465] width 232 height 41
click at [712, 473] on link "Done" at bounding box center [689, 465] width 232 height 41
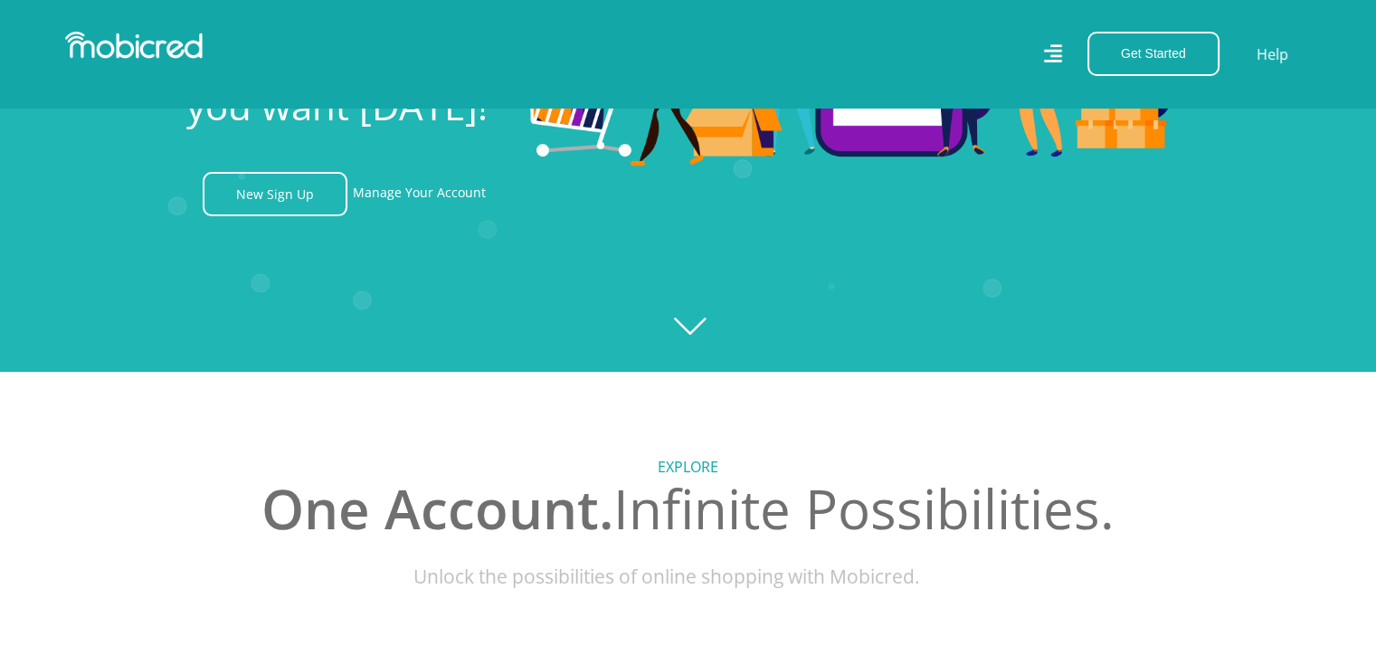
scroll to position [271, 0]
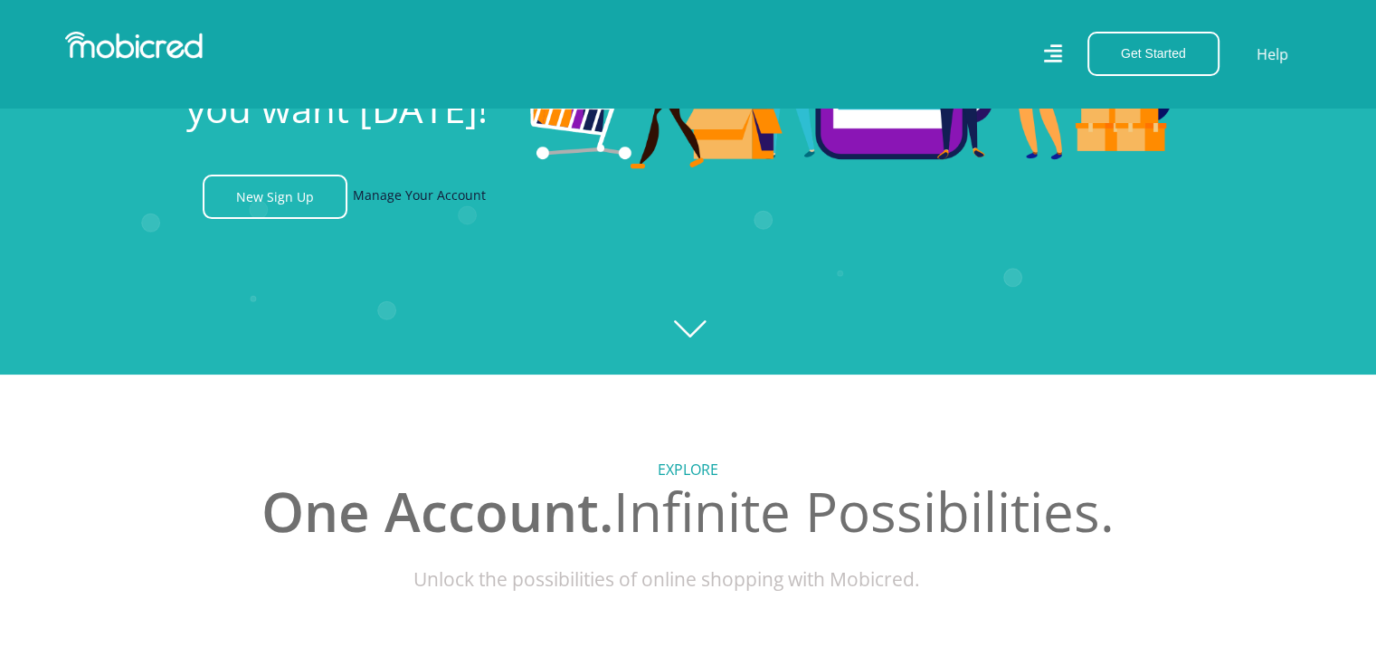
click at [396, 204] on link "Manage Your Account" at bounding box center [419, 197] width 133 height 44
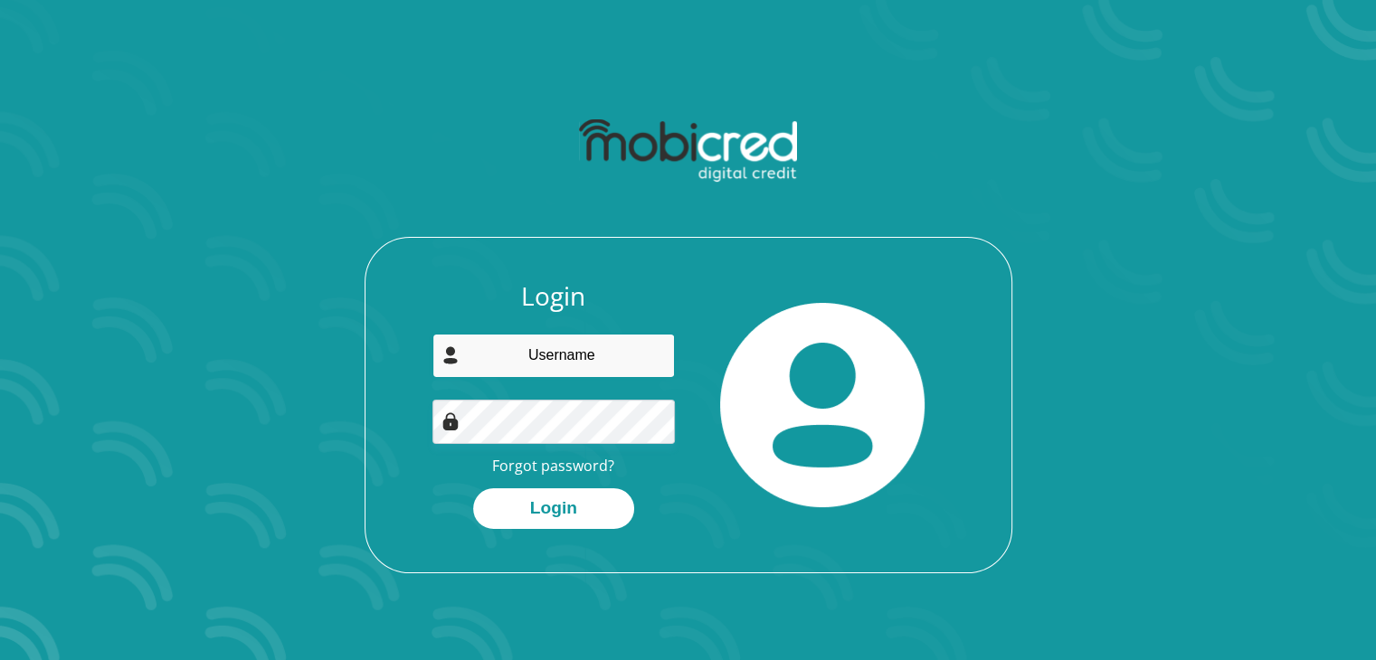
click at [581, 374] on input "email" at bounding box center [553, 356] width 242 height 44
type input "sinawonhlapo@gmail.com"
click at [473, 489] on button "Login" at bounding box center [553, 509] width 161 height 41
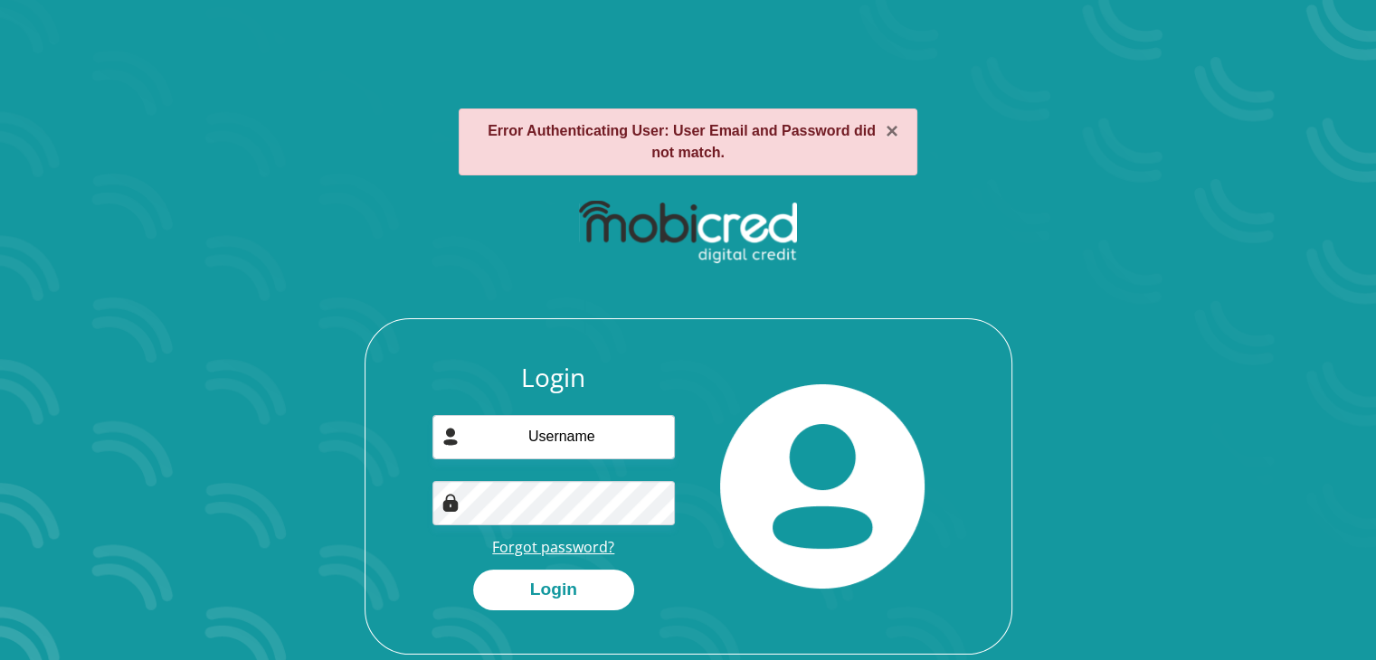
click at [587, 537] on link "Forgot password?" at bounding box center [553, 547] width 122 height 20
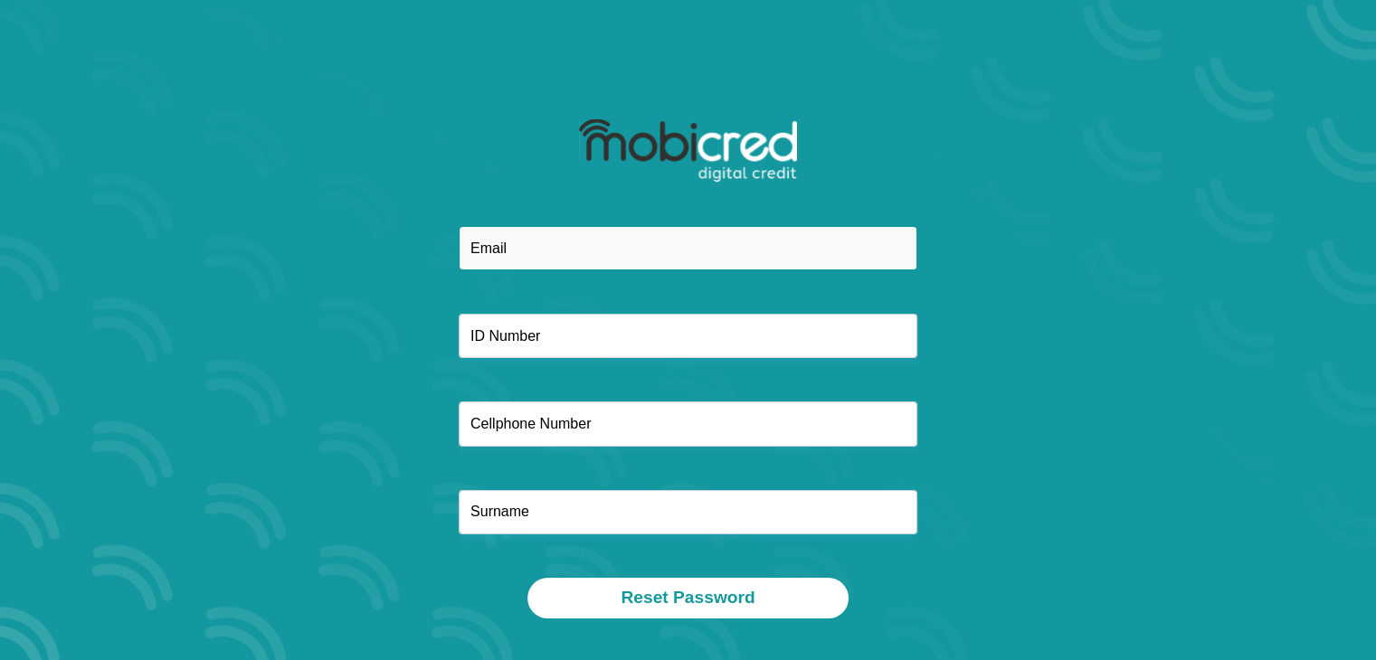
click at [669, 246] on input "email" at bounding box center [688, 248] width 459 height 44
type input "[EMAIL_ADDRESS][DOMAIN_NAME]"
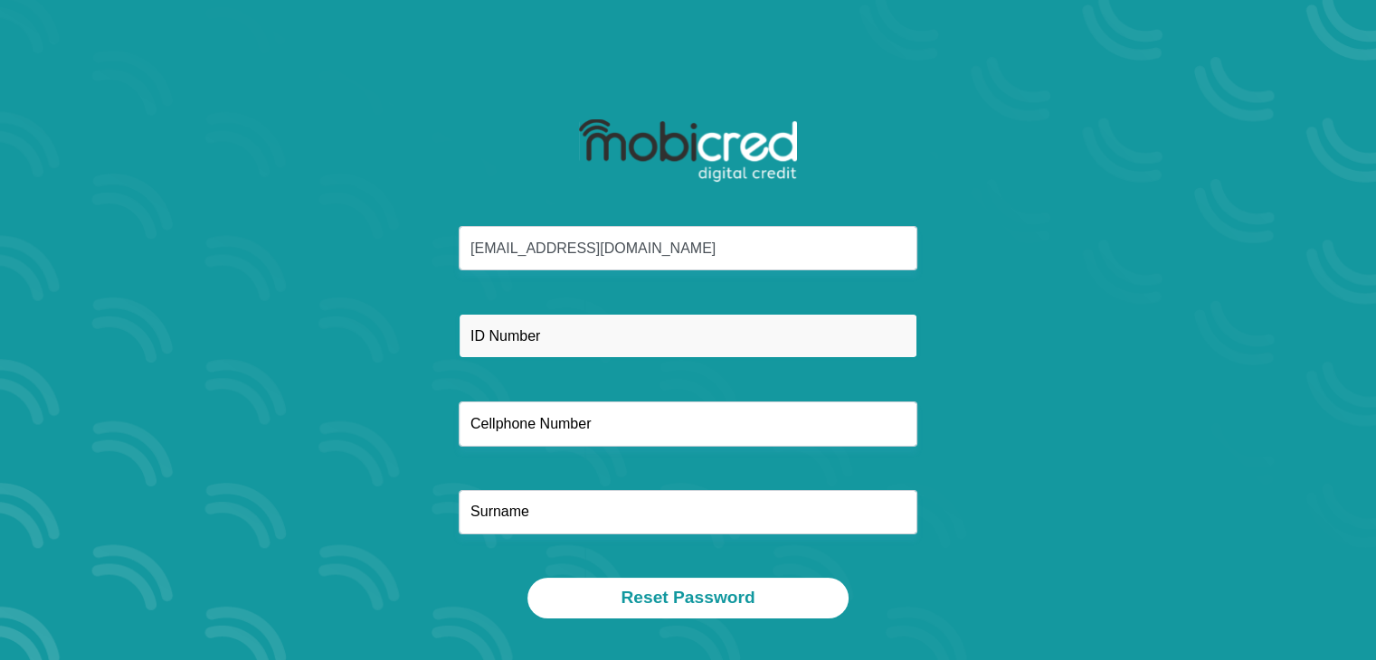
click at [670, 328] on input "text" at bounding box center [688, 336] width 459 height 44
type input "9010130563083"
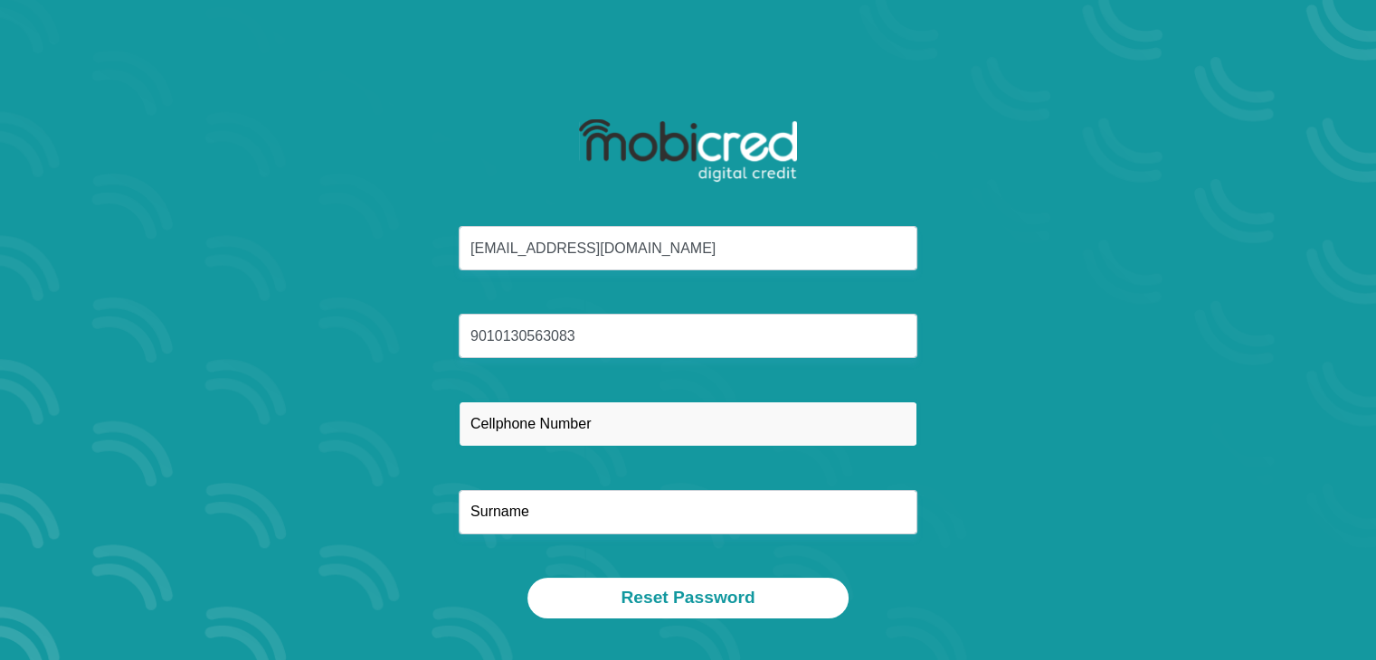
click at [621, 437] on input "text" at bounding box center [688, 424] width 459 height 44
type input "0646710018"
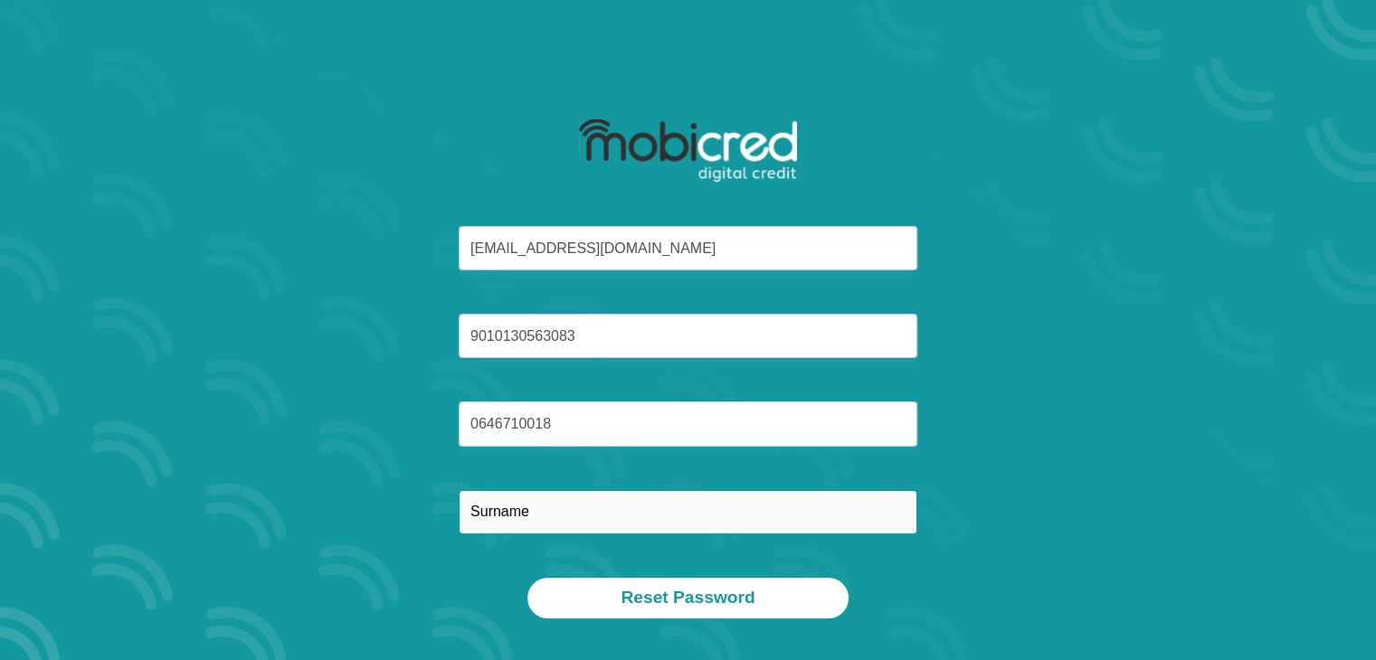
type input "Nhlapo"
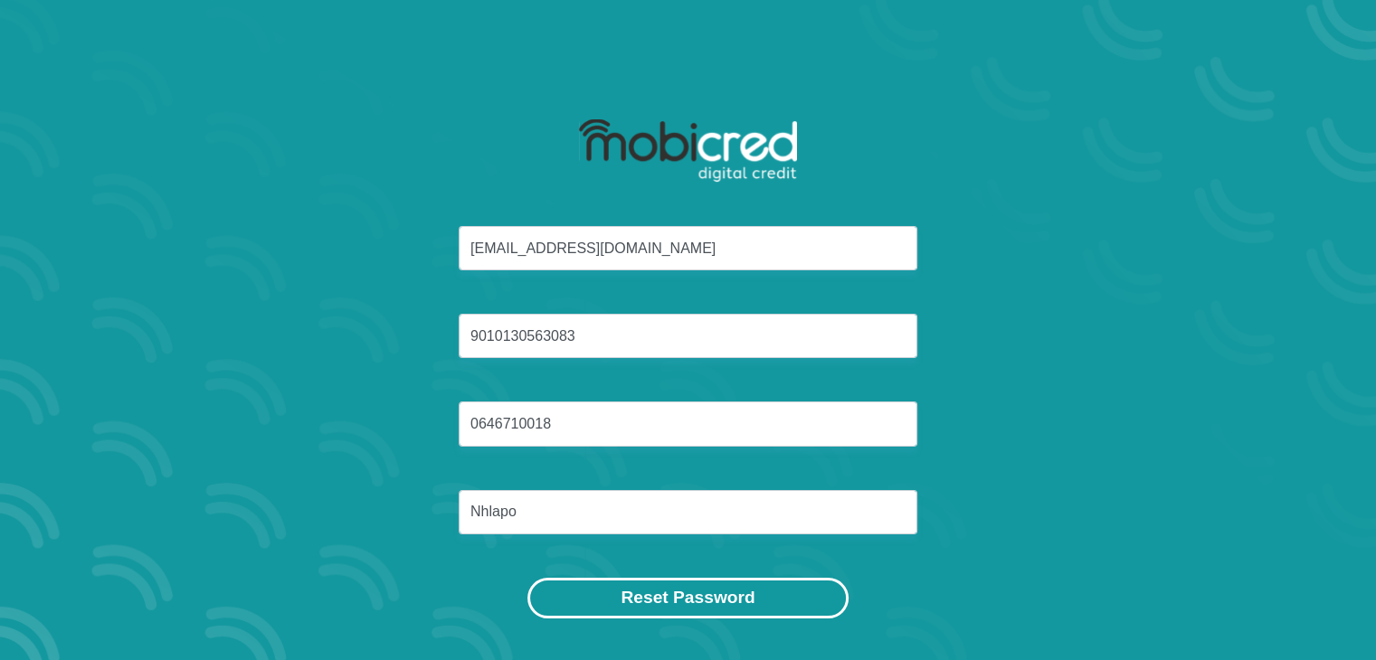
click at [676, 602] on button "Reset Password" at bounding box center [687, 598] width 320 height 41
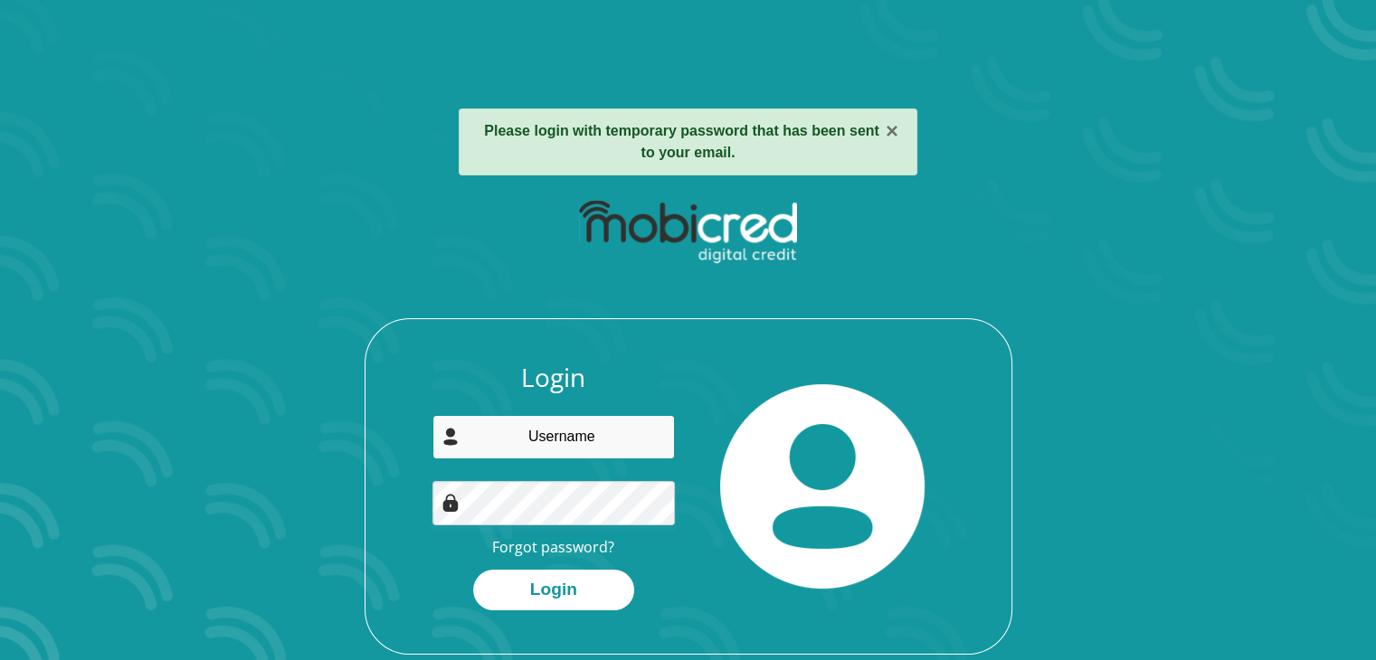
click at [563, 434] on input "email" at bounding box center [553, 437] width 242 height 44
type input "[EMAIL_ADDRESS][DOMAIN_NAME]"
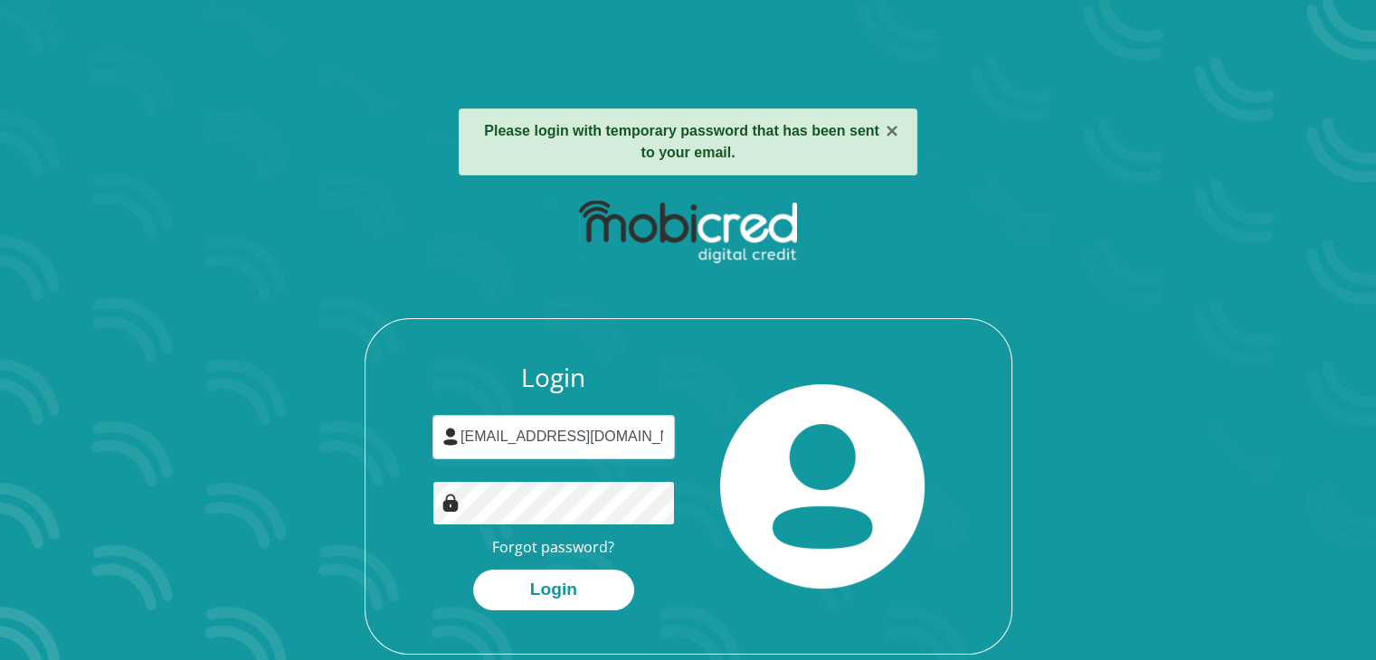
click at [473, 570] on button "Login" at bounding box center [553, 590] width 161 height 41
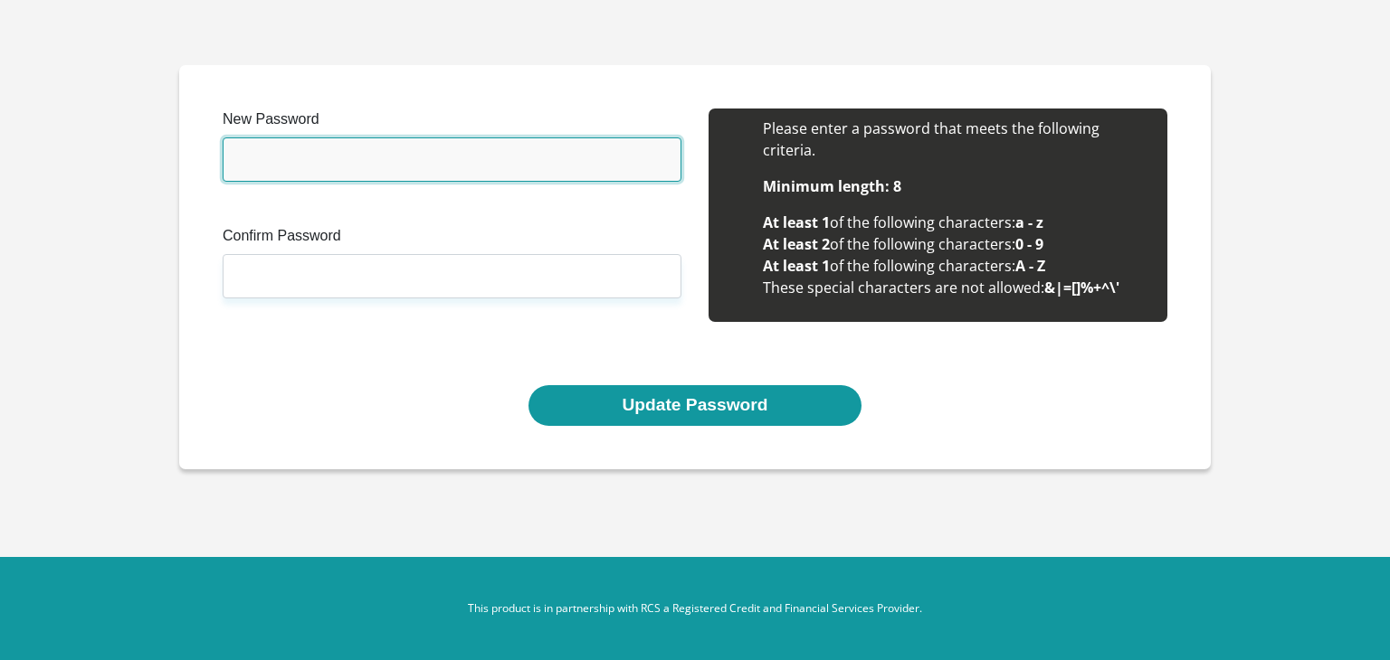
click at [280, 175] on input "New Password" at bounding box center [452, 160] width 459 height 44
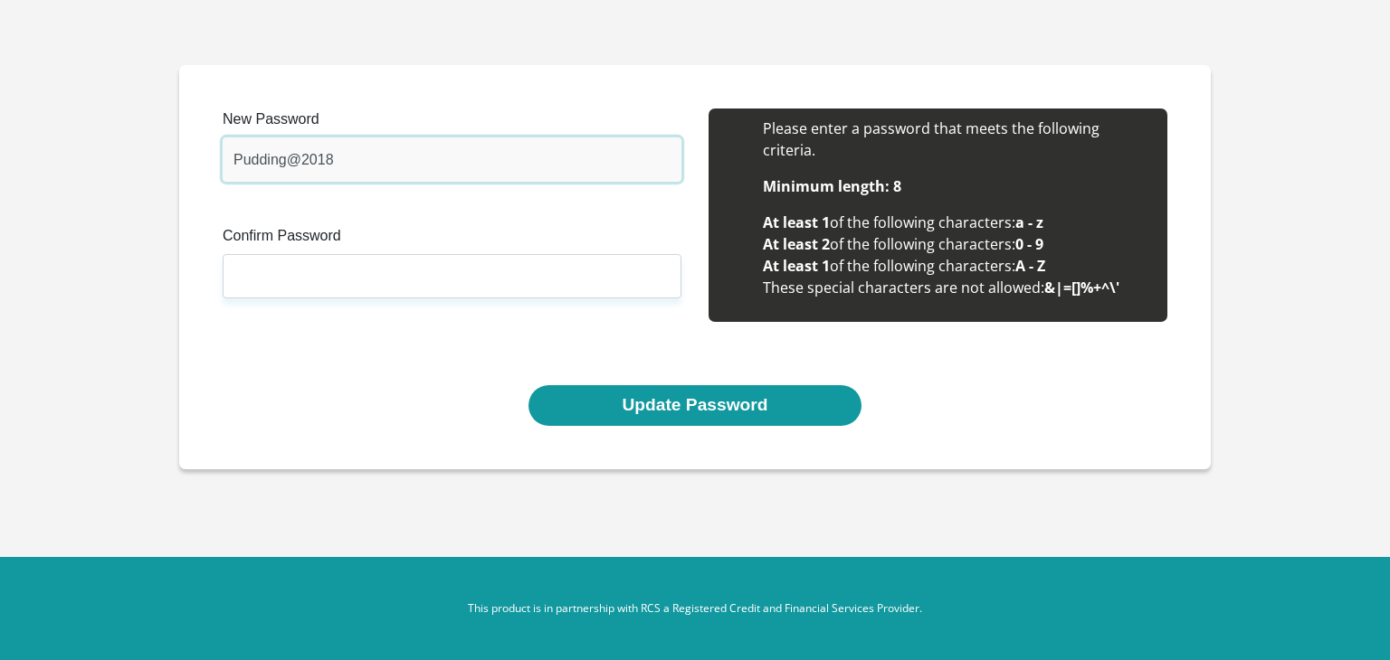
type input "Pudding@2018"
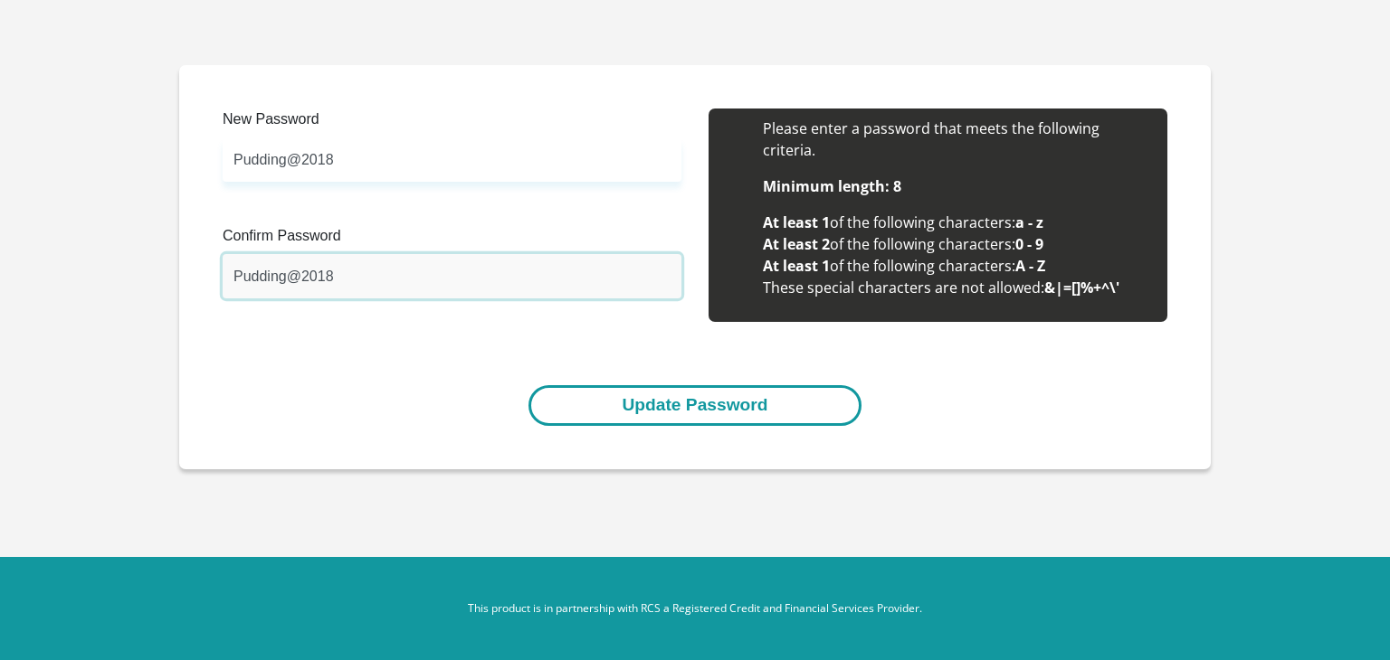
type input "Pudding@2018"
click at [685, 385] on button "Update Password" at bounding box center [694, 405] width 332 height 41
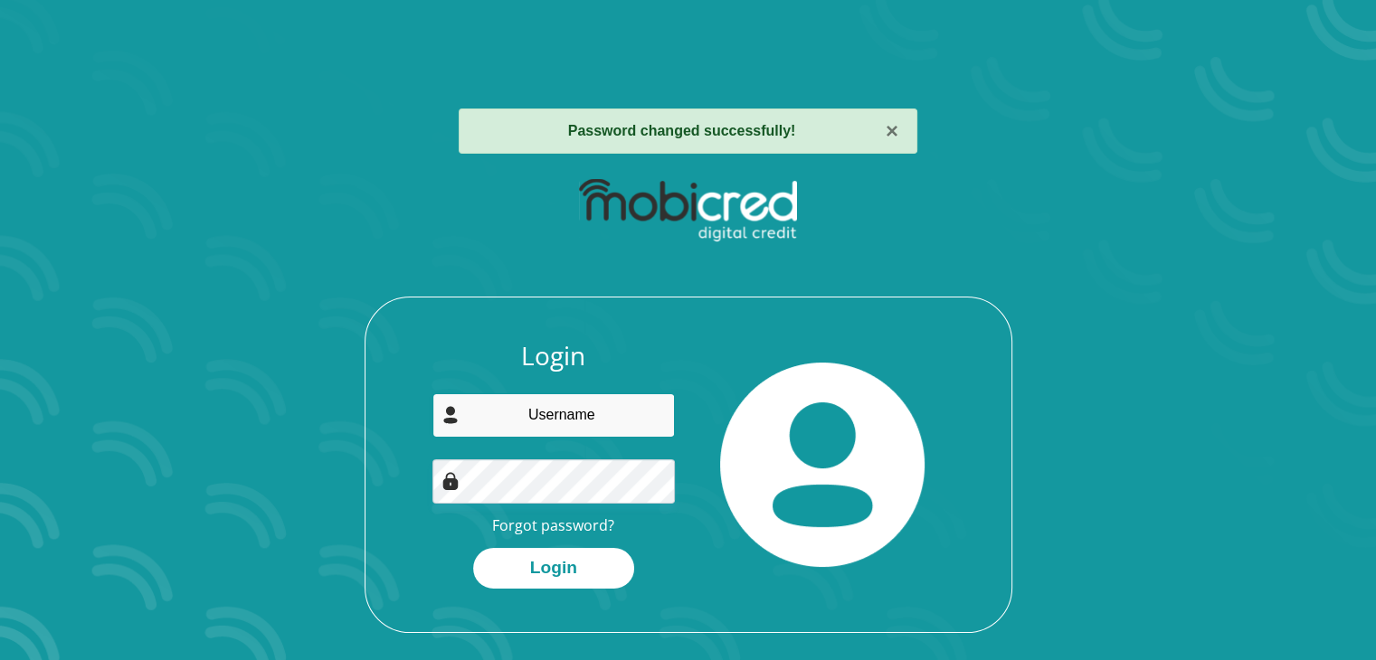
click at [654, 416] on input "email" at bounding box center [553, 416] width 242 height 44
type input "[EMAIL_ADDRESS][DOMAIN_NAME]"
click at [473, 548] on button "Login" at bounding box center [553, 568] width 161 height 41
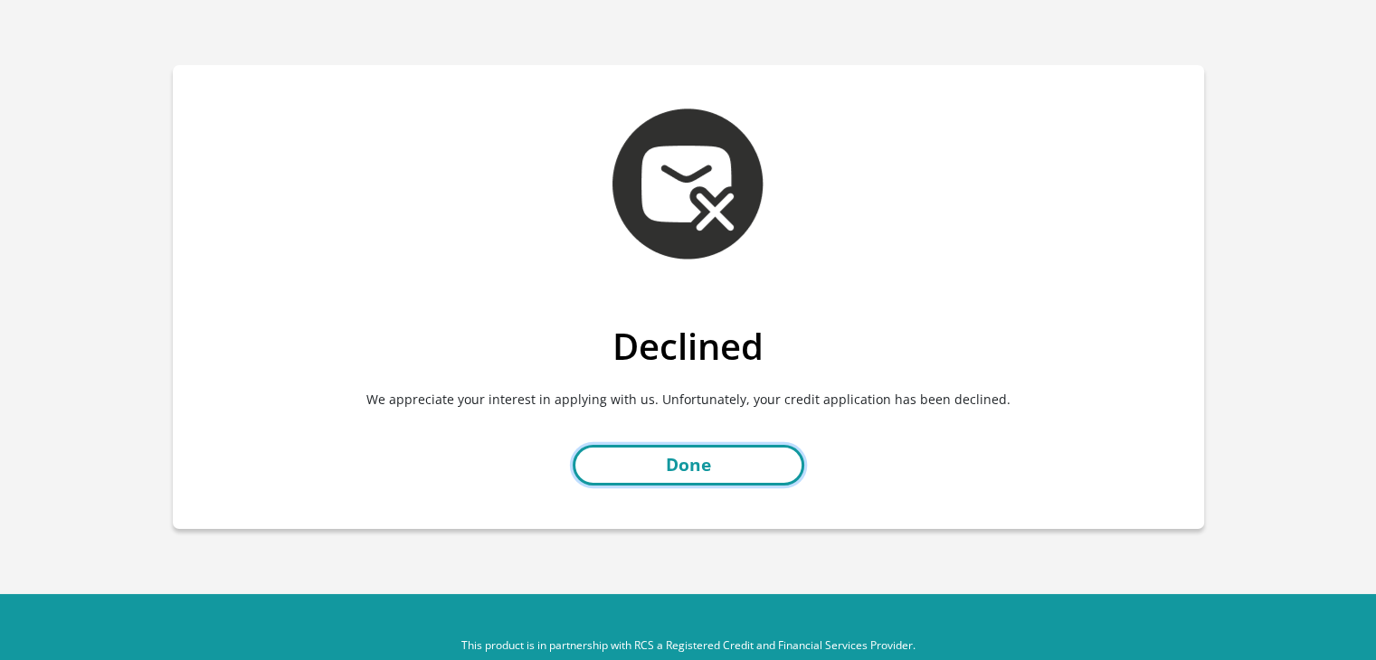
click at [718, 477] on link "Done" at bounding box center [689, 465] width 232 height 41
